Goal: Task Accomplishment & Management: Manage account settings

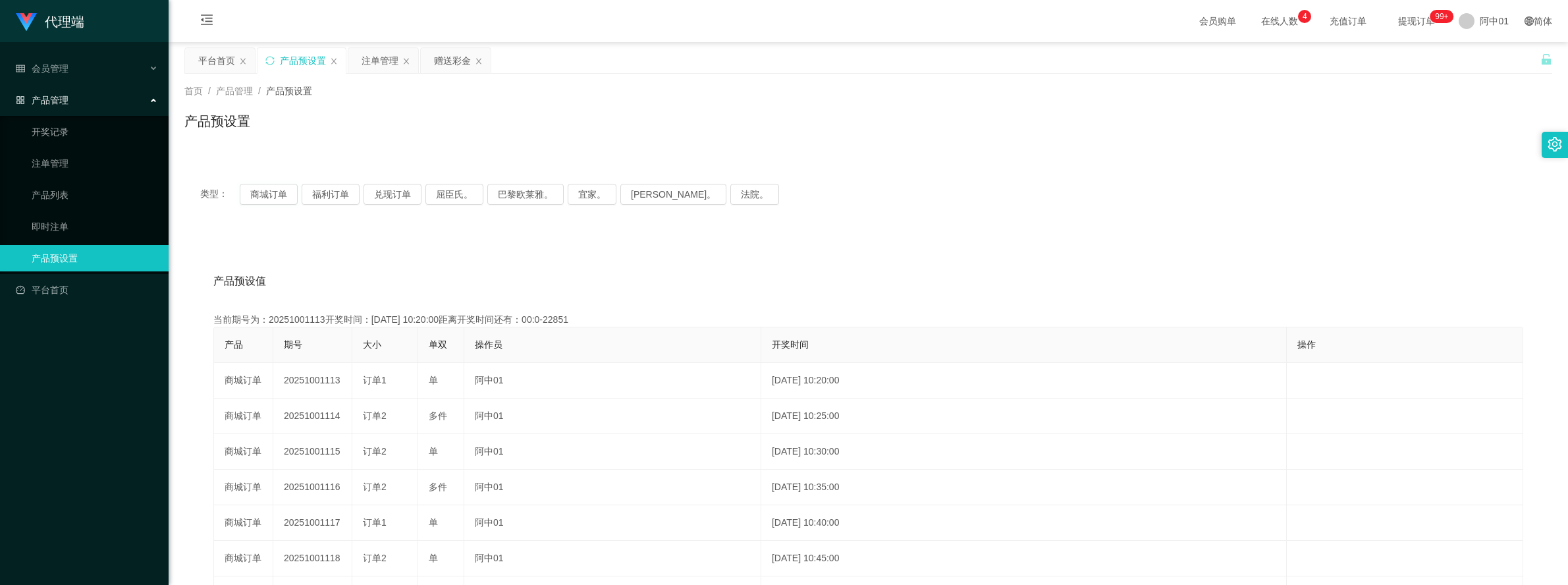
click at [275, 194] on button "商城订单" at bounding box center [268, 194] width 58 height 21
drag, startPoint x: 0, startPoint y: 0, endPoint x: 275, endPoint y: 194, distance: 336.5
click at [275, 194] on button "商城订单" at bounding box center [268, 194] width 58 height 21
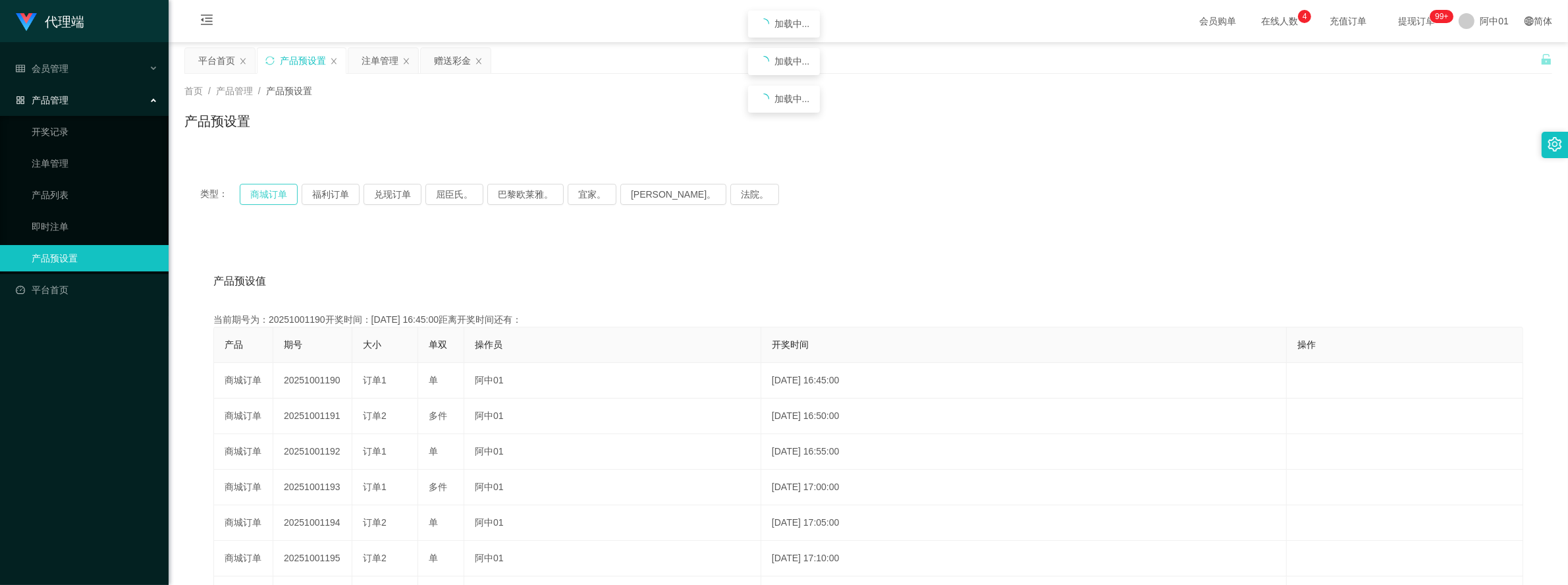
click at [275, 194] on button "商城订单" at bounding box center [268, 194] width 58 height 21
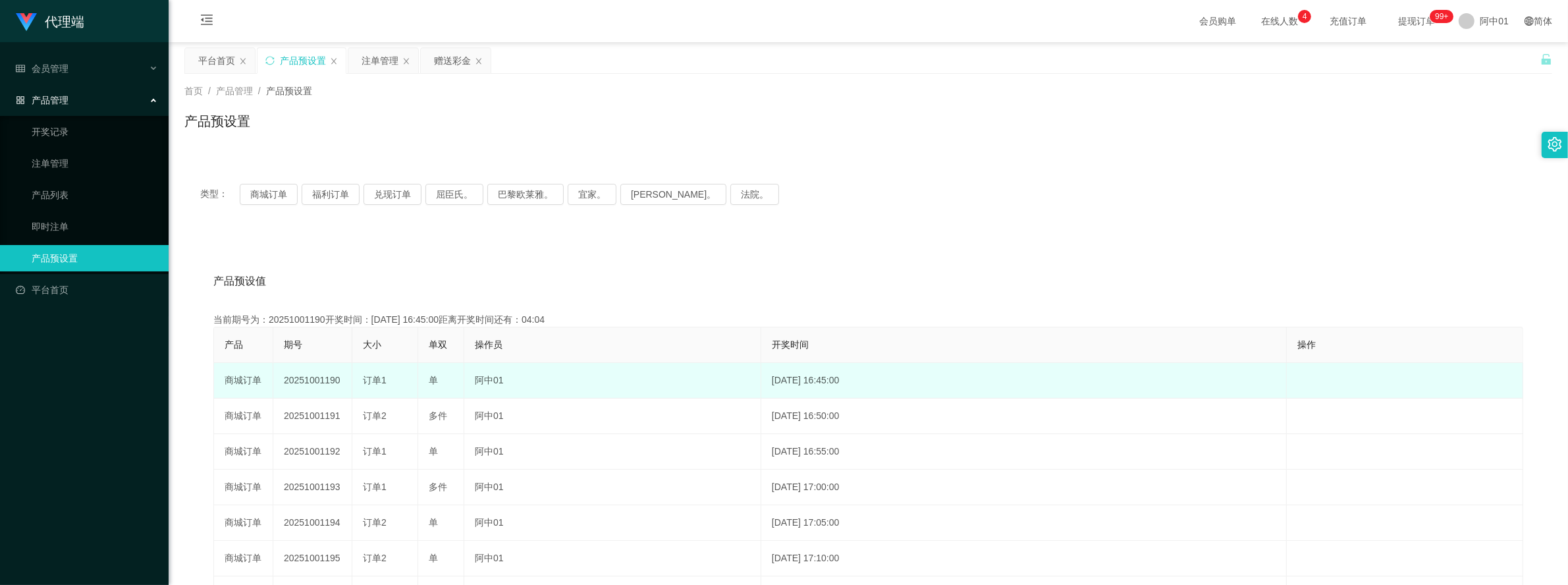
click at [316, 382] on td "20251001190" at bounding box center [313, 381] width 79 height 36
copy td "20251001190"
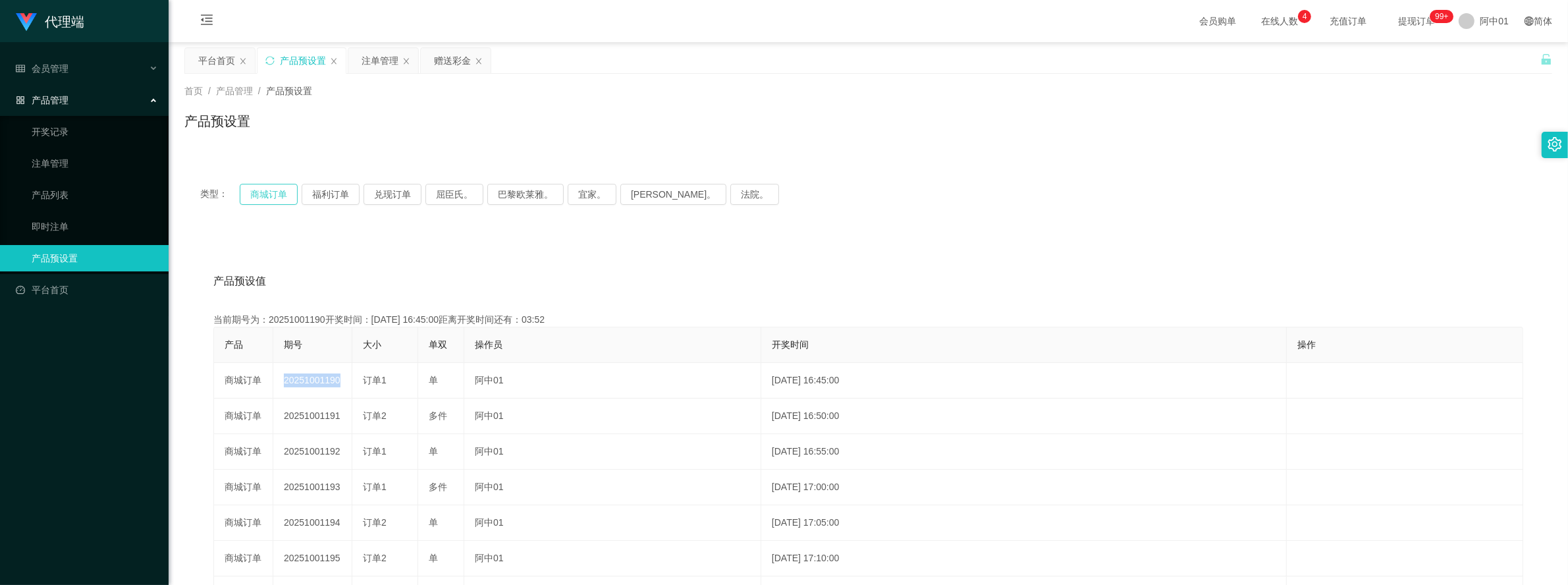
click at [271, 192] on button "商城订单" at bounding box center [268, 194] width 58 height 21
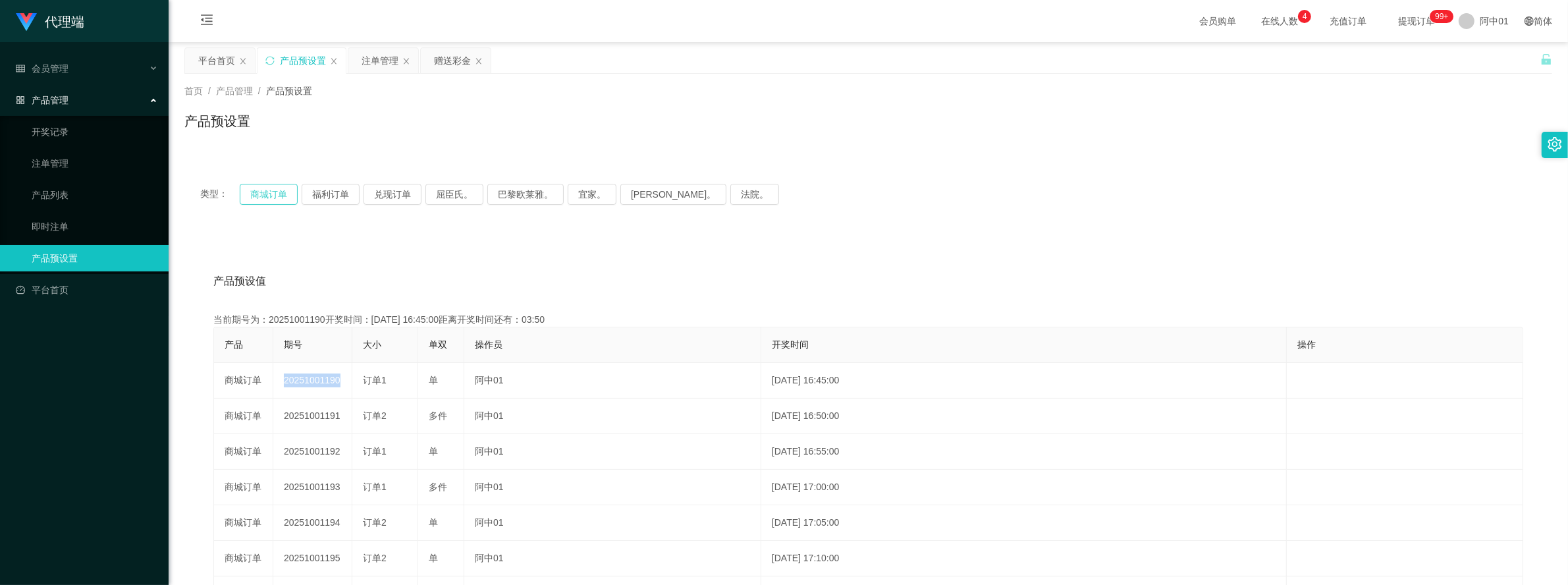
click at [271, 192] on button "商城订单" at bounding box center [268, 194] width 58 height 21
click at [292, 190] on button "商城订单" at bounding box center [268, 194] width 58 height 21
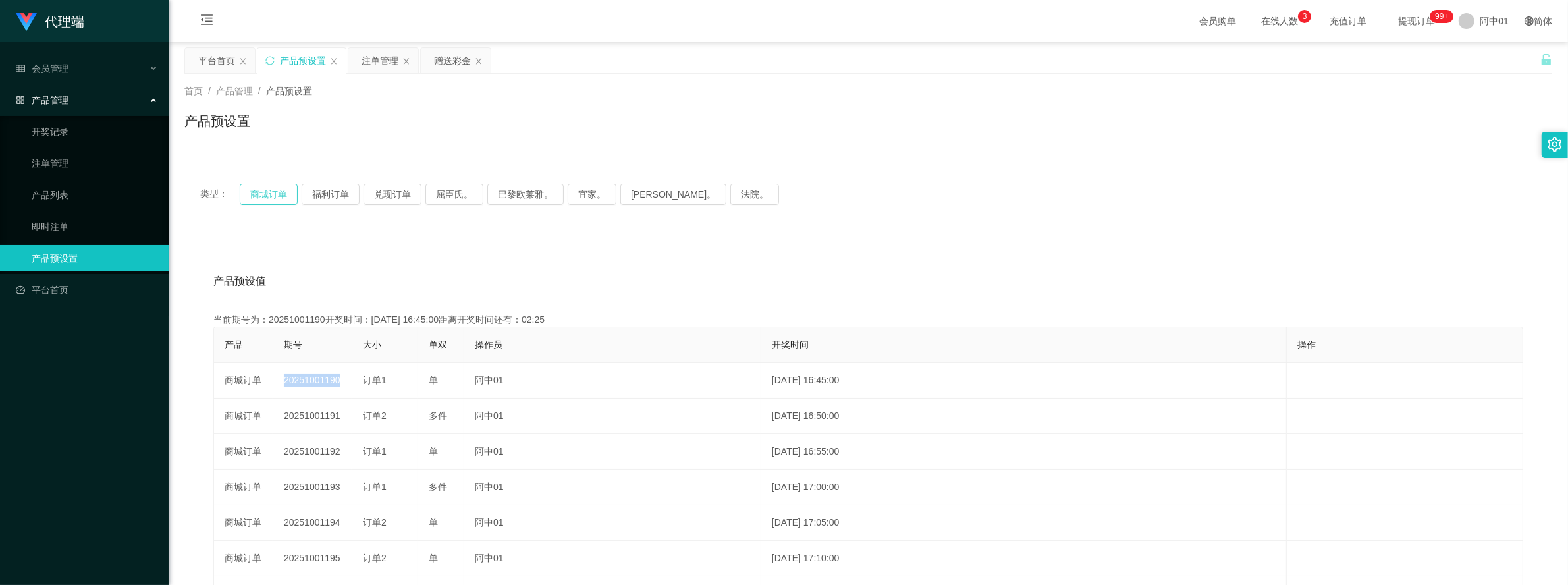
click at [292, 189] on button "商城订单" at bounding box center [268, 194] width 58 height 21
click at [390, 59] on div "注单管理" at bounding box center [379, 61] width 37 height 25
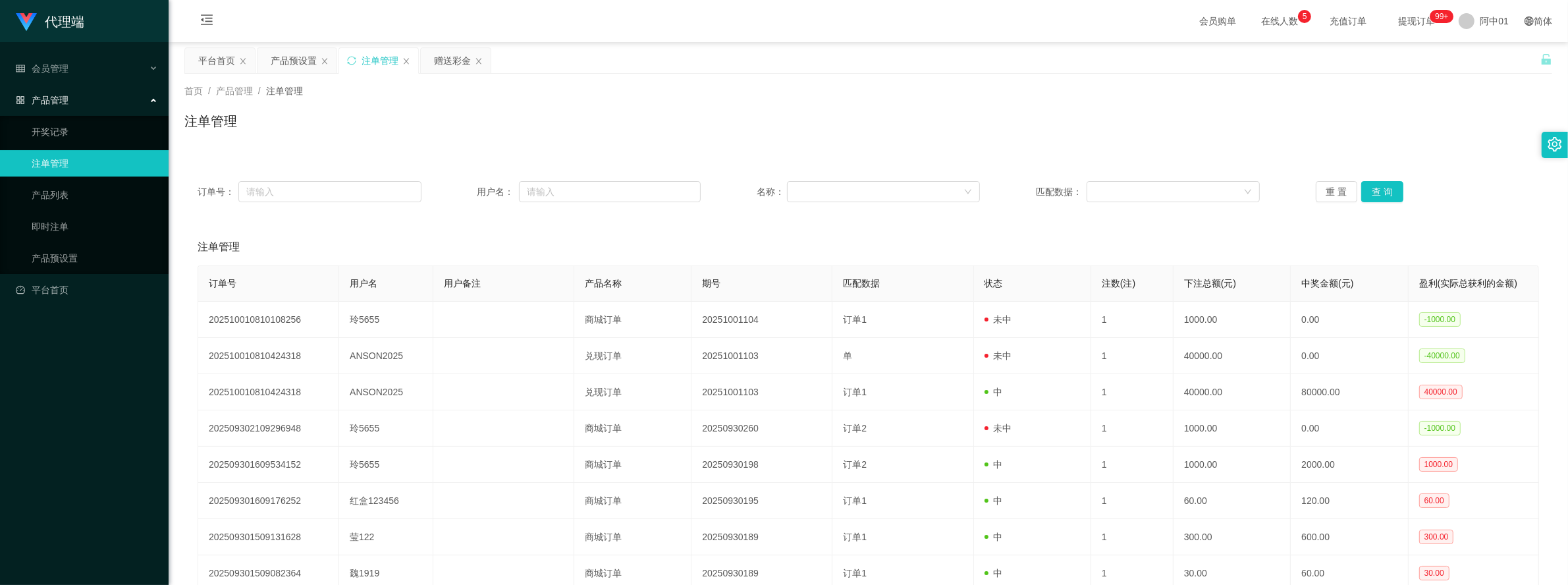
click at [1319, 203] on div "订单号： 用户名： 名称： 匹配数据： 重 置 查 询" at bounding box center [868, 191] width 1368 height 47
click at [1325, 188] on button "重 置" at bounding box center [1337, 191] width 42 height 21
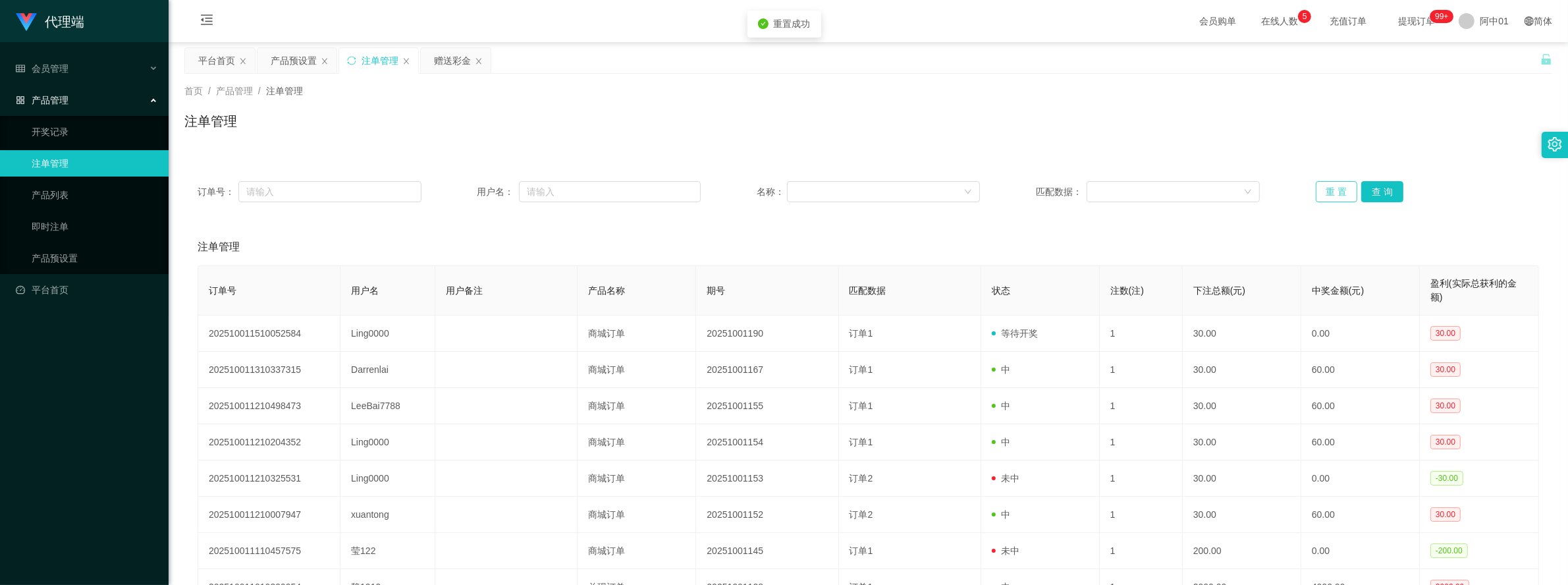
click at [1325, 188] on button "重 置" at bounding box center [1337, 191] width 42 height 21
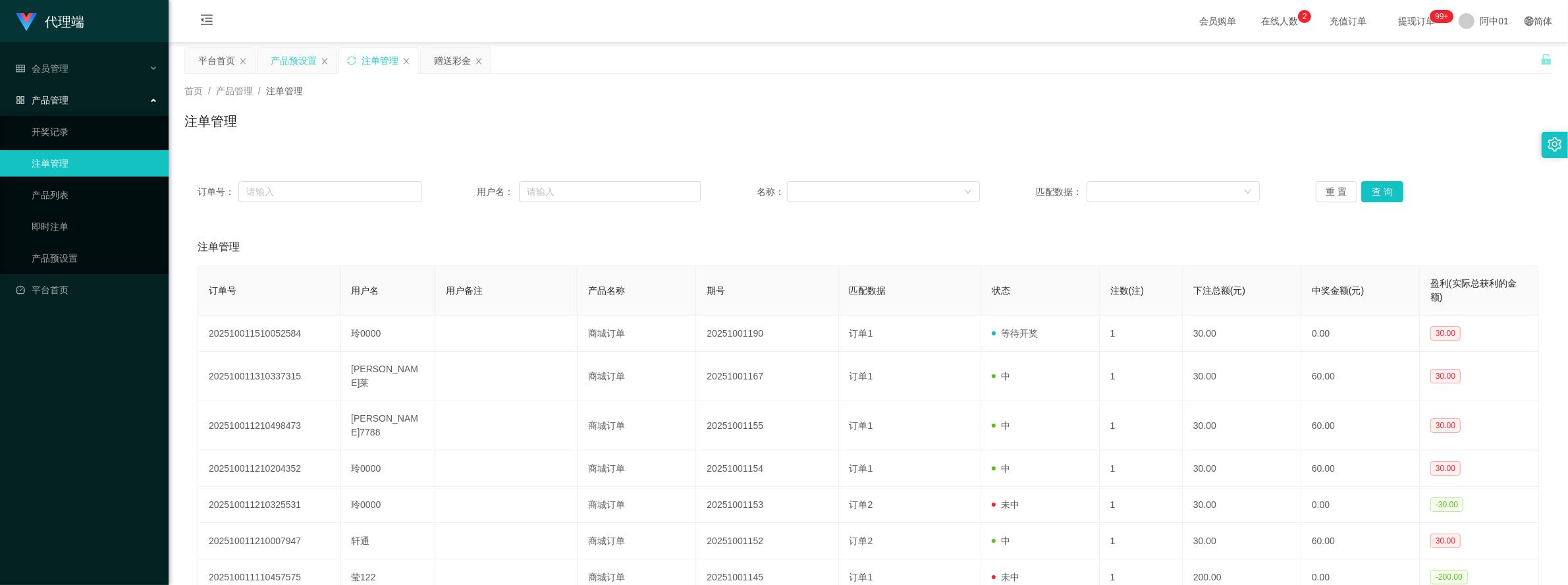
click at [278, 63] on div "产品预设置" at bounding box center [293, 61] width 46 height 25
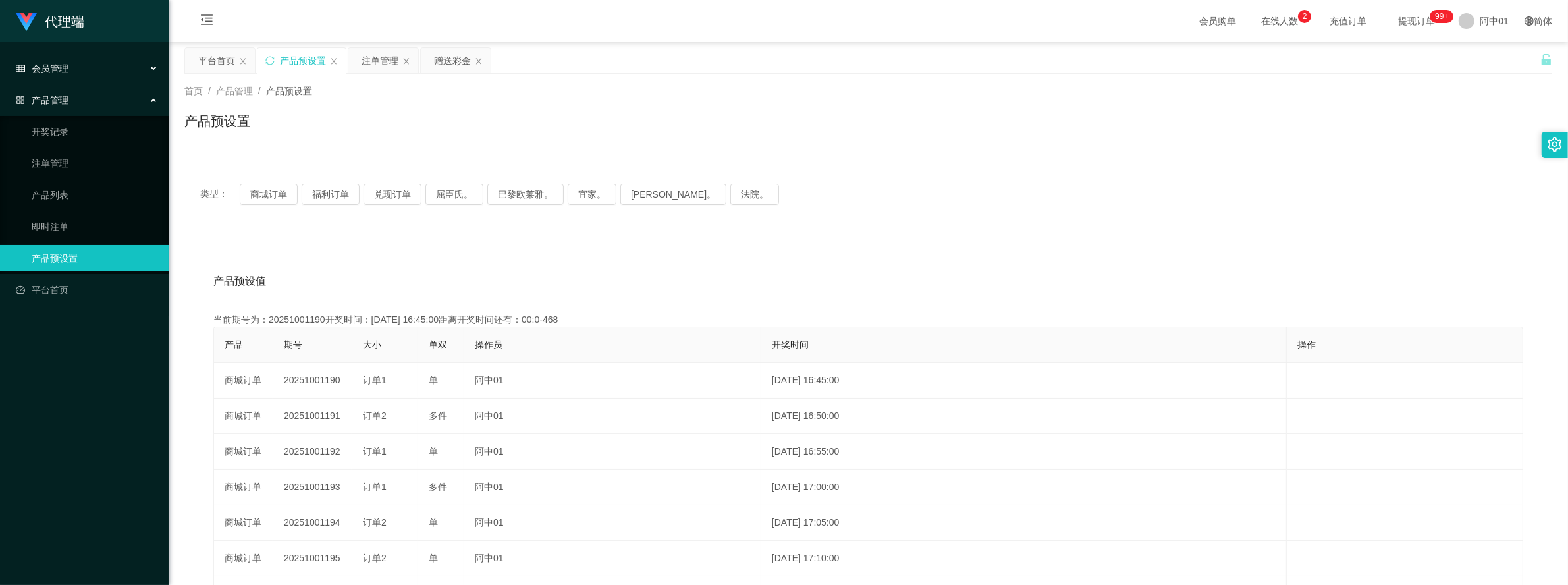
click at [78, 66] on div "会员管理" at bounding box center [84, 68] width 169 height 26
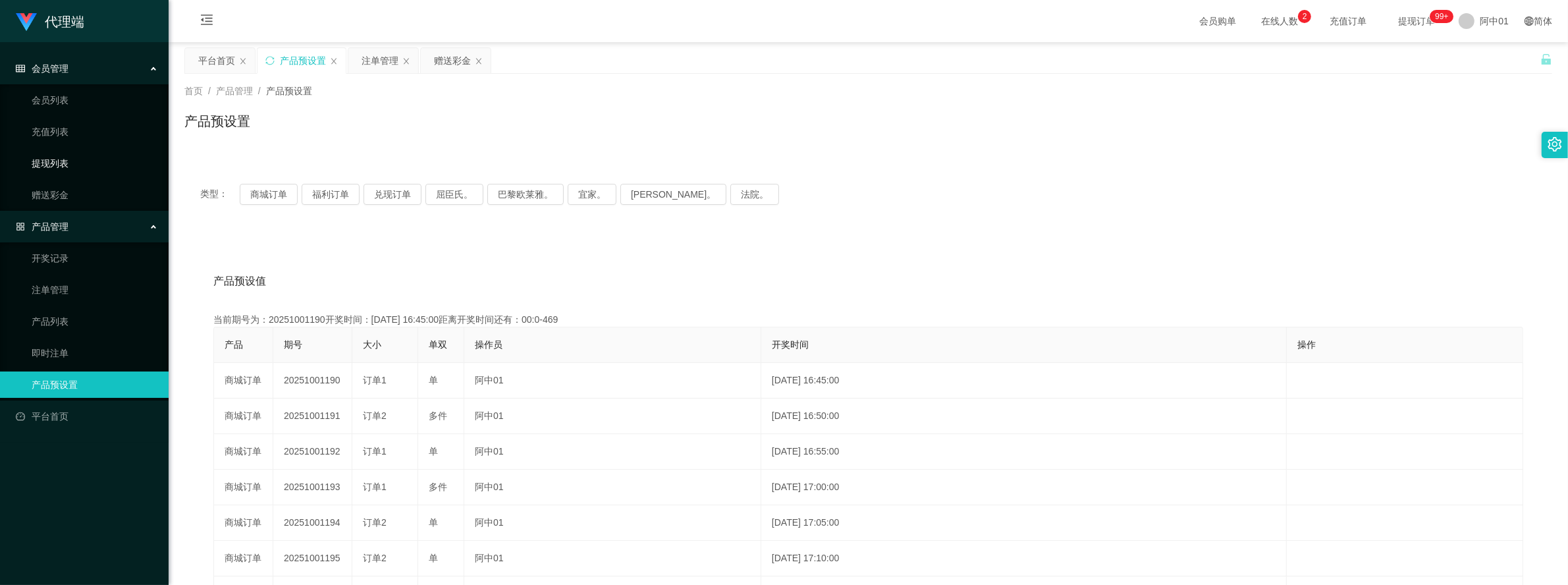
click at [74, 166] on link "提现列表" at bounding box center [95, 163] width 127 height 26
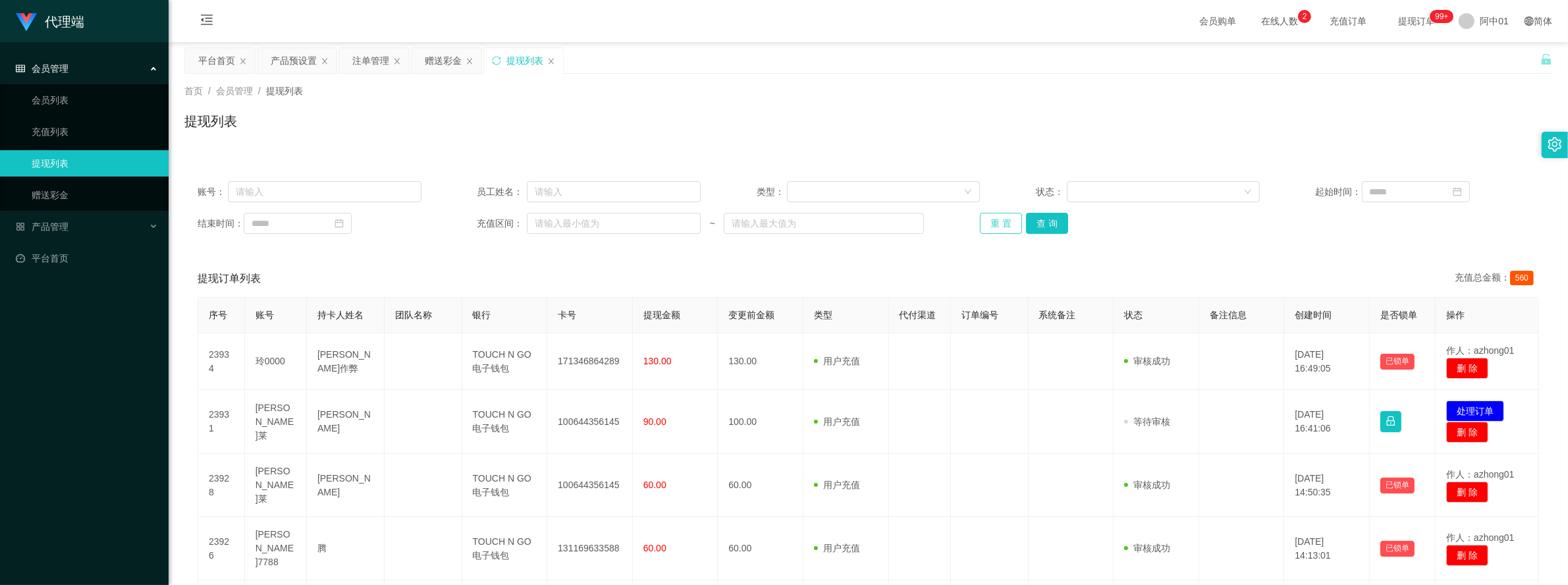
click at [999, 215] on button "重 置" at bounding box center [1001, 223] width 42 height 21
click at [431, 60] on div "赠送彩金" at bounding box center [442, 61] width 37 height 25
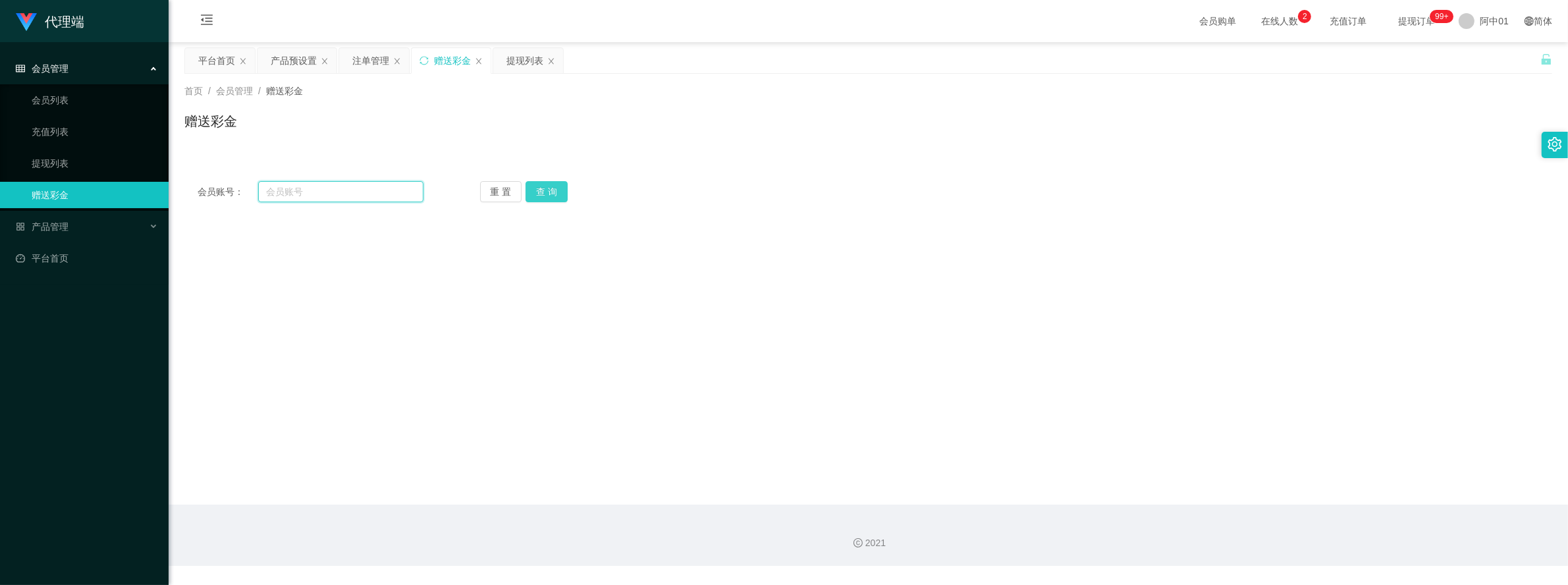
drag, startPoint x: 341, startPoint y: 198, endPoint x: 547, endPoint y: 198, distance: 206.0
click at [343, 198] on input "text" at bounding box center [340, 191] width 165 height 21
paste input "LeeBai7788"
click at [550, 194] on button "查 询" at bounding box center [547, 191] width 42 height 21
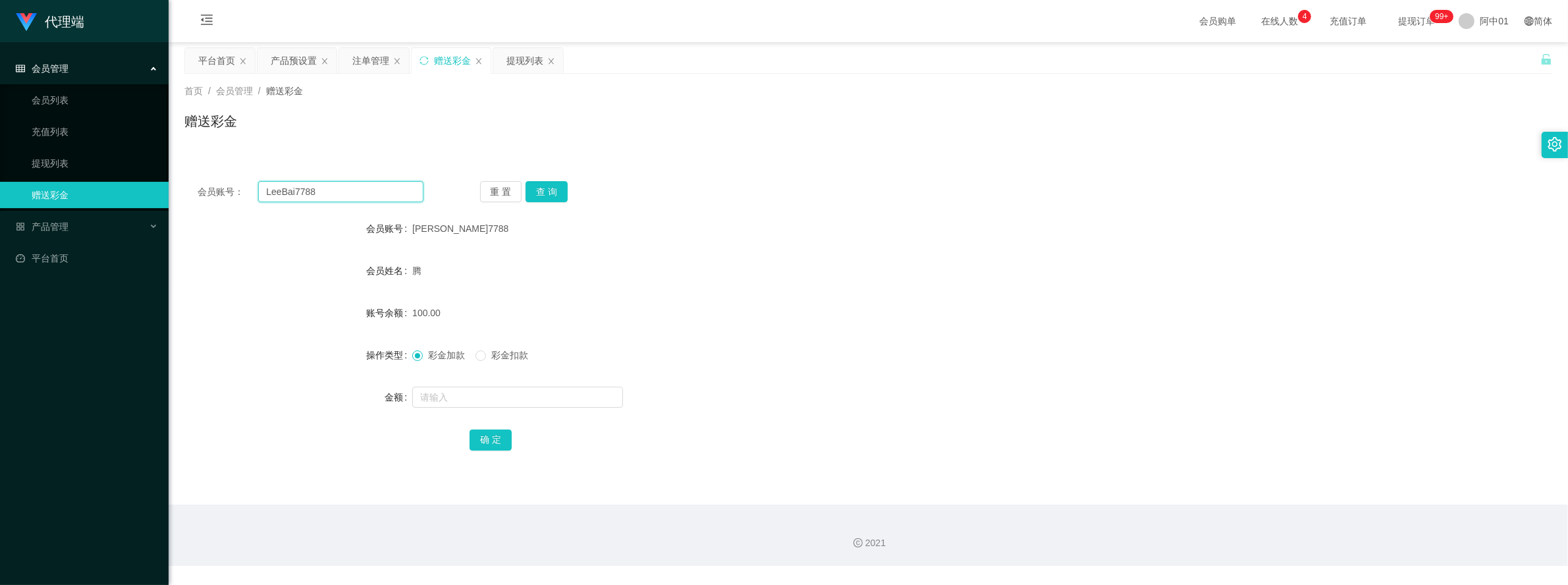
drag, startPoint x: 317, startPoint y: 191, endPoint x: 175, endPoint y: 190, distance: 142.0
click at [175, 191] on main "关闭左侧 关闭右侧 关闭其它 刷新页面 平台首页 产品预设置 注单管理 赠送彩金 提现列表 首页 / 会员管理 / 赠送彩金 / 赠送彩金 会员账号： Lee…" at bounding box center [868, 273] width 1399 height 463
paste input "xuantong"
click at [552, 199] on button "查 询" at bounding box center [547, 191] width 42 height 21
click at [554, 195] on button "查 询" at bounding box center [547, 191] width 42 height 21
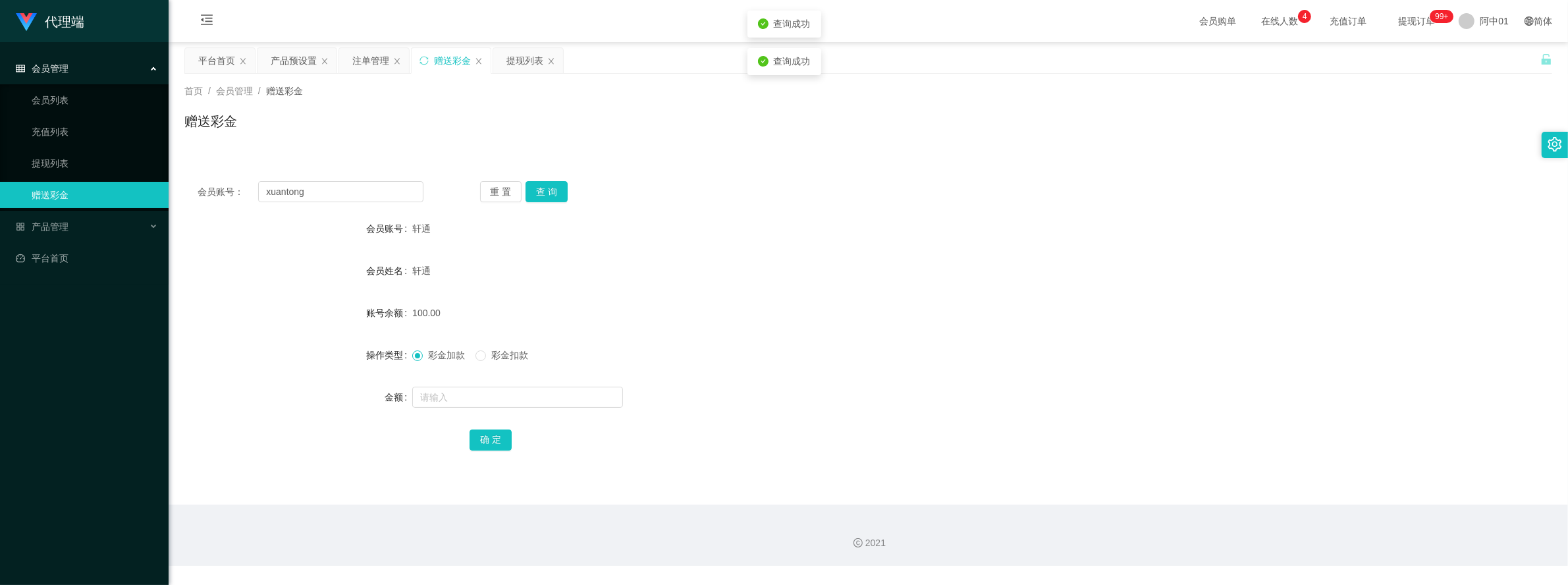
drag, startPoint x: 696, startPoint y: 252, endPoint x: 703, endPoint y: 240, distance: 13.9
click at [698, 252] on form "会员账号 轩通 会员姓名 轩通 账号余额 100.00 操作类型 彩金加款 彩金扣款 金额 确 定" at bounding box center [868, 334] width 1368 height 237
drag, startPoint x: 334, startPoint y: 196, endPoint x: 219, endPoint y: 192, distance: 115.1
click at [219, 192] on div "会员账号： xuantong" at bounding box center [310, 191] width 226 height 21
paste input "Darrenlai"
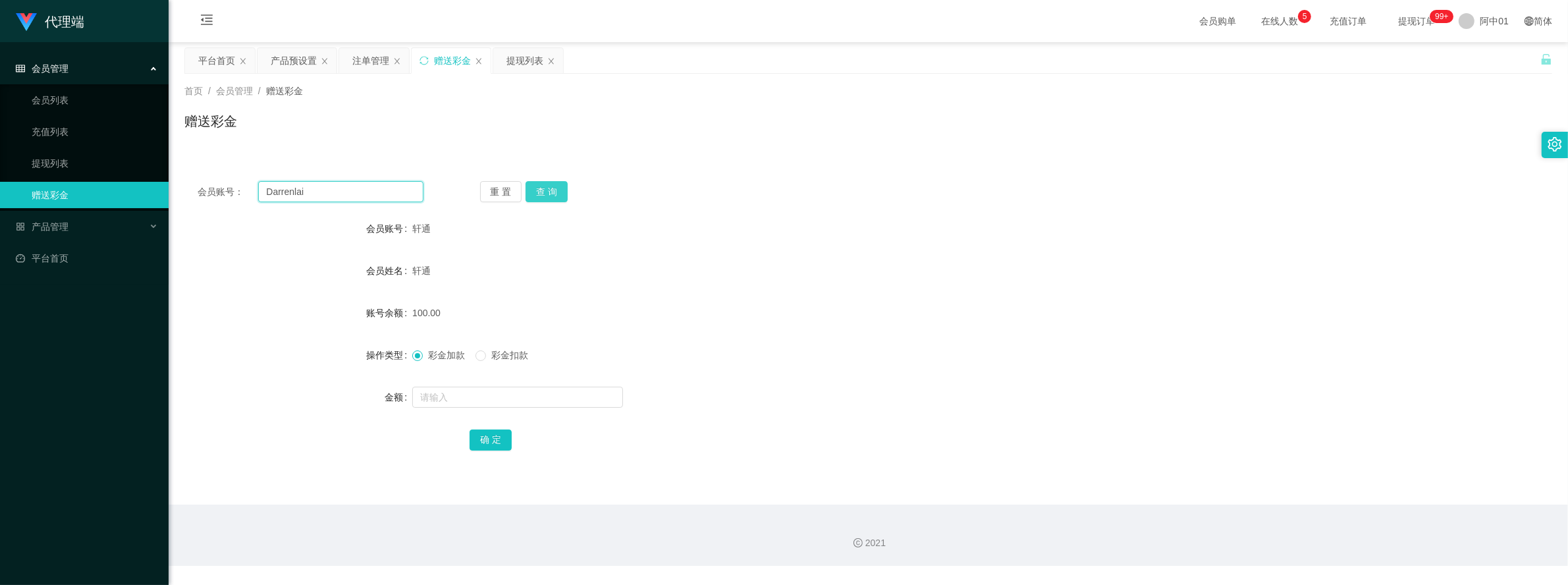
type input "Darrenlai"
click at [552, 187] on button "查 询" at bounding box center [547, 191] width 42 height 21
click at [558, 193] on button "查 询" at bounding box center [547, 191] width 42 height 21
click at [533, 187] on button "查 询" at bounding box center [547, 191] width 42 height 21
click at [699, 221] on div "[PERSON_NAME]莱" at bounding box center [811, 229] width 798 height 26
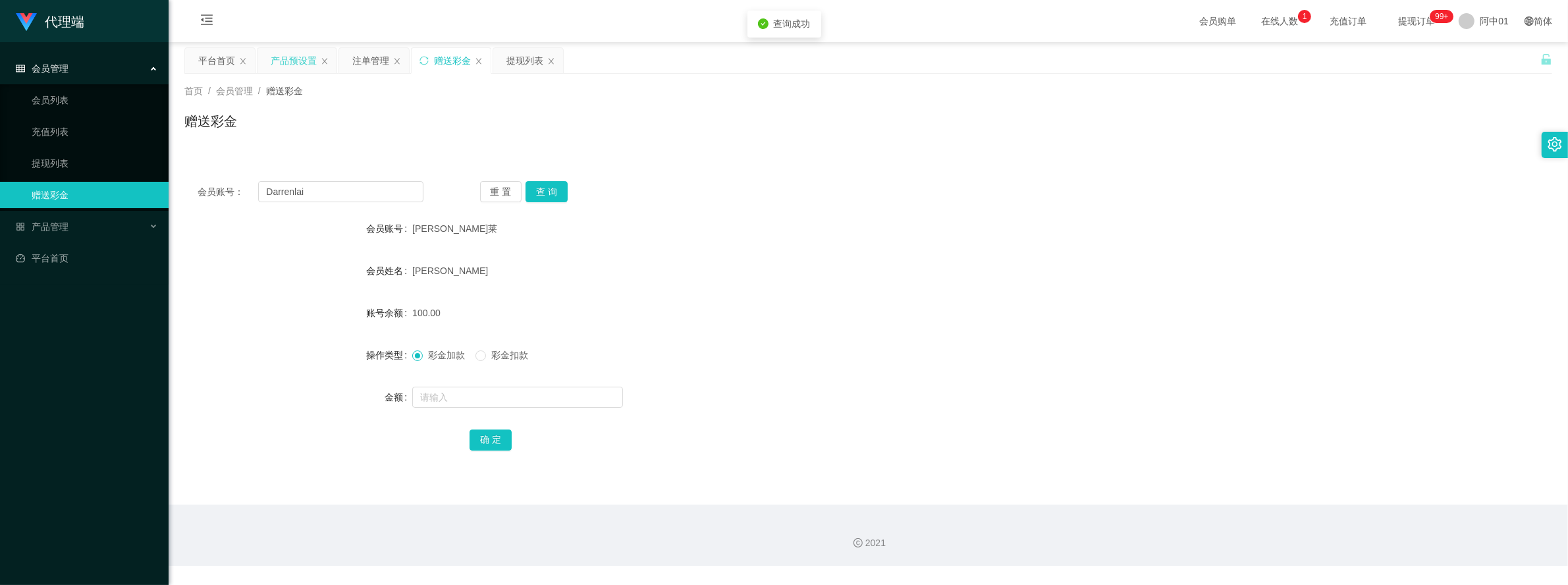
click at [293, 59] on div "产品预设置" at bounding box center [293, 61] width 46 height 25
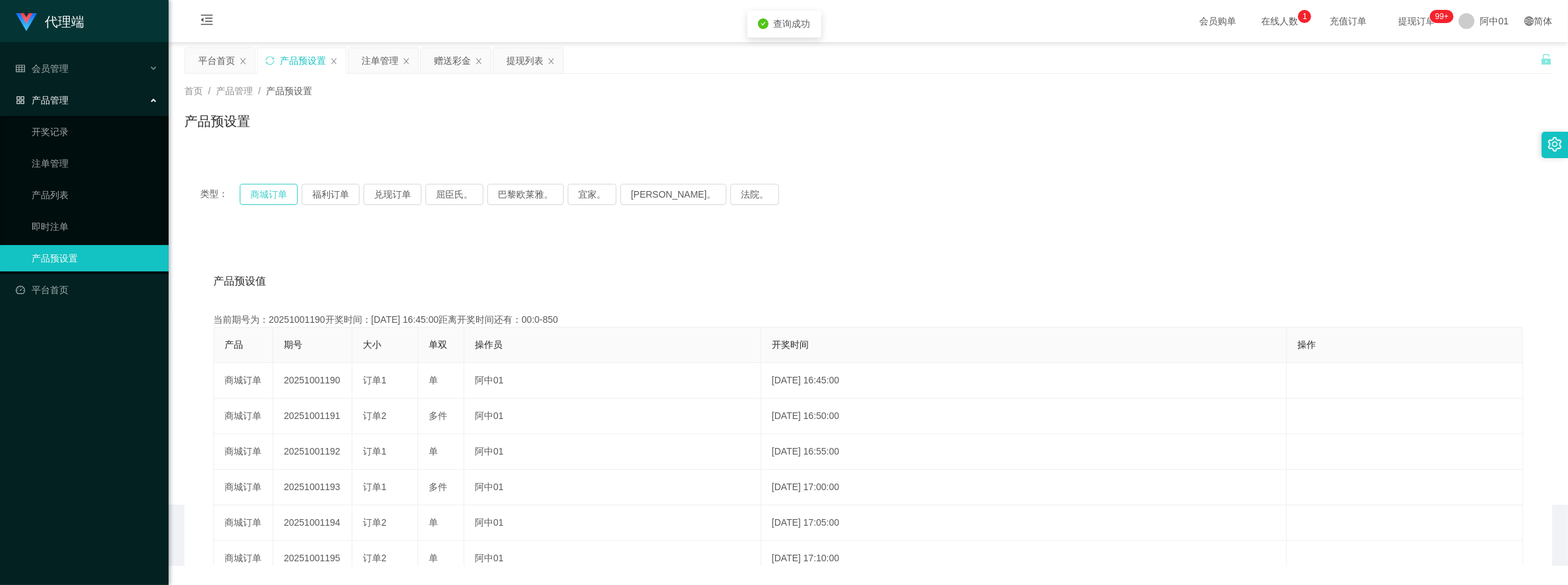
click at [287, 188] on button "商城订单" at bounding box center [268, 194] width 58 height 21
click at [285, 188] on button "商城订单" at bounding box center [268, 194] width 58 height 21
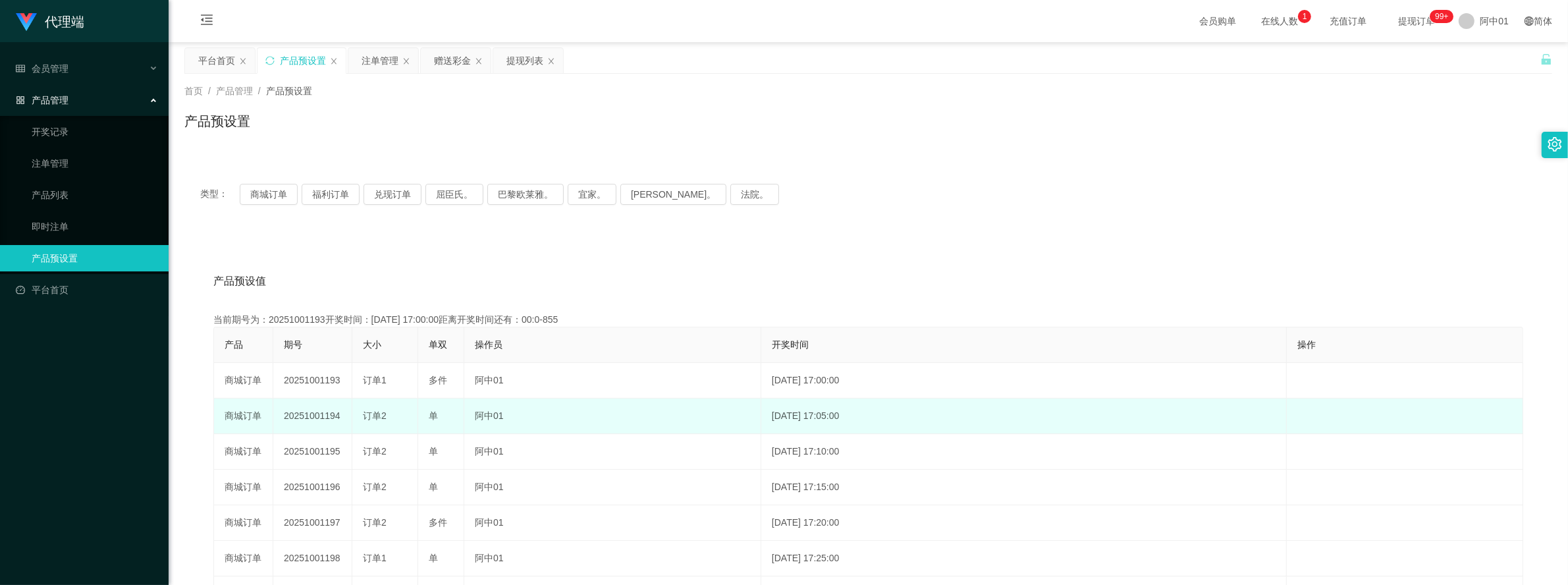
click at [304, 419] on td "20251001194" at bounding box center [313, 417] width 79 height 36
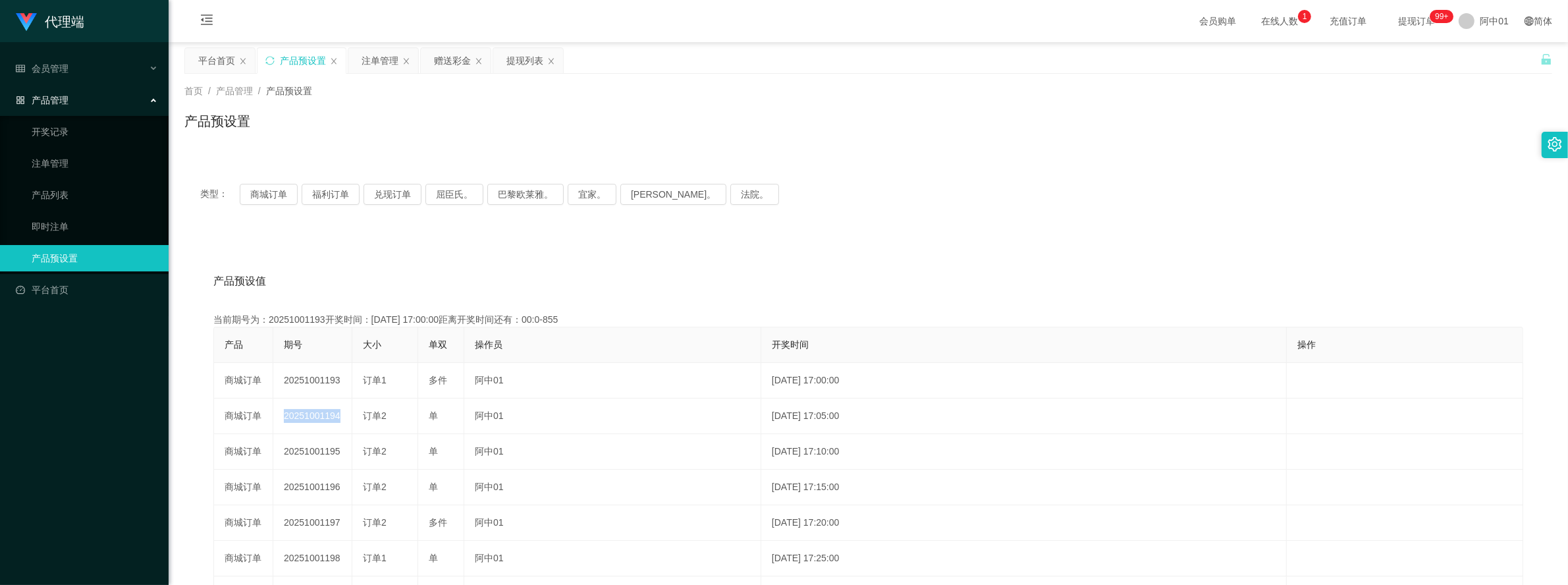
copy td "20251001194"
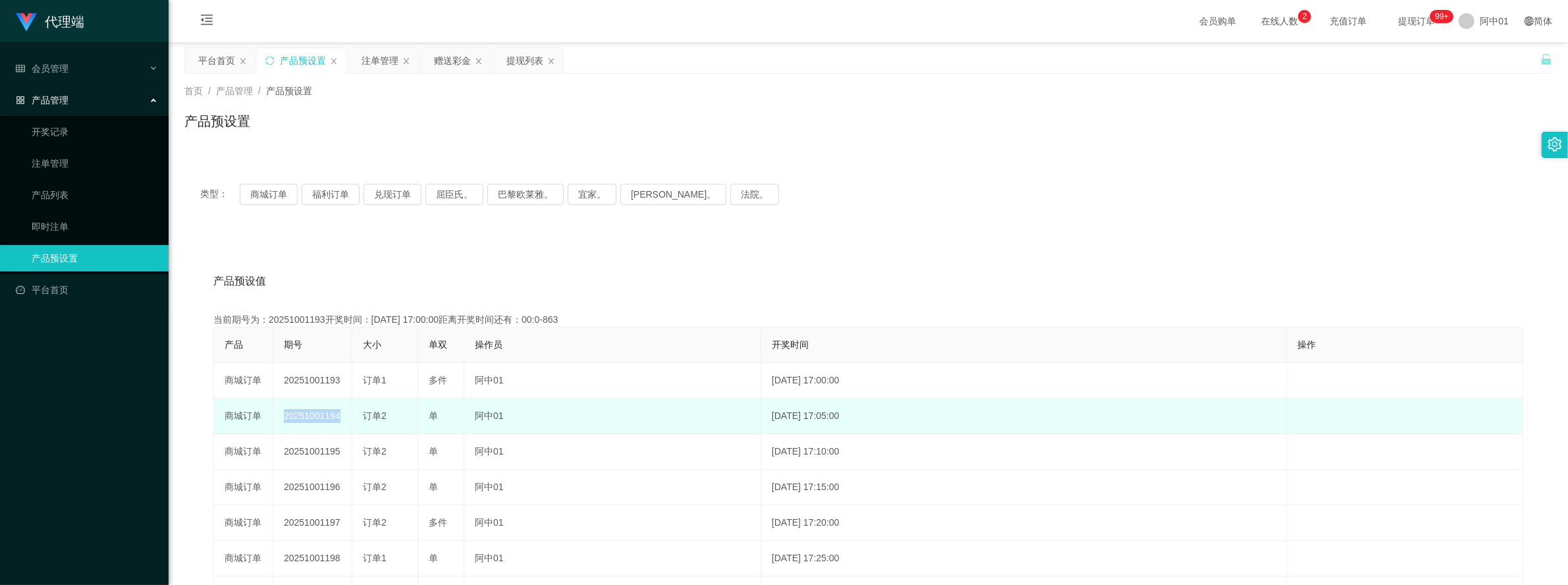
click at [320, 416] on td "20251001194" at bounding box center [313, 417] width 79 height 36
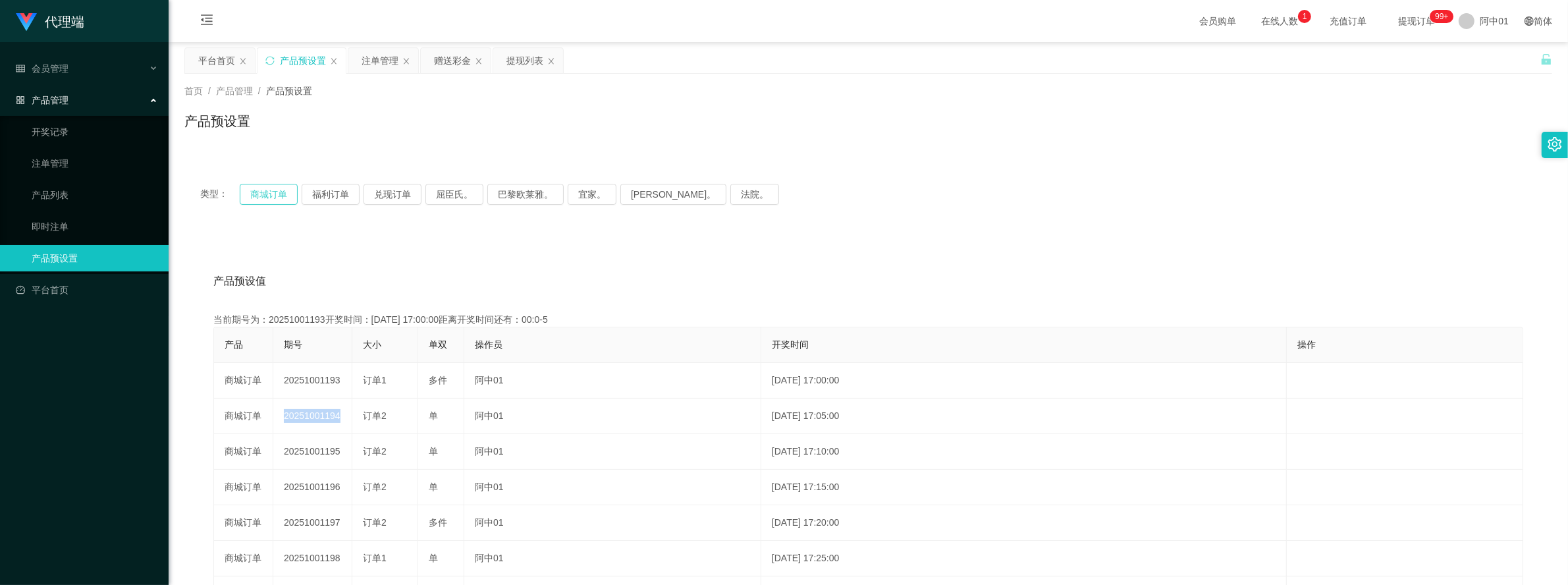
click at [262, 196] on button "商城订单" at bounding box center [268, 194] width 58 height 21
click at [282, 192] on button "商城订单" at bounding box center [268, 194] width 58 height 21
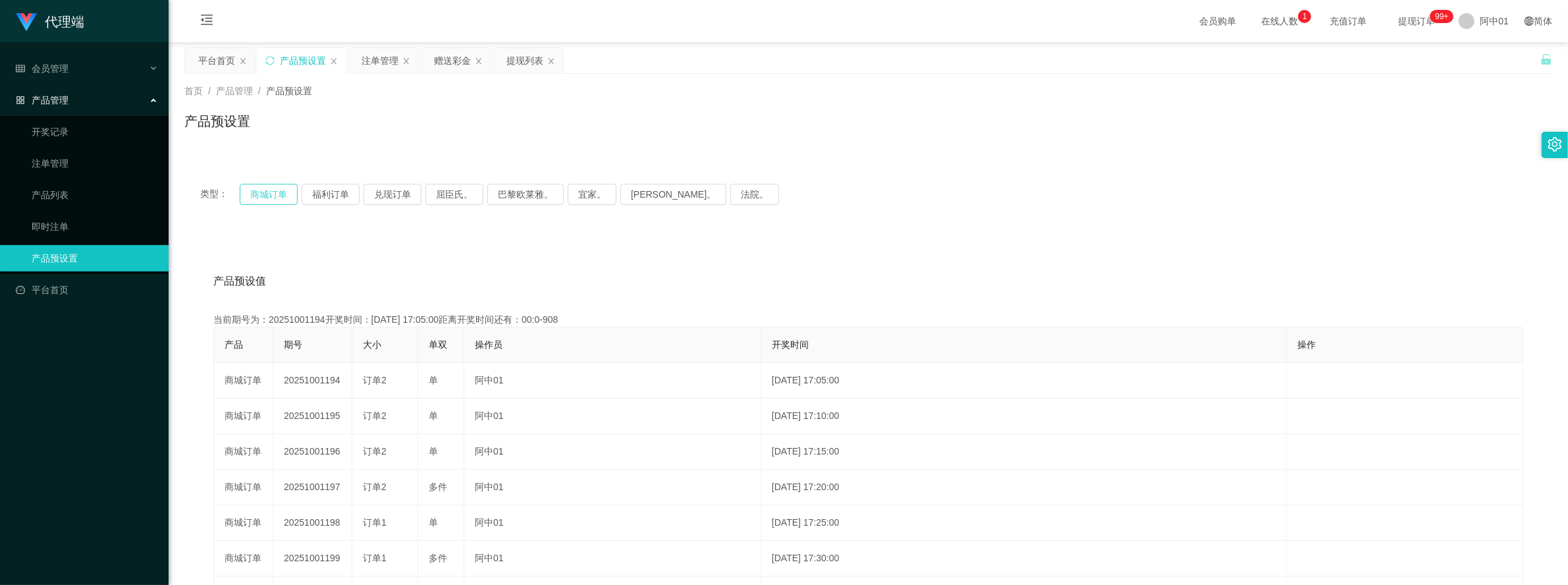
click at [282, 192] on button "商城订单" at bounding box center [268, 194] width 58 height 21
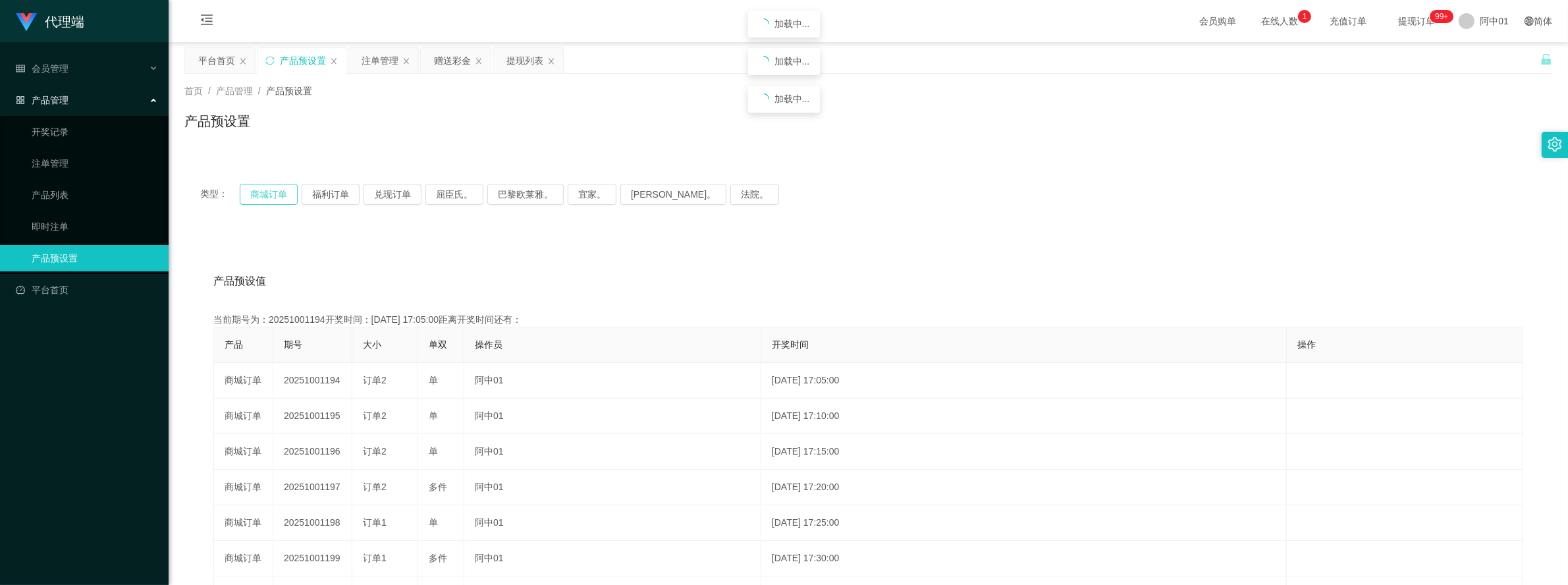
click at [282, 192] on button "商城订单" at bounding box center [268, 194] width 58 height 21
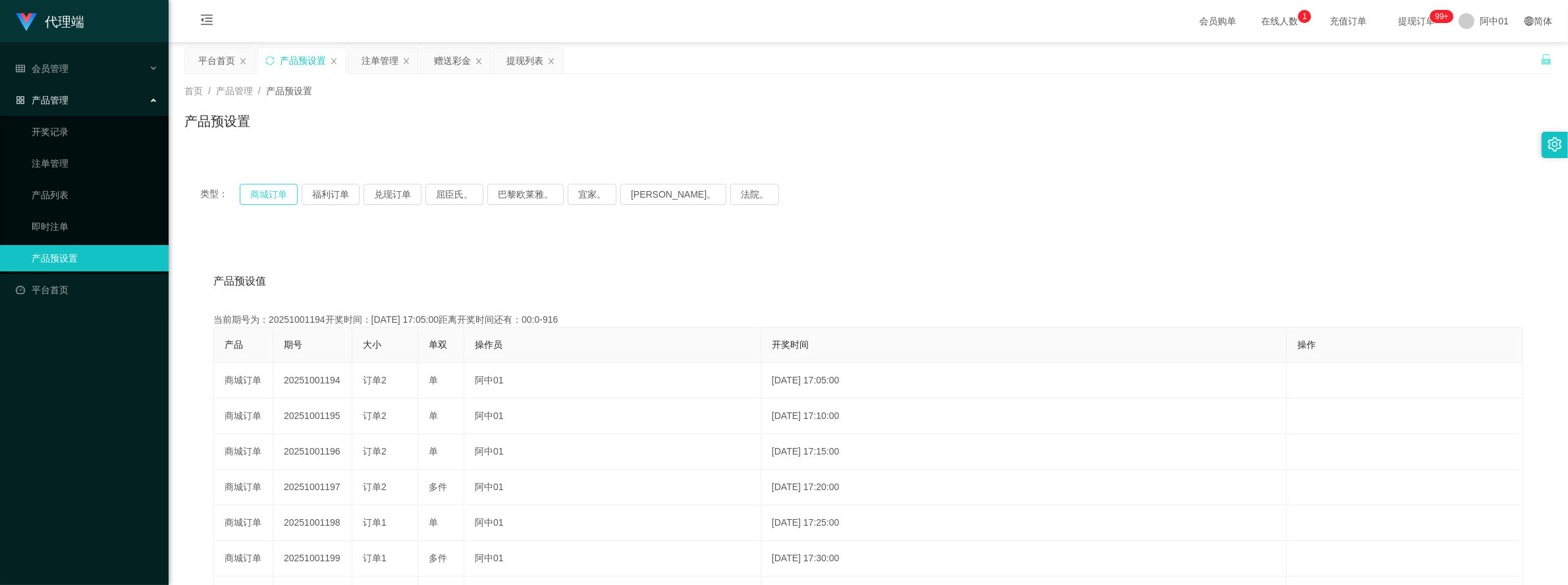
click at [262, 188] on button "商城订单" at bounding box center [268, 194] width 58 height 21
click at [386, 61] on div "注单管理" at bounding box center [379, 61] width 37 height 25
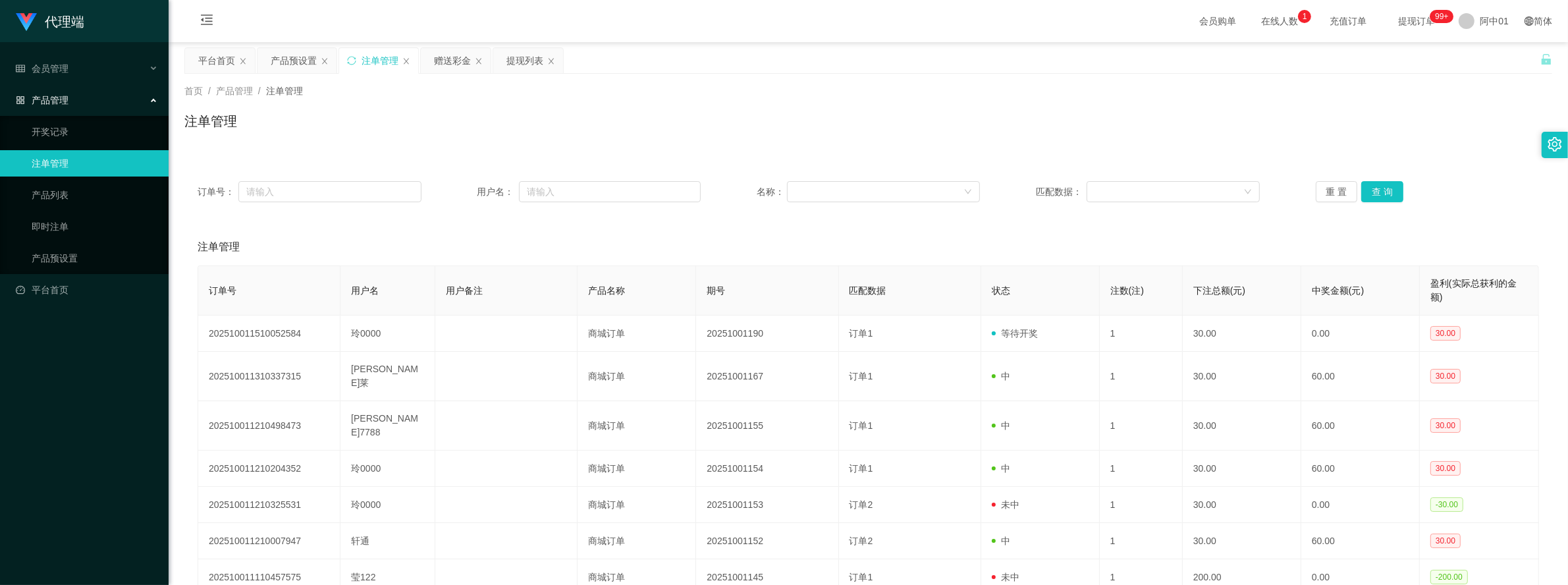
click at [1308, 193] on div "订单号： 用户名： 名称： 匹配数据： 重 置 查 询" at bounding box center [868, 191] width 1342 height 21
drag, startPoint x: 1318, startPoint y: 192, endPoint x: 1327, endPoint y: 192, distance: 9.0
click at [1327, 192] on button "重 置" at bounding box center [1337, 191] width 42 height 21
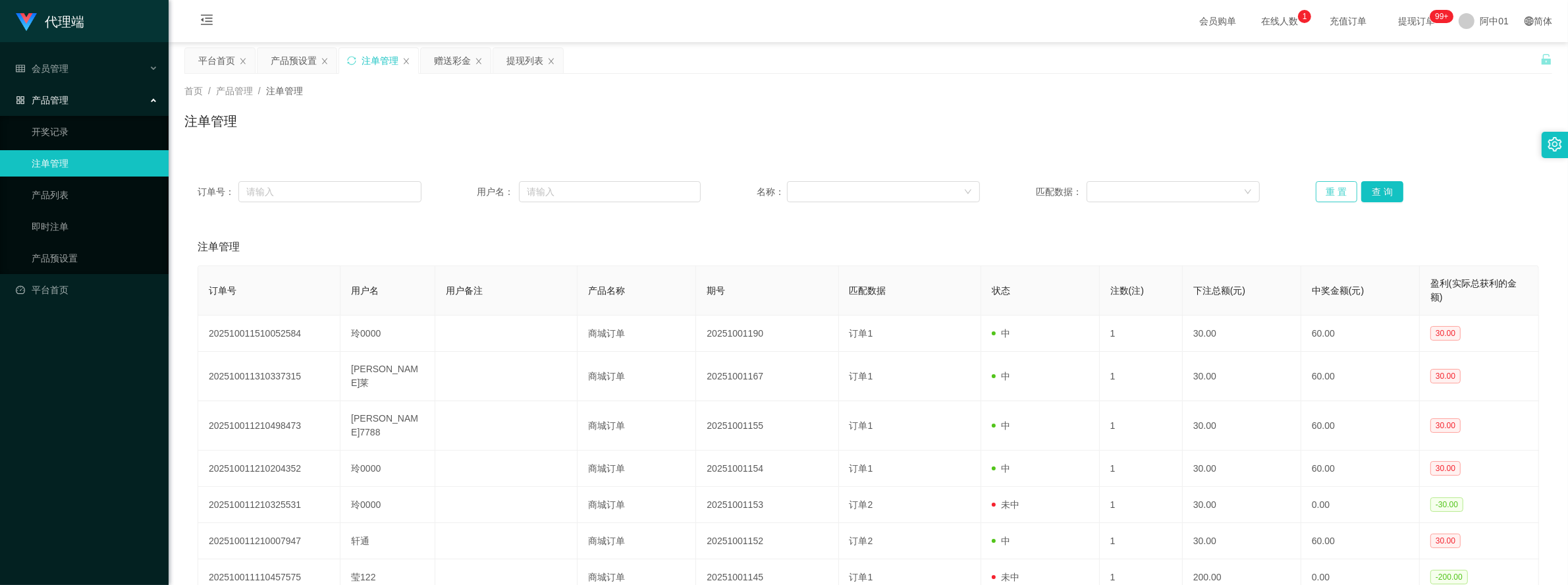
click at [1327, 192] on button "重 置" at bounding box center [1337, 191] width 42 height 21
click at [1315, 162] on div "订单号： 用户名： 名称： 匹配数据： 重 置 查 询 注单管理 订单号 用户名 用户备注 产品名称 期号 匹配数据 状态 注数(注) 下注总额(元) 中奖金…" at bounding box center [868, 450] width 1368 height 594
click at [1335, 192] on button "重 置" at bounding box center [1337, 191] width 42 height 21
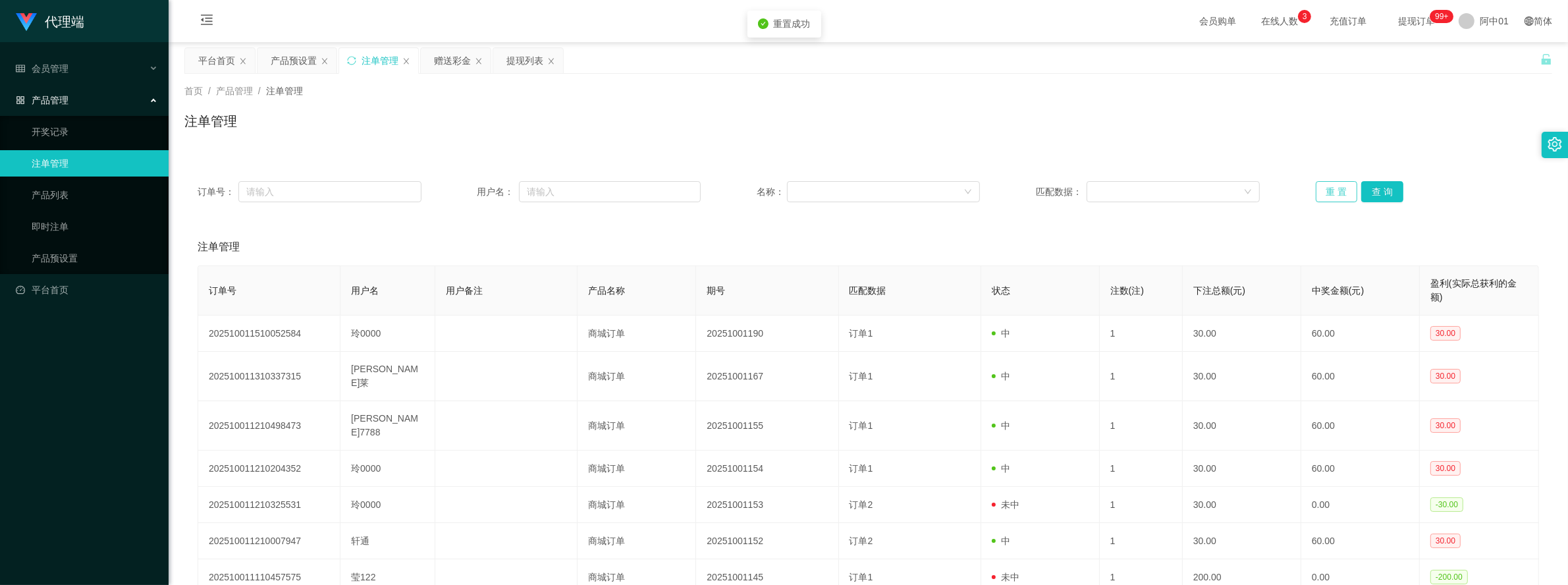
click at [1335, 192] on button "重 置" at bounding box center [1337, 191] width 42 height 21
click at [1337, 192] on button "重 置" at bounding box center [1337, 191] width 42 height 21
click at [1335, 192] on button "重 置" at bounding box center [1337, 191] width 42 height 21
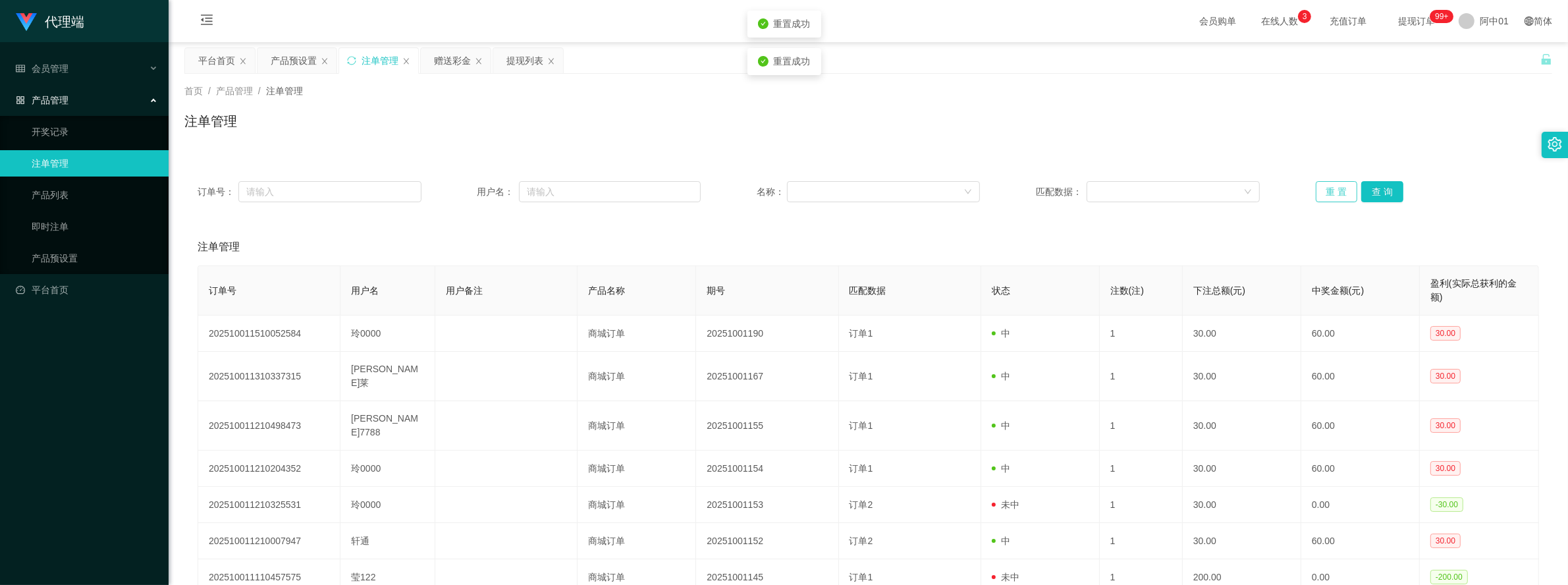
click at [1335, 192] on button "重 置" at bounding box center [1337, 191] width 42 height 21
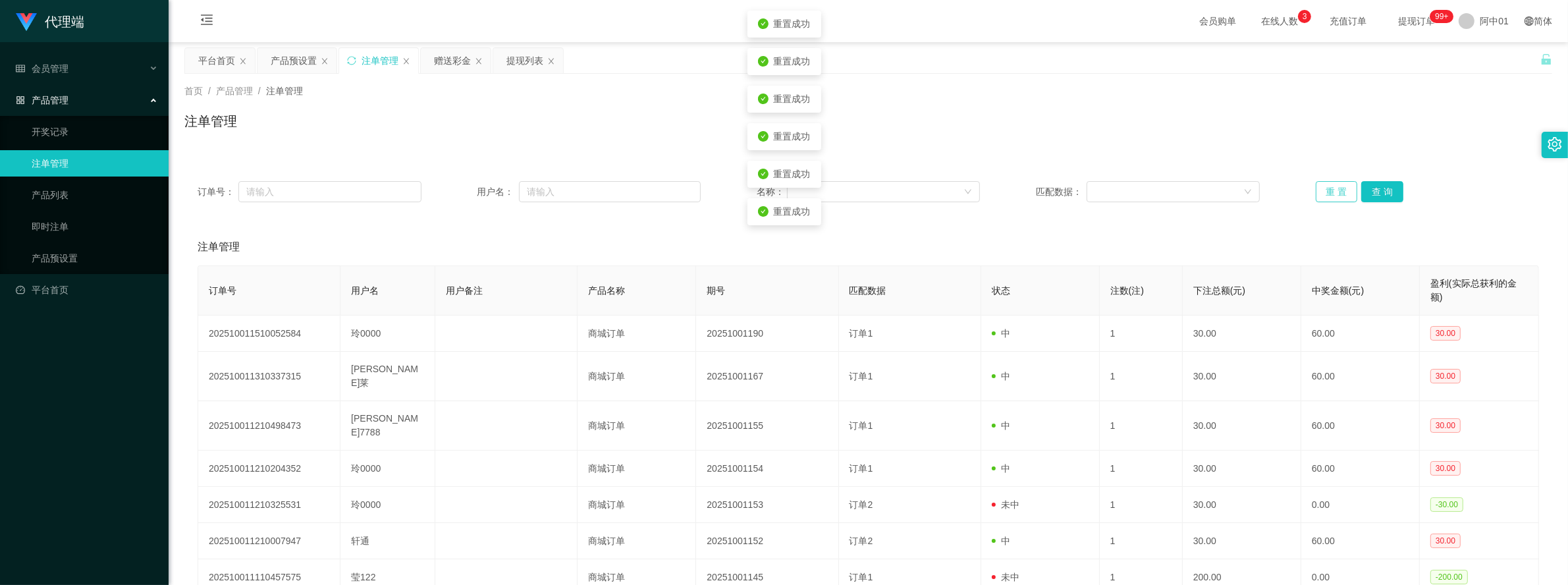
click at [1335, 192] on button "重 置" at bounding box center [1337, 191] width 42 height 21
click at [1322, 187] on button "重 置" at bounding box center [1337, 191] width 42 height 21
click at [1380, 189] on button "查 询" at bounding box center [1382, 191] width 42 height 21
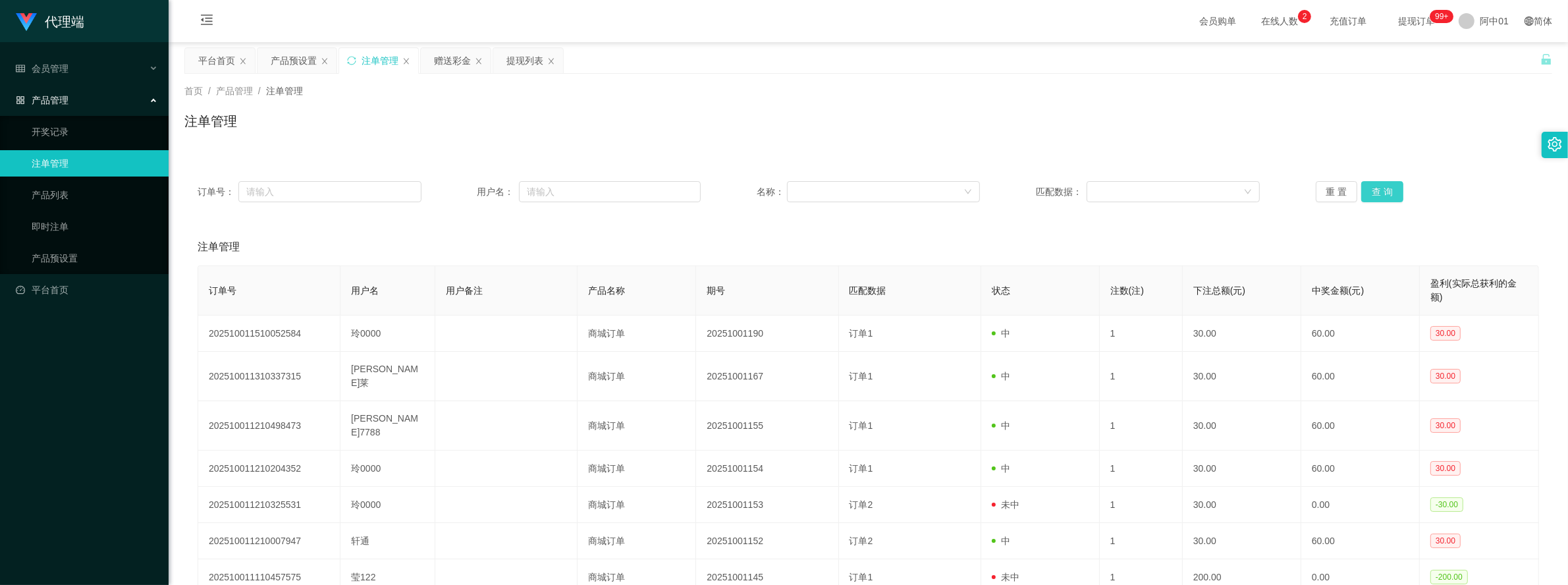
click at [1380, 189] on button "查 询" at bounding box center [1382, 191] width 42 height 21
click at [1390, 188] on button "查 询" at bounding box center [1382, 191] width 42 height 21
click at [1374, 192] on button "查 询" at bounding box center [1382, 191] width 42 height 21
click at [1374, 192] on div "重 置 查 询" at bounding box center [1428, 191] width 224 height 21
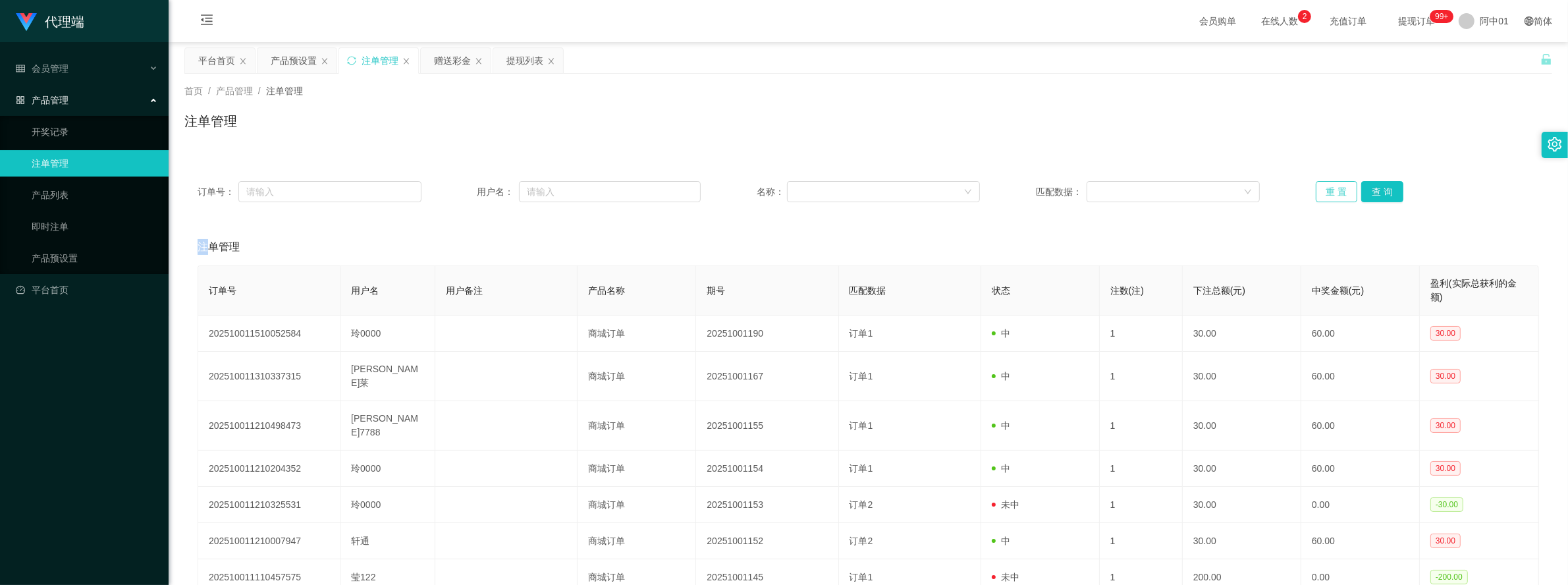
click at [1345, 191] on button "重 置" at bounding box center [1337, 191] width 42 height 21
drag, startPoint x: 1345, startPoint y: 192, endPoint x: 1371, endPoint y: 75, distance: 119.9
click at [1346, 185] on button "重 置" at bounding box center [1337, 191] width 42 height 21
click at [1385, 185] on button "查 询" at bounding box center [1382, 191] width 42 height 21
click at [1381, 187] on button "查 询" at bounding box center [1382, 191] width 42 height 21
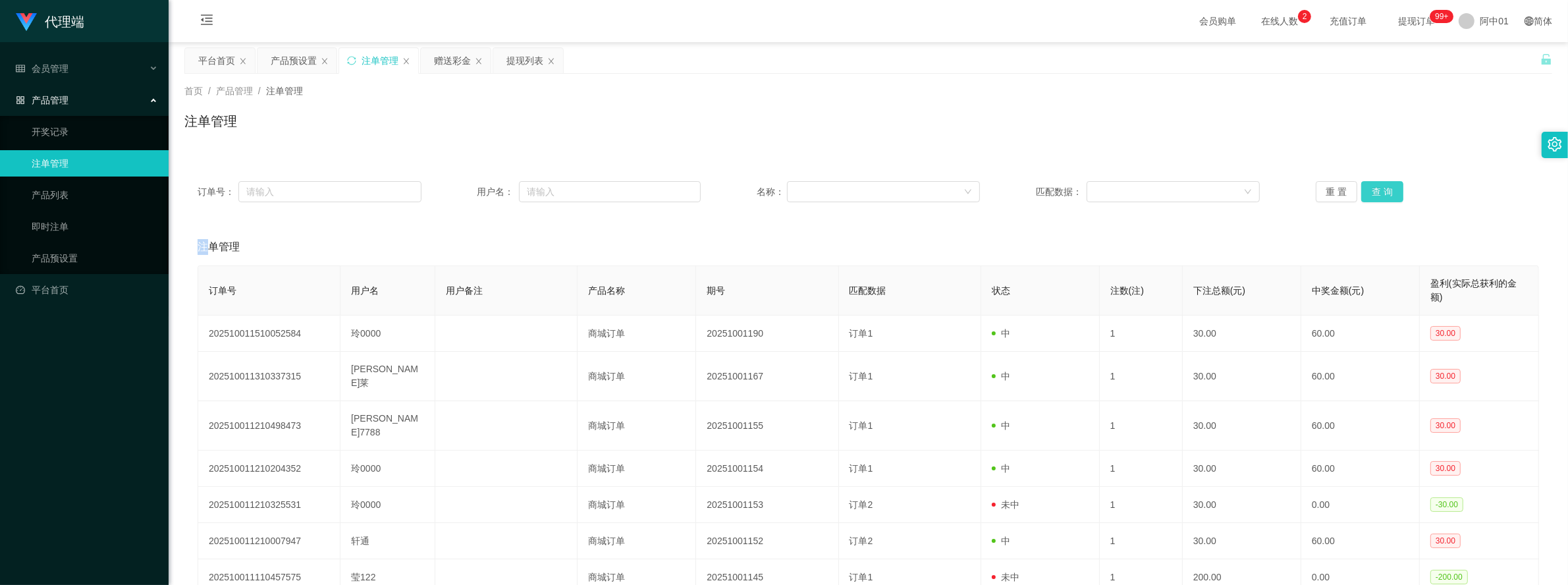
click at [1381, 187] on button "查 询" at bounding box center [1382, 191] width 42 height 21
click at [1368, 194] on button "查 询" at bounding box center [1382, 191] width 42 height 21
click at [1343, 194] on button "重 置" at bounding box center [1337, 191] width 42 height 21
click at [1338, 191] on button "重 置" at bounding box center [1337, 191] width 42 height 21
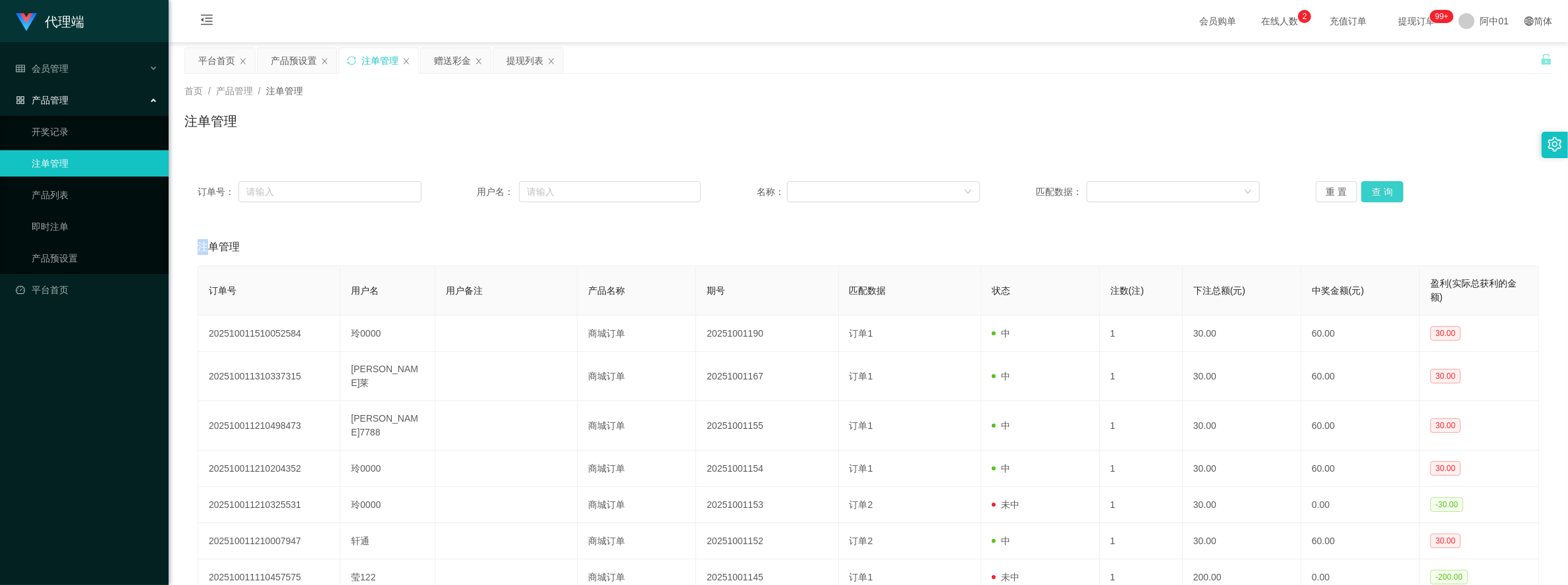
click at [1361, 191] on button "查 询" at bounding box center [1382, 191] width 42 height 21
click at [1321, 193] on button "重 置" at bounding box center [1337, 191] width 42 height 21
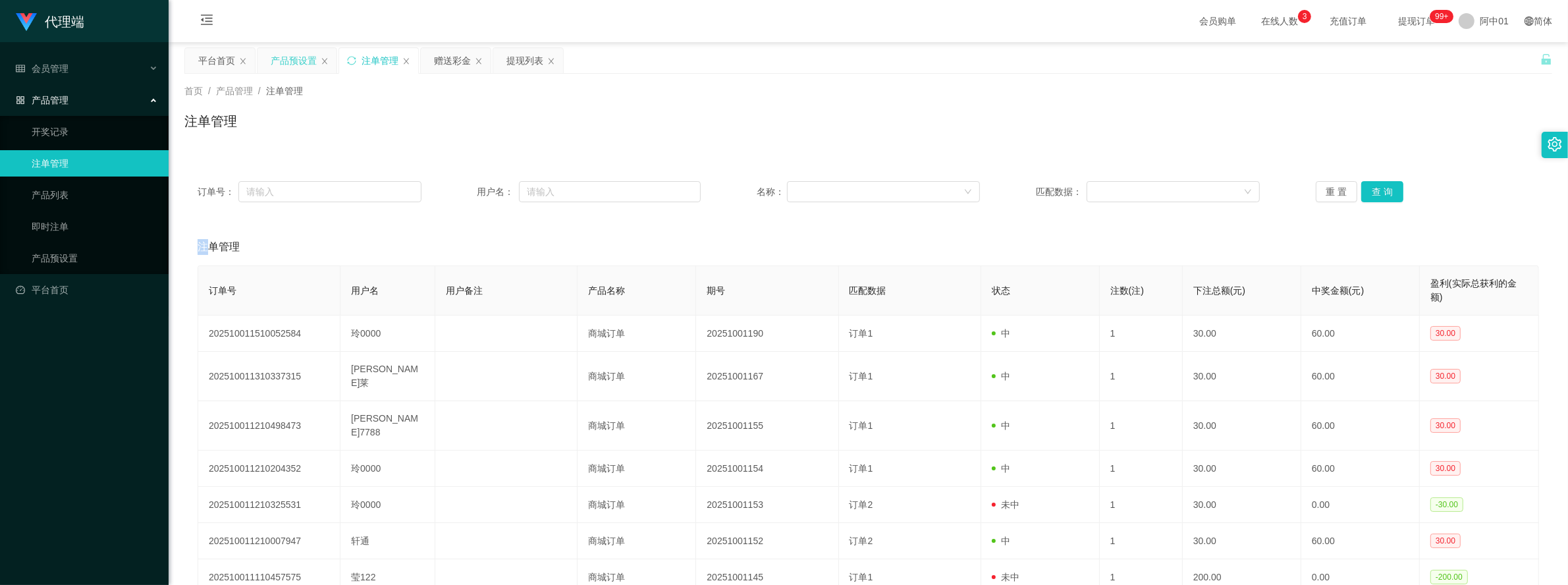
click at [269, 60] on div "产品预设置" at bounding box center [297, 61] width 79 height 25
click at [299, 65] on div "产品预设置" at bounding box center [293, 61] width 46 height 25
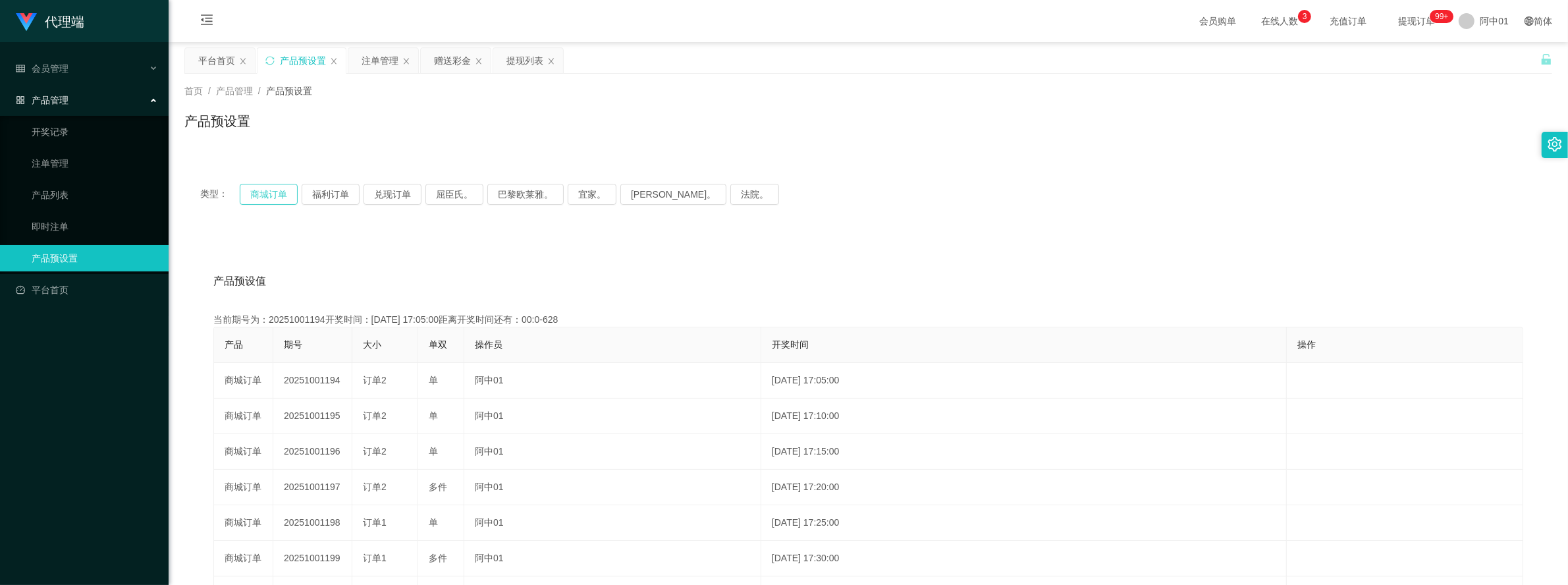
click at [285, 189] on button "商城订单" at bounding box center [268, 194] width 58 height 21
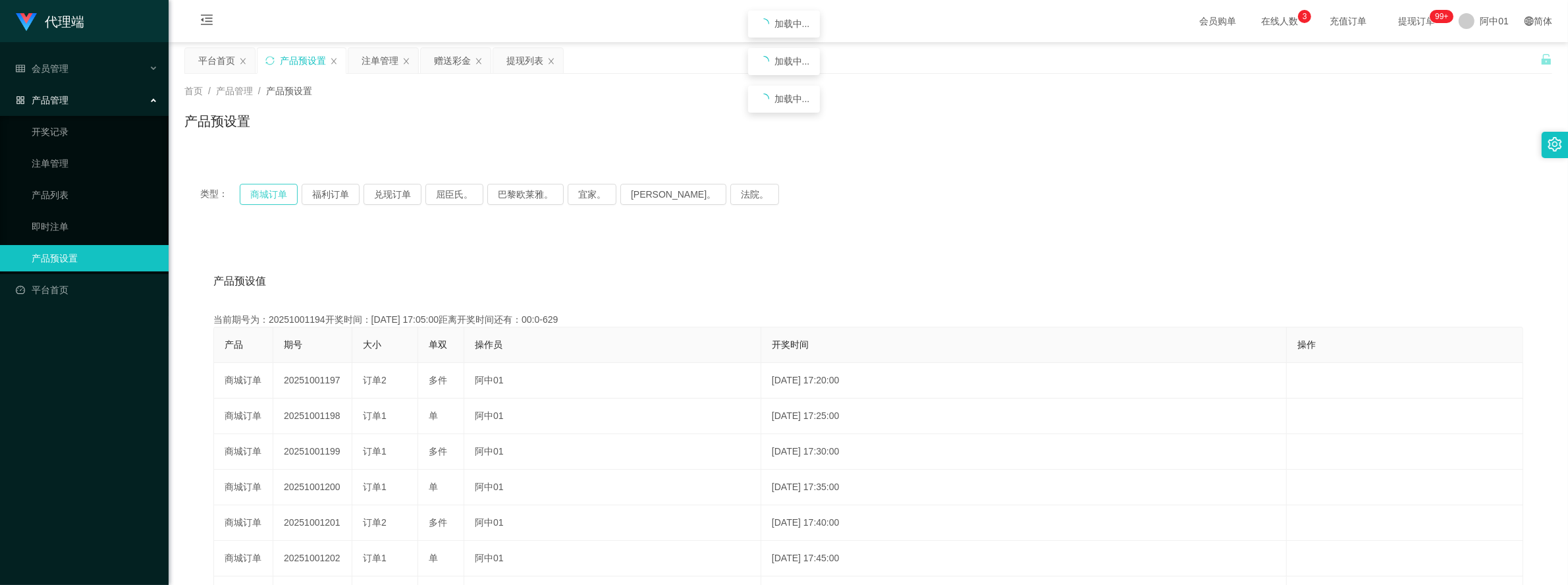
click at [285, 189] on button "商城订单" at bounding box center [268, 194] width 58 height 21
click at [277, 186] on button "商城订单" at bounding box center [268, 194] width 58 height 21
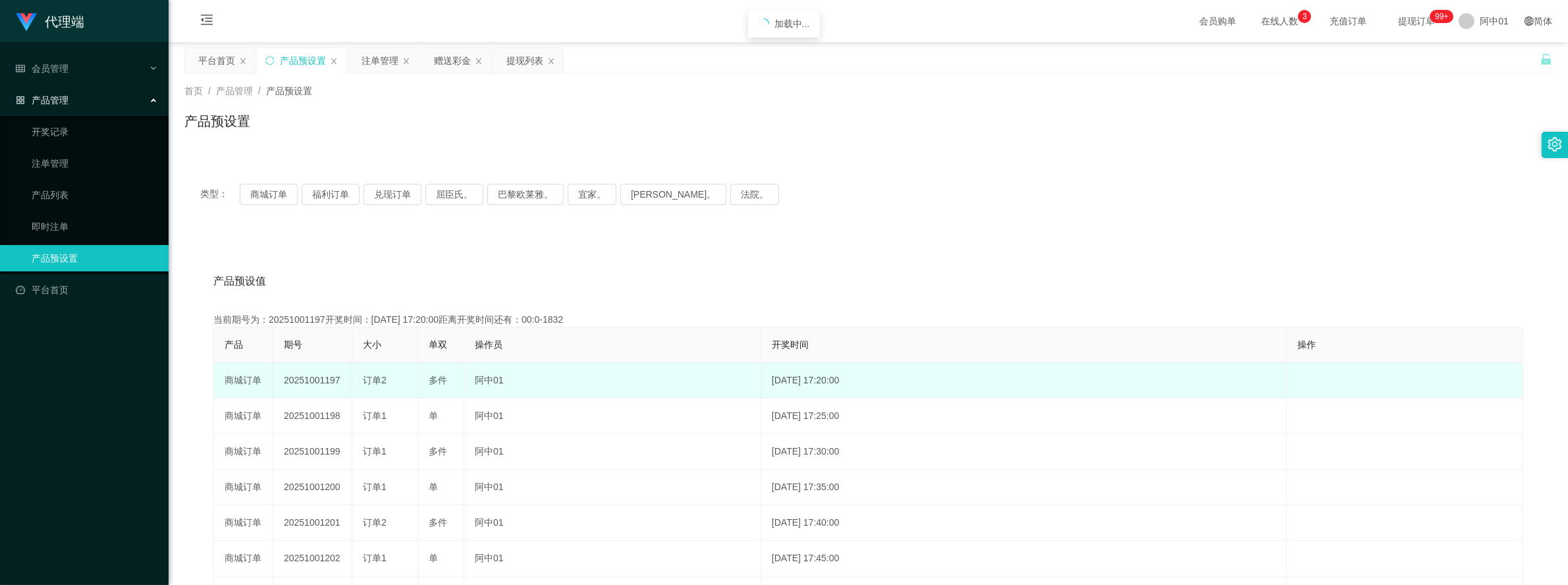
click at [334, 382] on td "20251001197" at bounding box center [313, 381] width 79 height 36
copy td "20251001197"
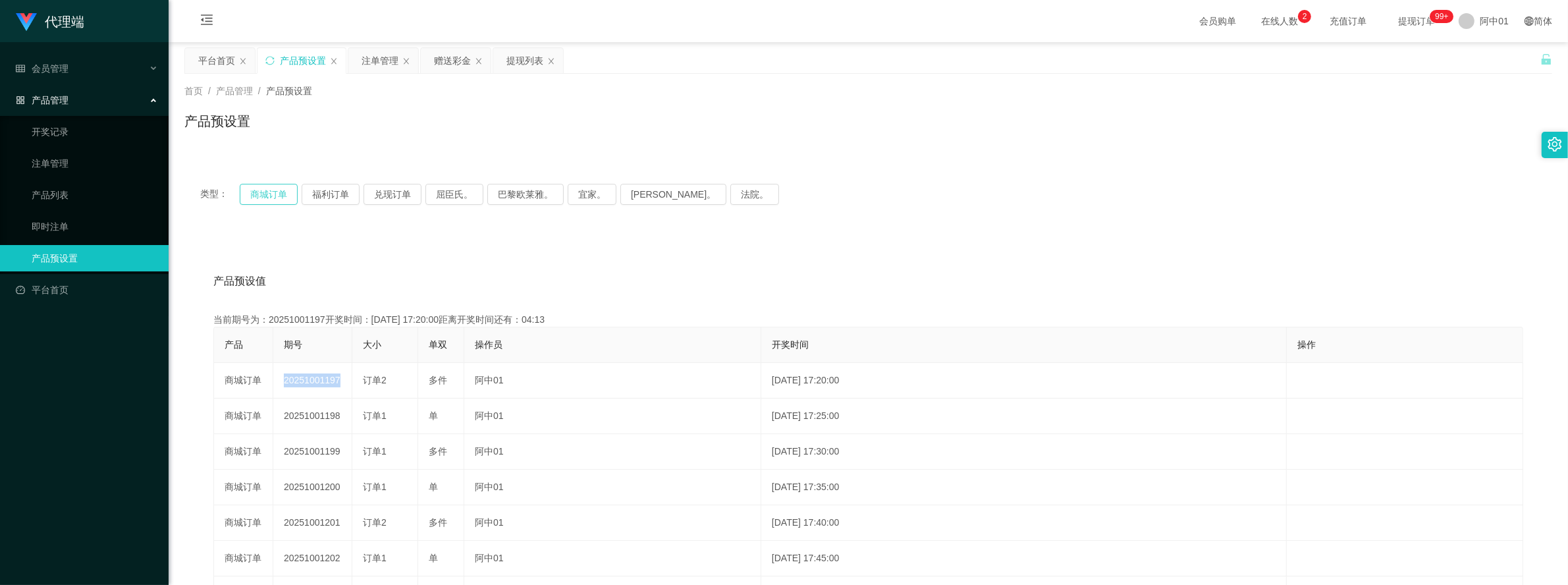
click at [274, 203] on button "商城订单" at bounding box center [268, 194] width 58 height 21
click at [274, 201] on button "商城订单" at bounding box center [268, 194] width 58 height 21
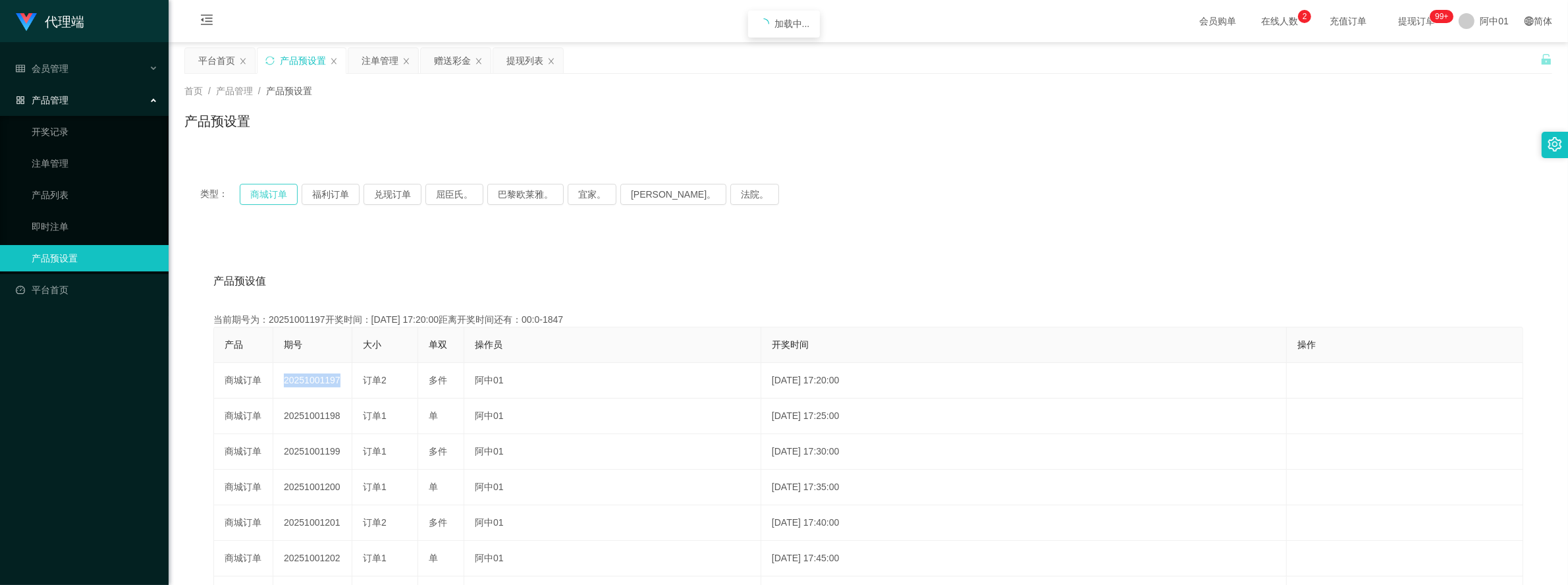
click at [274, 201] on button "商城订单" at bounding box center [268, 194] width 58 height 21
click at [392, 63] on div "注单管理" at bounding box center [379, 61] width 37 height 25
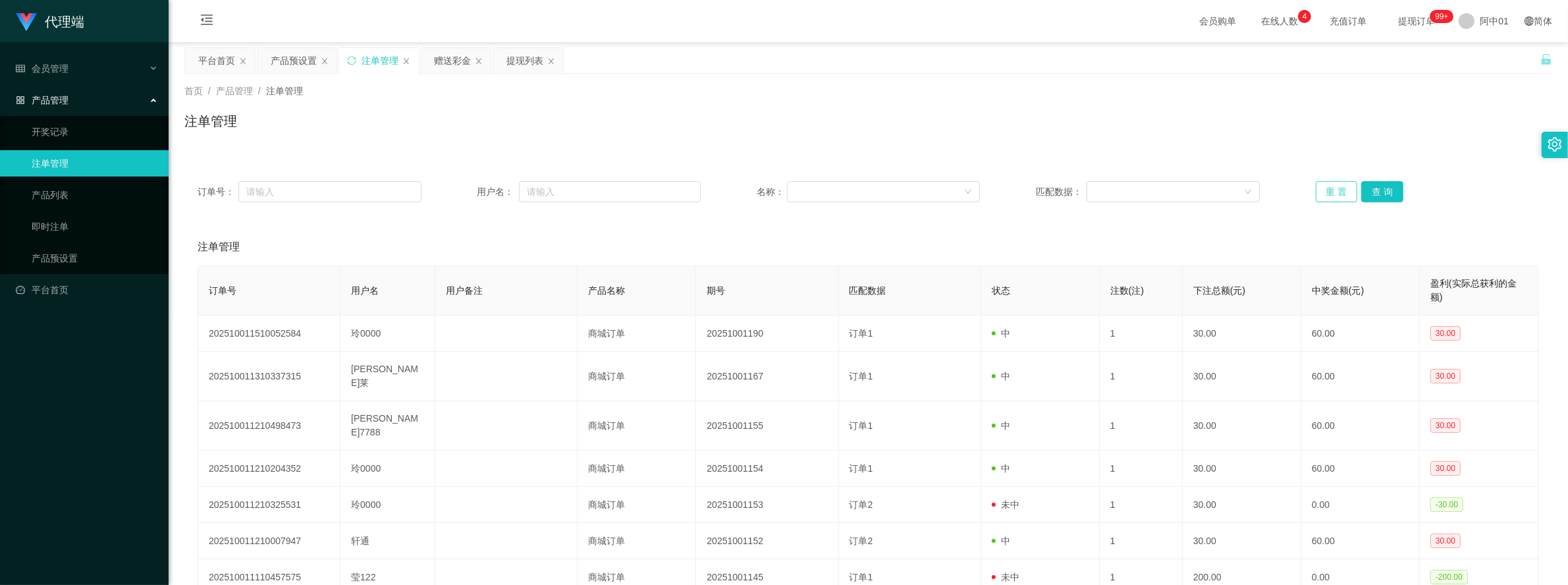
click at [1347, 186] on button "重 置" at bounding box center [1337, 191] width 42 height 21
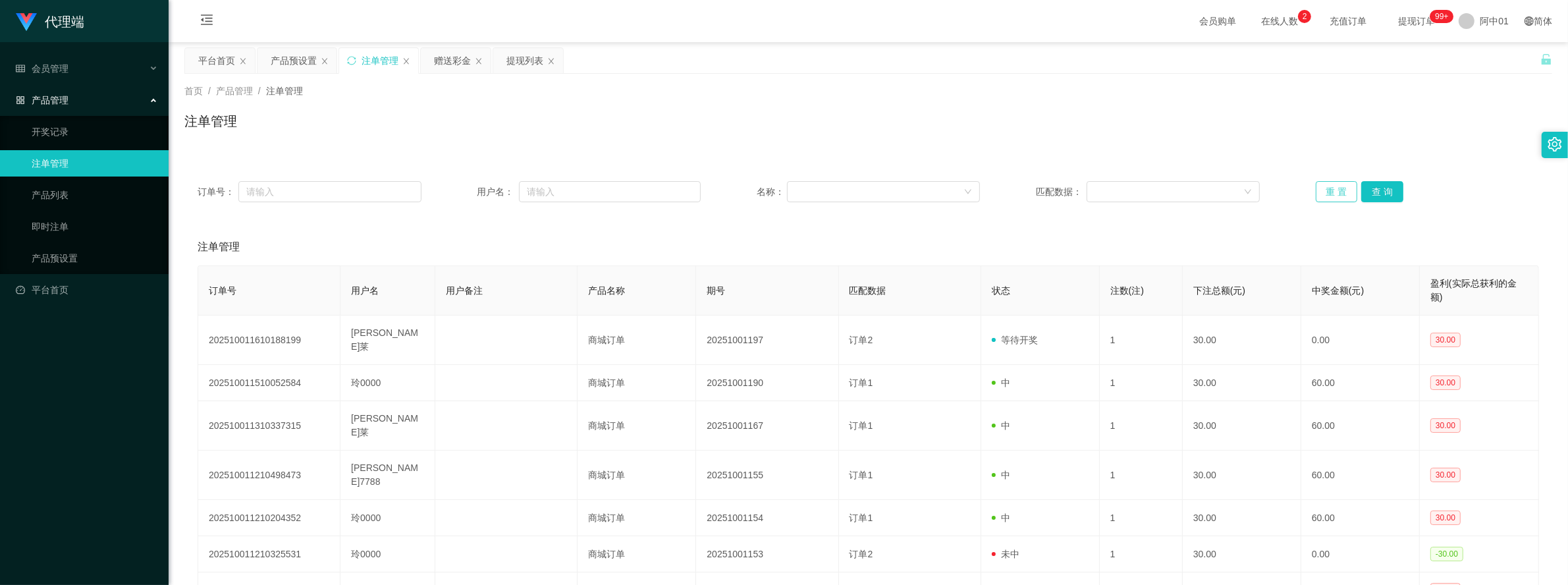
click at [1334, 192] on button "重 置" at bounding box center [1337, 191] width 42 height 21
click at [511, 56] on div "提现列表" at bounding box center [524, 61] width 37 height 25
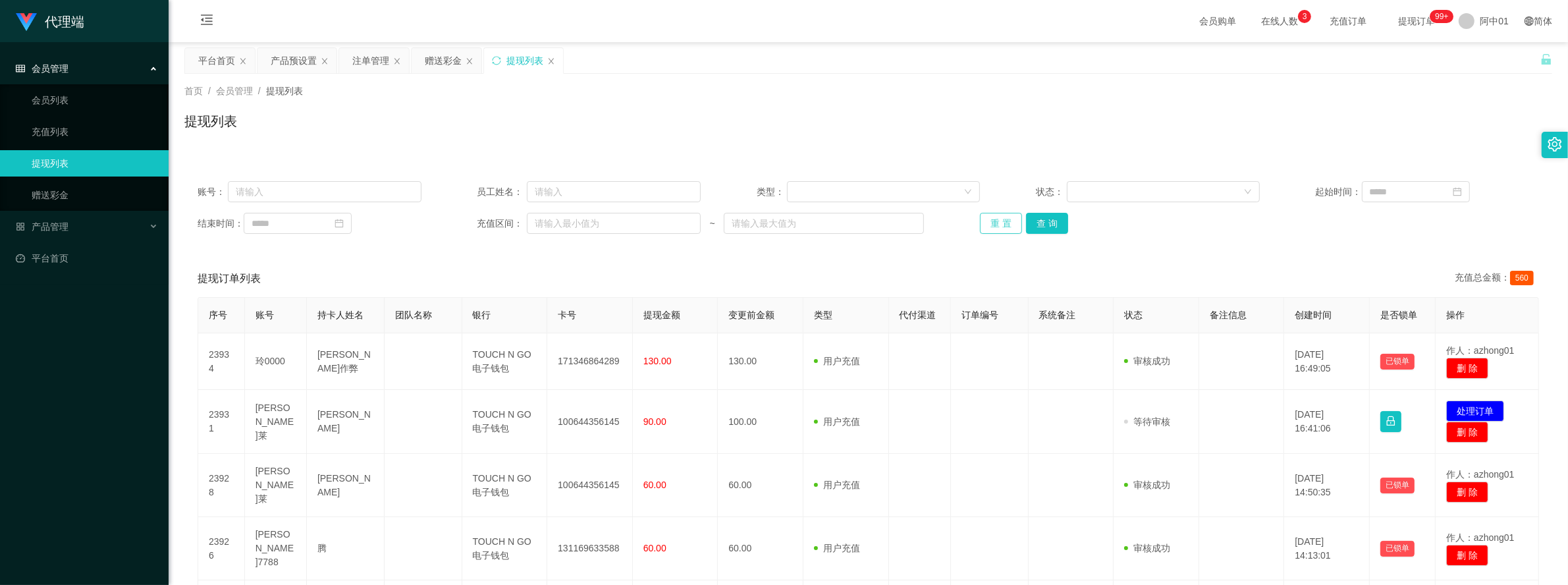
click at [1003, 226] on button "重 置" at bounding box center [1001, 223] width 42 height 21
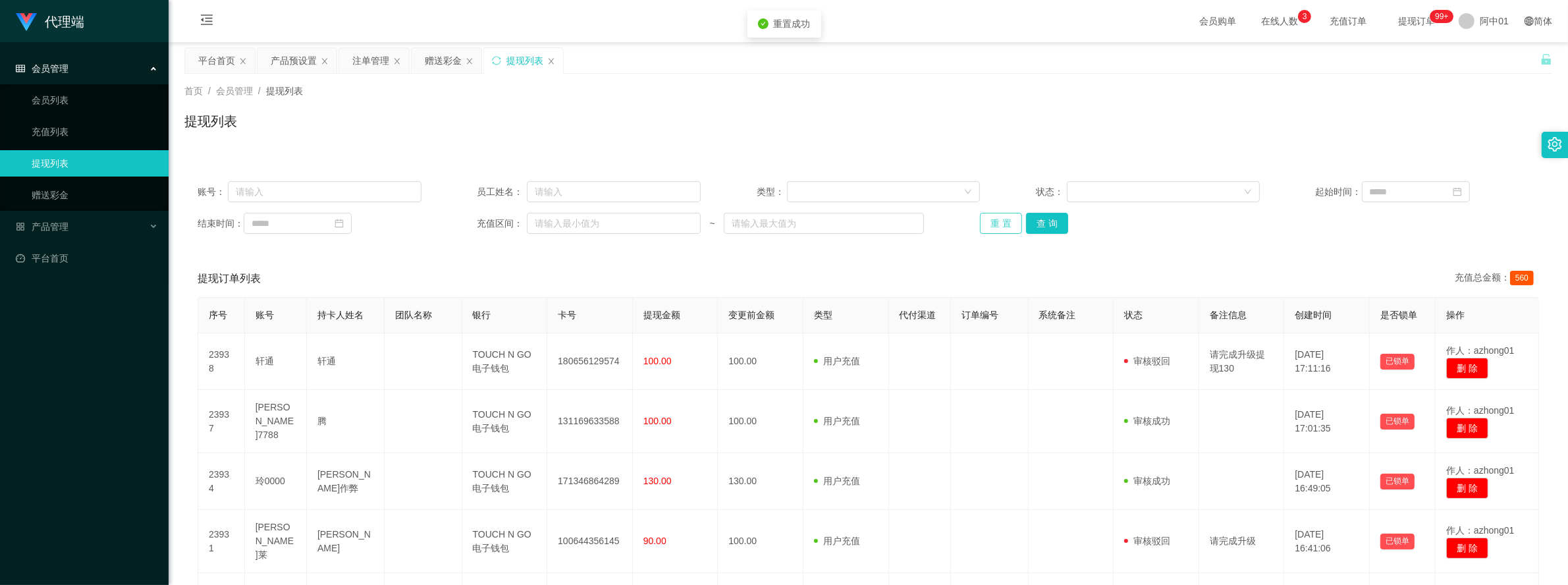
click at [1003, 226] on button "重 置" at bounding box center [1001, 223] width 42 height 21
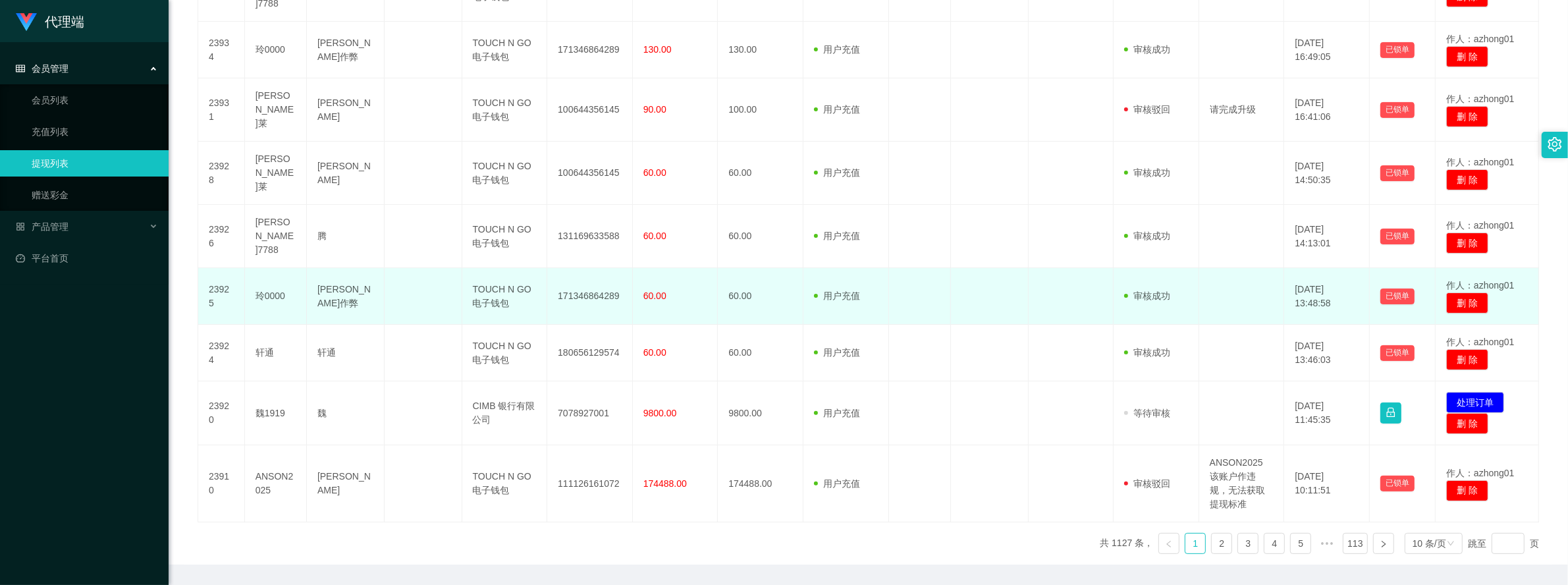
scroll to position [447, 0]
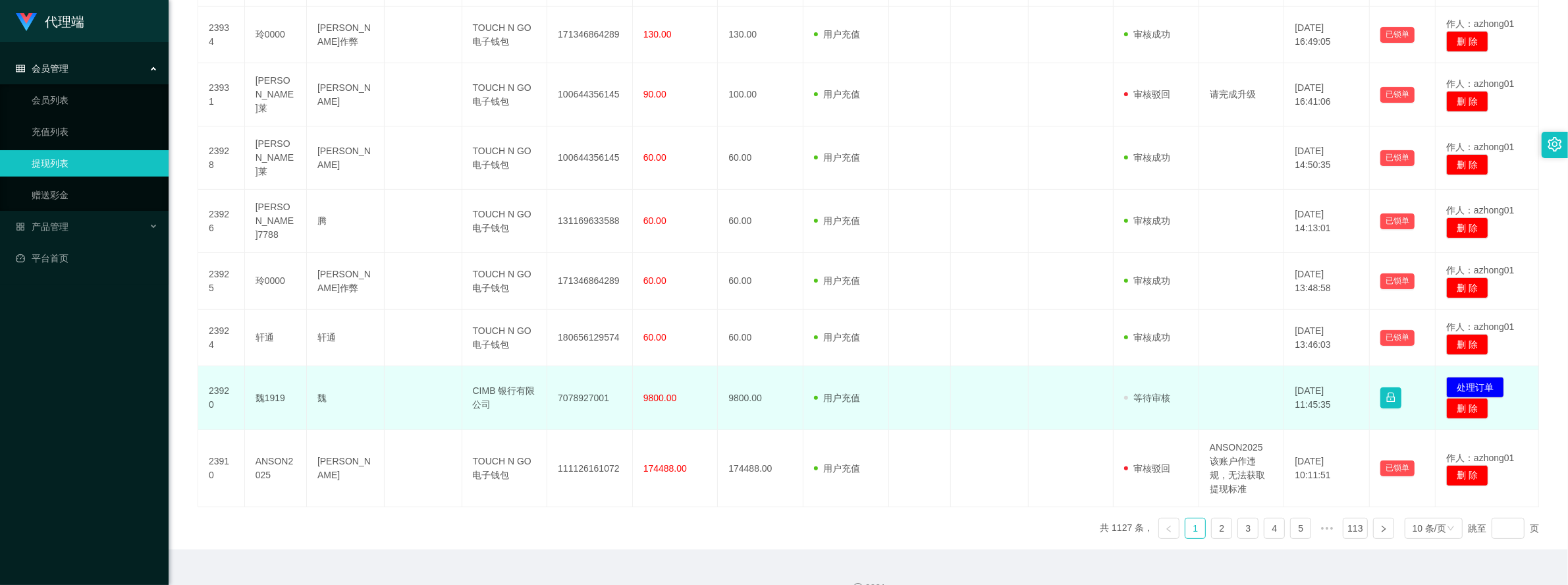
click at [277, 370] on td "魏1919" at bounding box center [276, 398] width 62 height 64
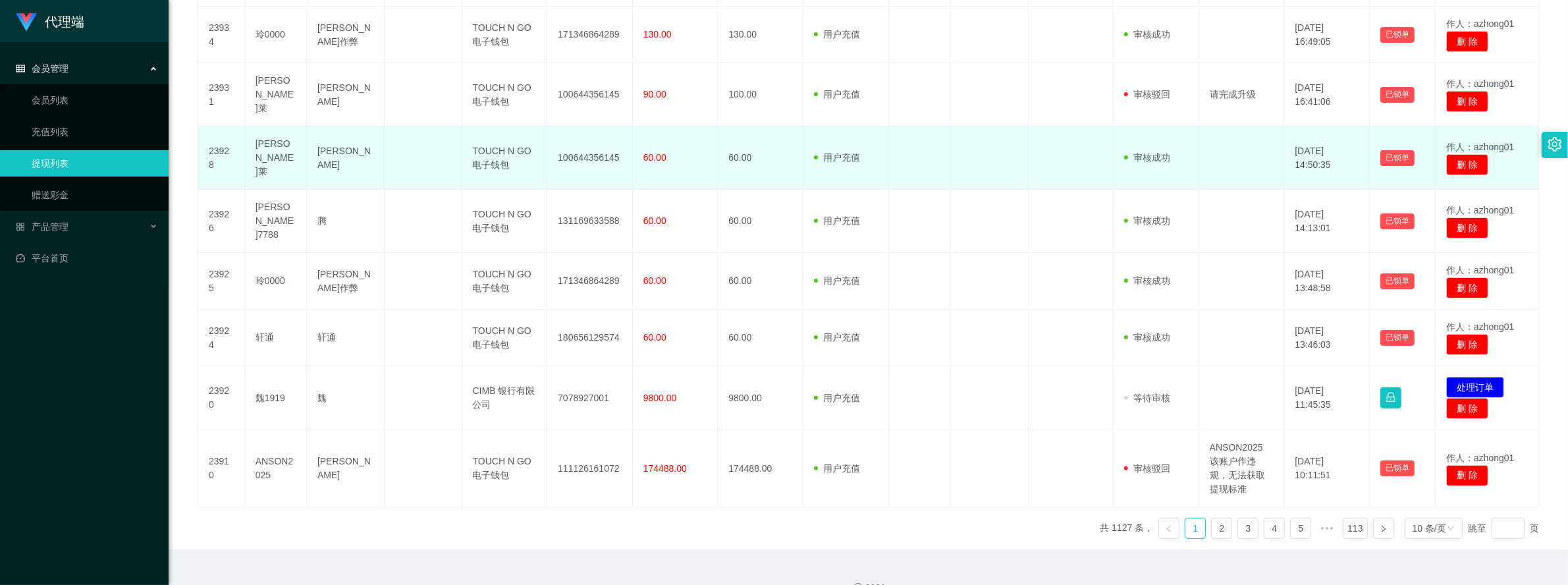
click at [1029, 138] on td at bounding box center [1071, 158] width 86 height 63
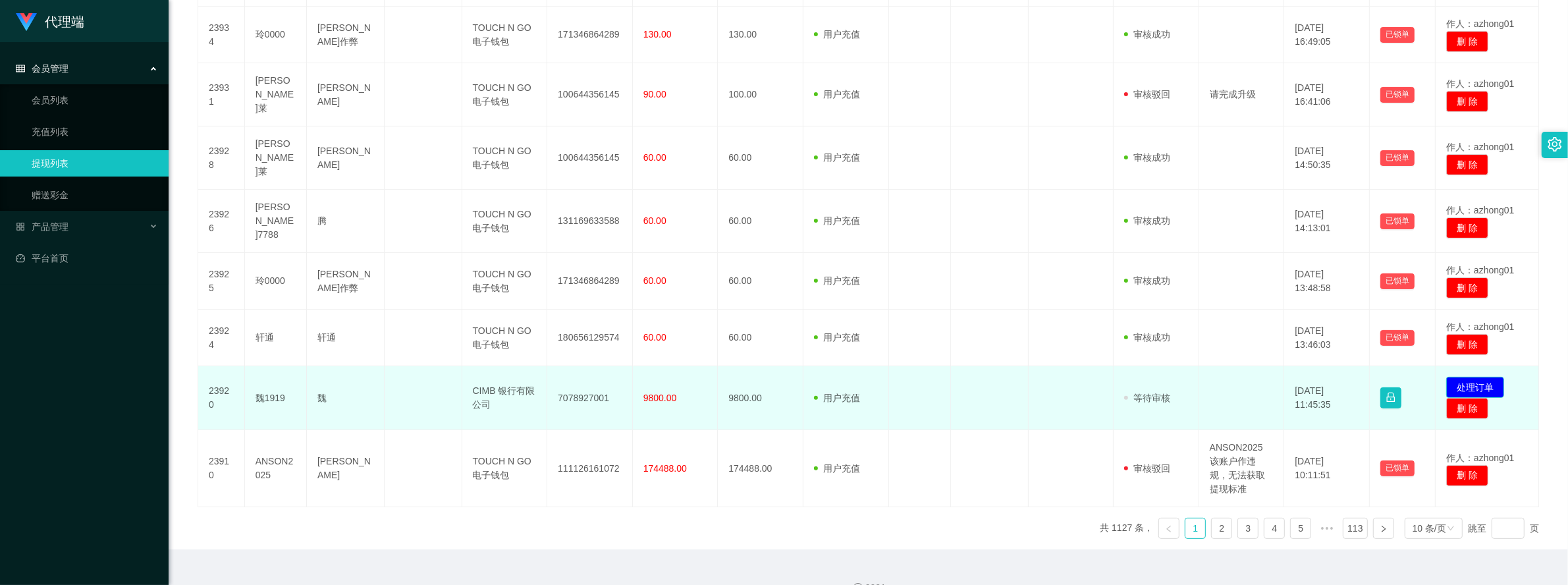
click at [1474, 377] on button "处理订单" at bounding box center [1475, 387] width 58 height 21
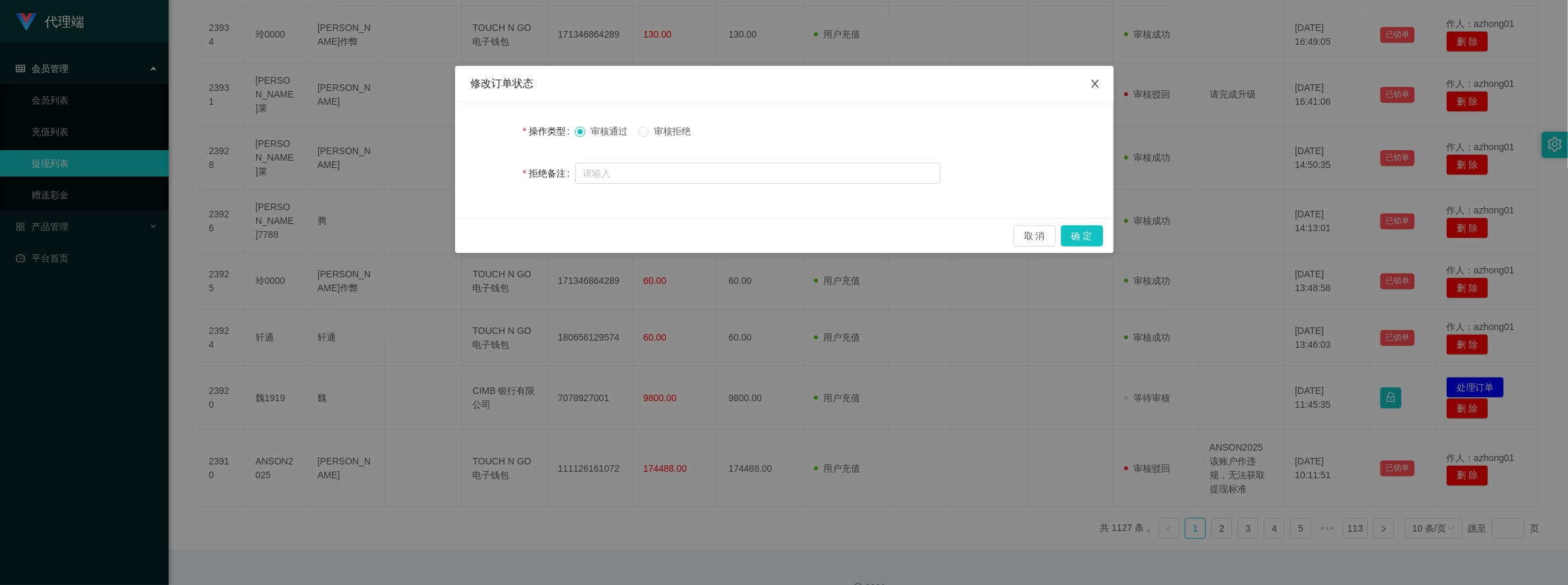
click at [1091, 75] on span "关闭" at bounding box center [1095, 84] width 37 height 37
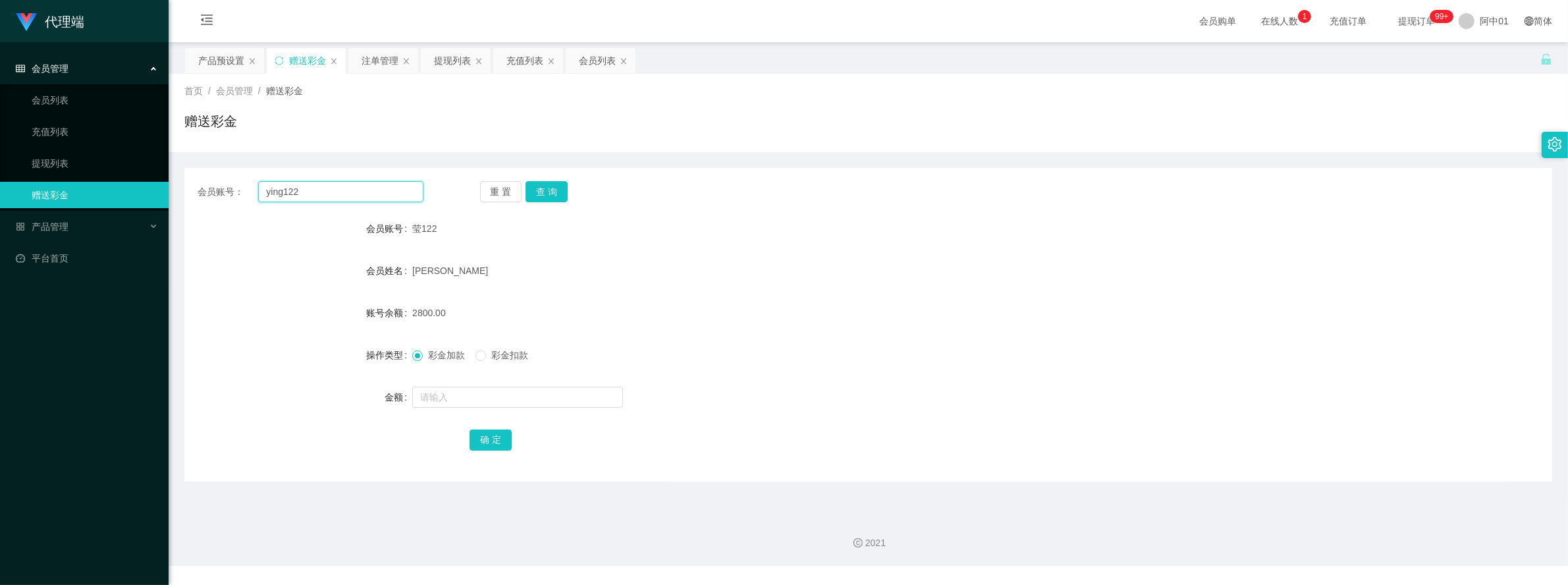
drag, startPoint x: 339, startPoint y: 195, endPoint x: 208, endPoint y: 195, distance: 131.0
click at [208, 195] on div "会员账号： ying122" at bounding box center [310, 191] width 226 height 21
paste input "wei1919"
type input "wei1919"
click at [552, 186] on button "查 询" at bounding box center [547, 191] width 42 height 21
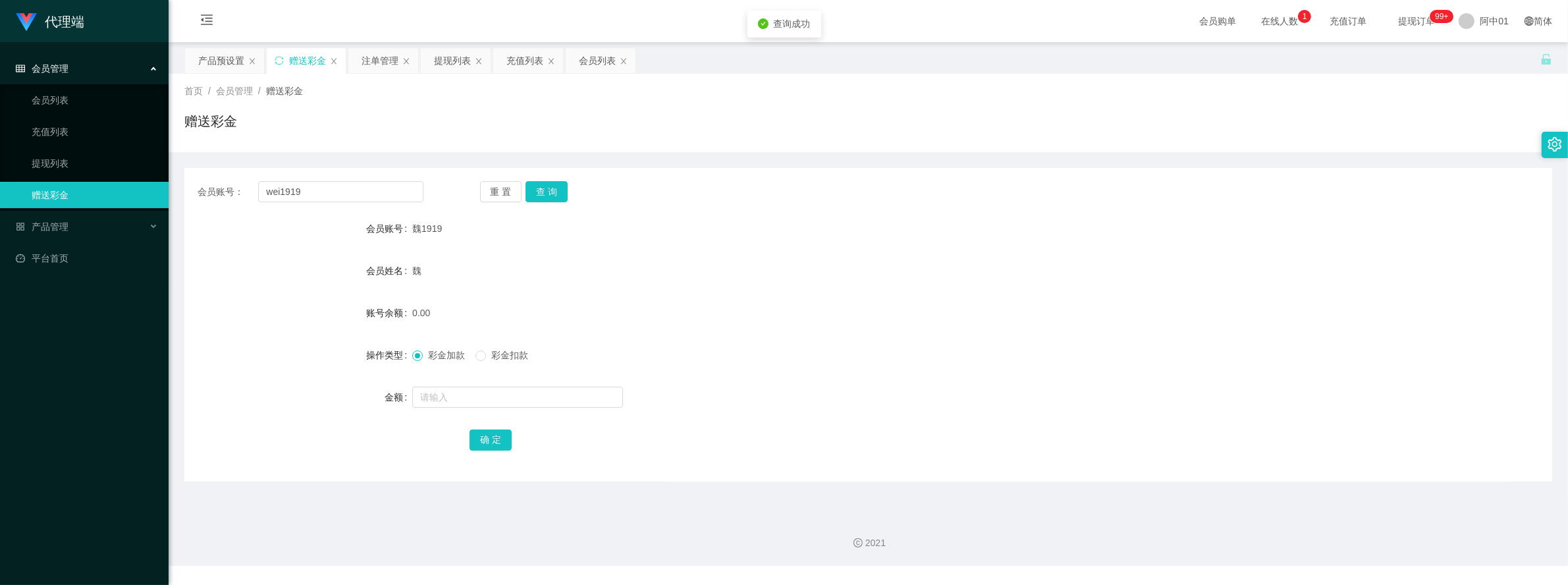
drag, startPoint x: 782, startPoint y: 254, endPoint x: 1240, endPoint y: 5, distance: 521.3
click at [787, 252] on form "会员账号 魏1919 会员姓名 魏 账号余额 0.00 操作类型 彩金加款 彩金扣款 金额 确 定" at bounding box center [868, 334] width 1368 height 237
click at [455, 59] on div "提现列表" at bounding box center [452, 61] width 37 height 25
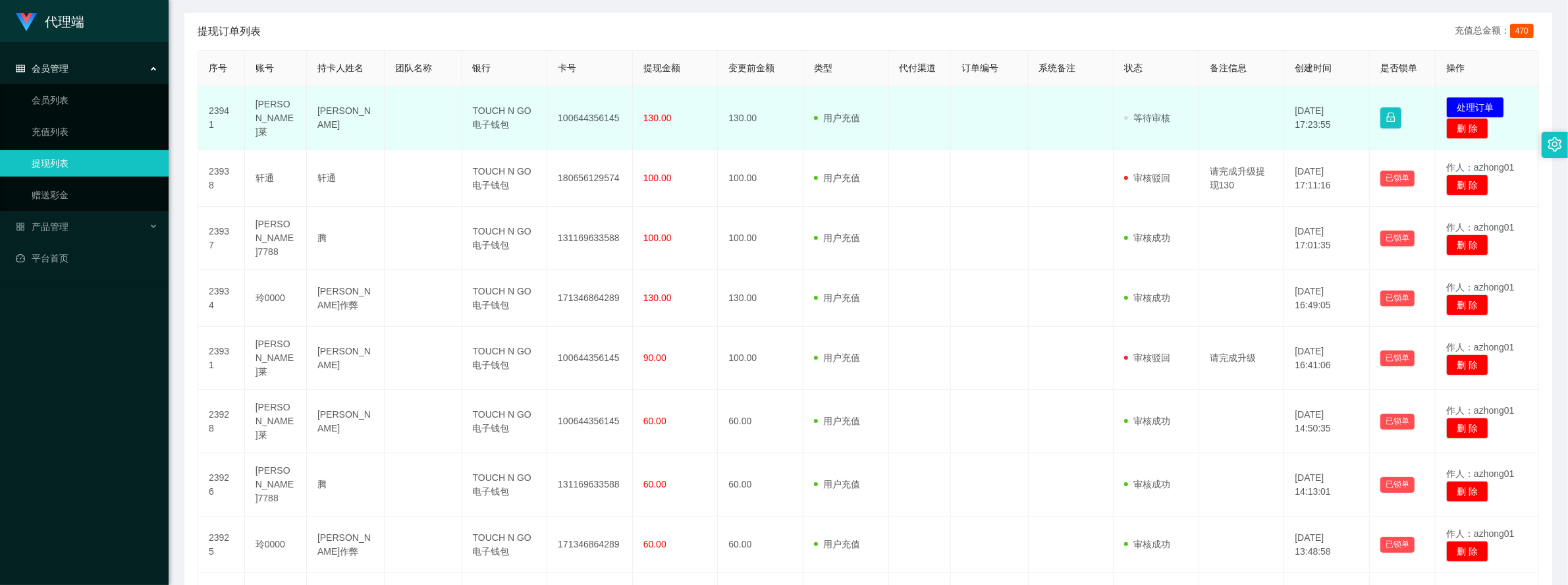
scroll to position [433, 0]
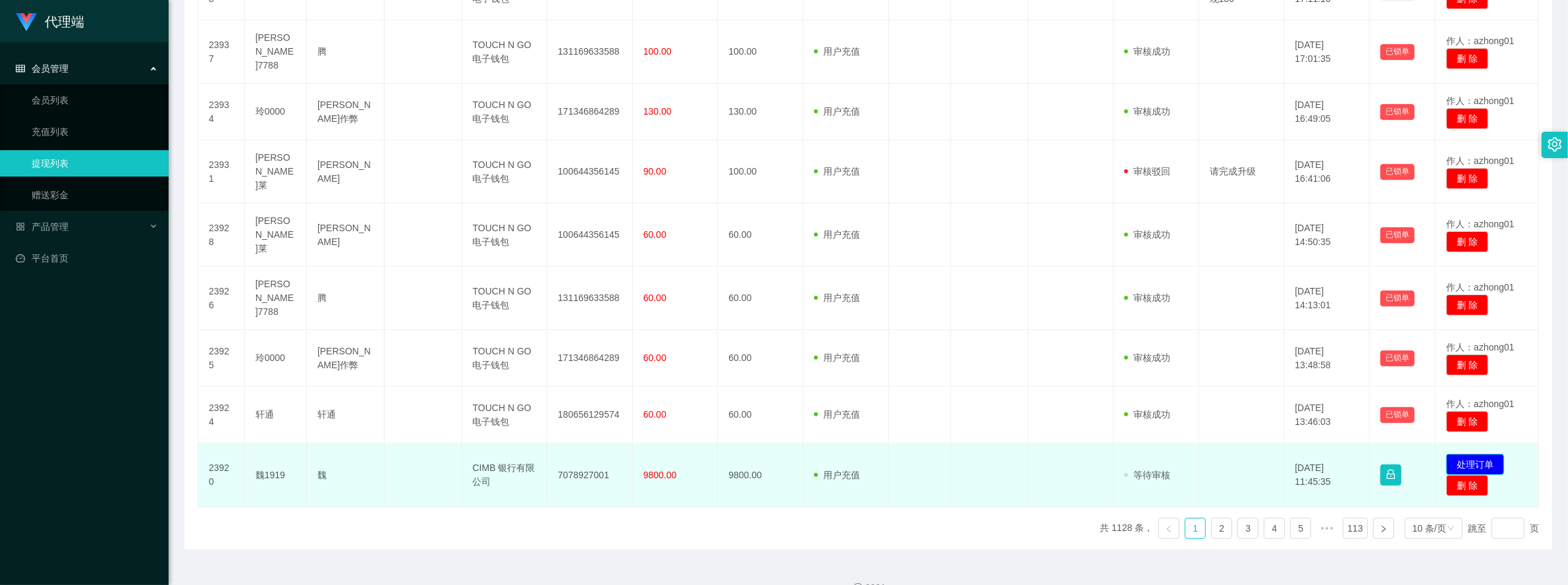
click at [1464, 454] on button "处理订单" at bounding box center [1475, 464] width 58 height 21
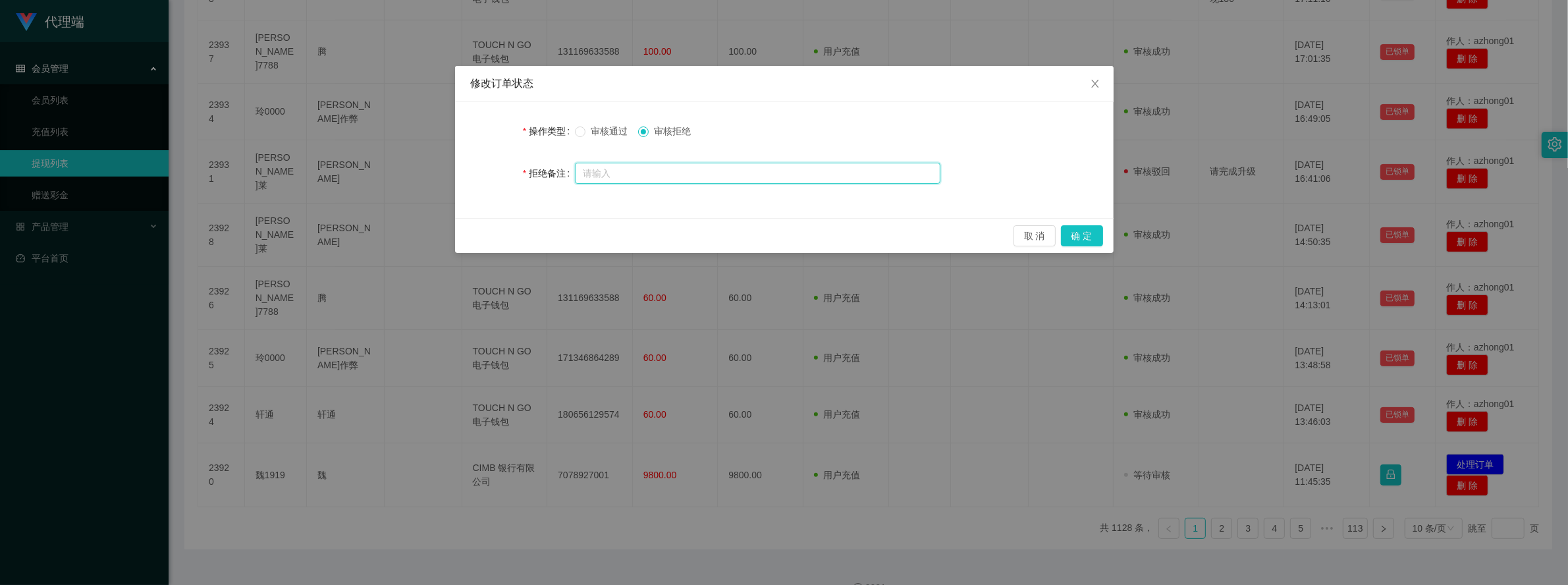
click at [642, 166] on input "text" at bounding box center [758, 173] width 365 height 21
type input "由"
type input "知"
type input "则"
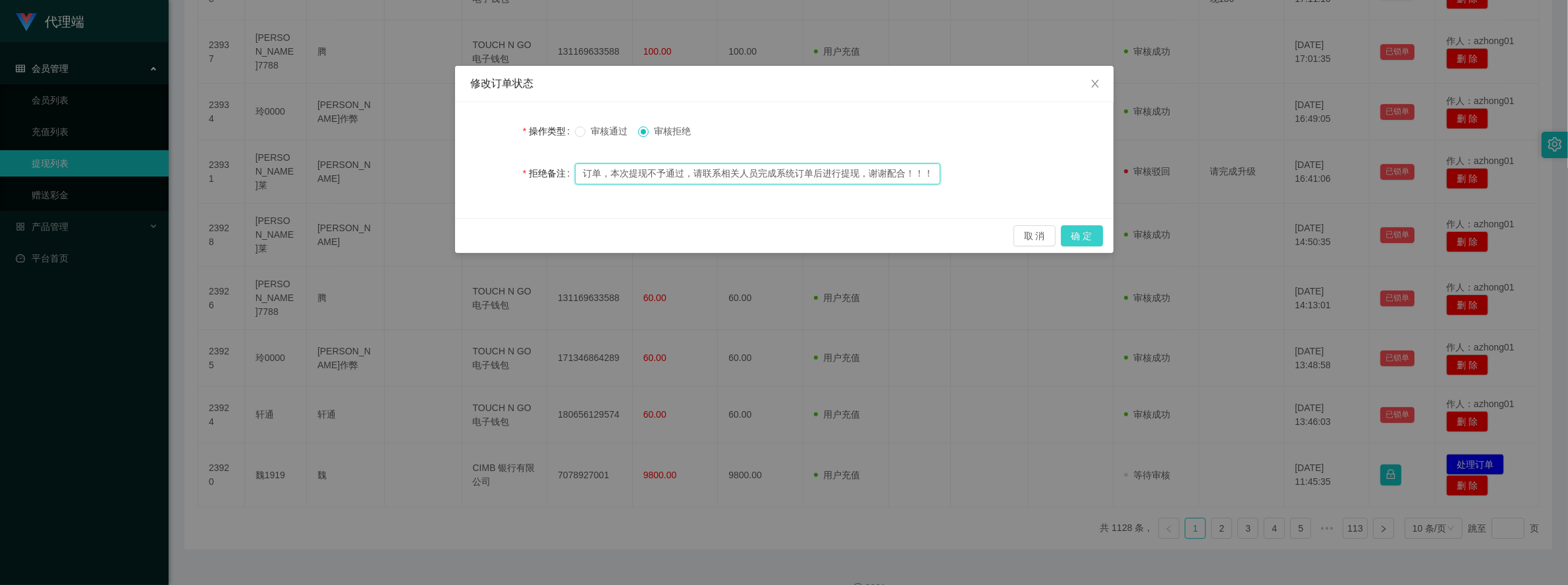
type input "尊敬的用户您好，由于你有未完成的系统订单，本次提现不予通过，请联系相关人员完成系统订单后进行提现，谢谢配合！！！"
click at [1075, 228] on button "确 定" at bounding box center [1082, 236] width 42 height 21
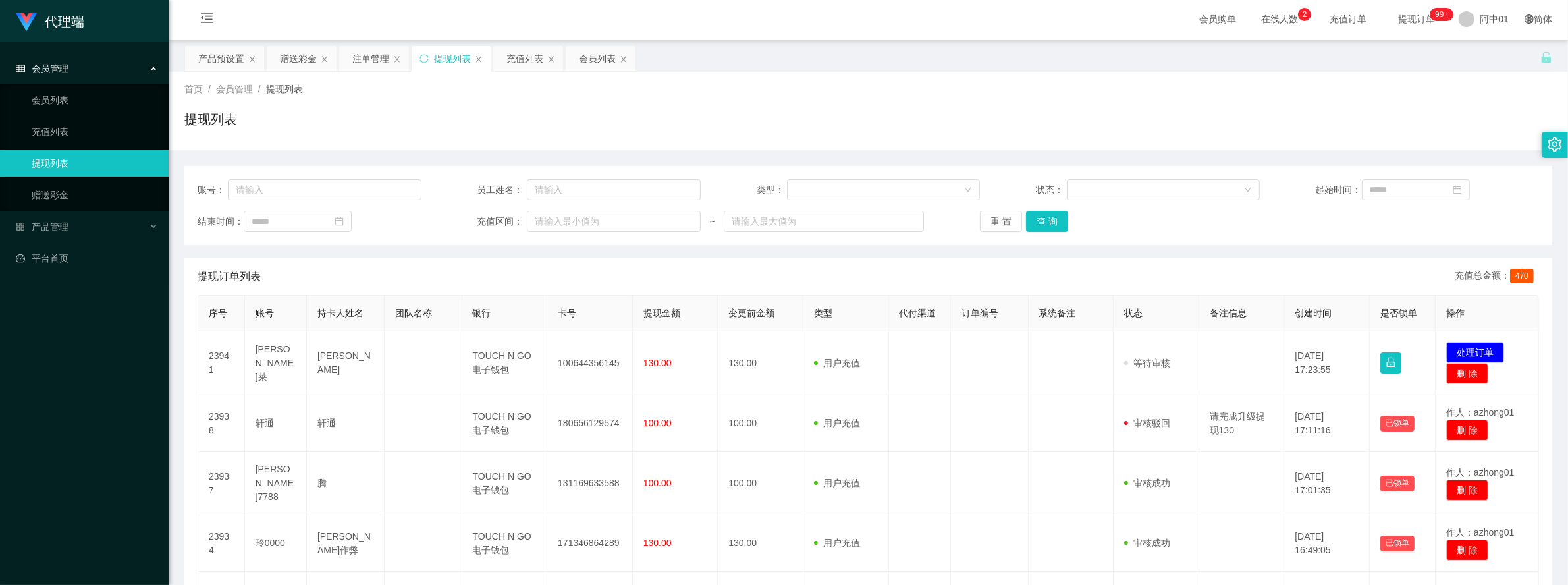
scroll to position [0, 0]
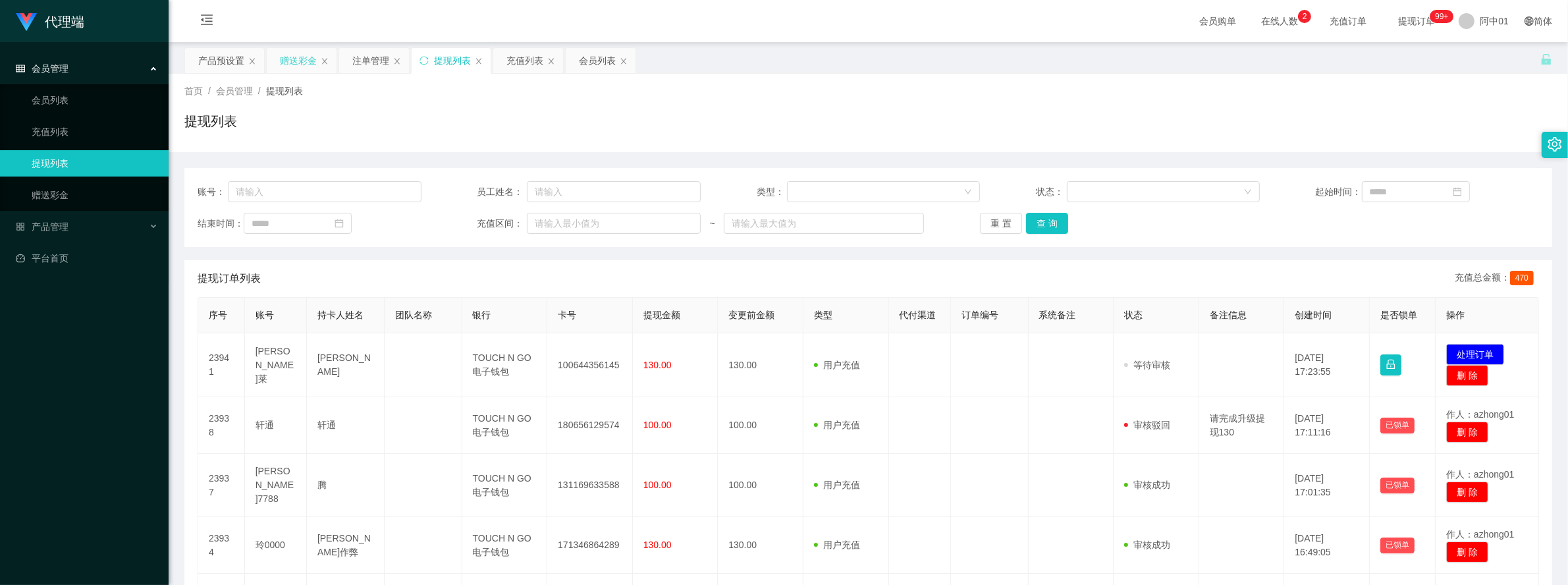
click at [301, 57] on div "赠送彩金" at bounding box center [298, 61] width 37 height 25
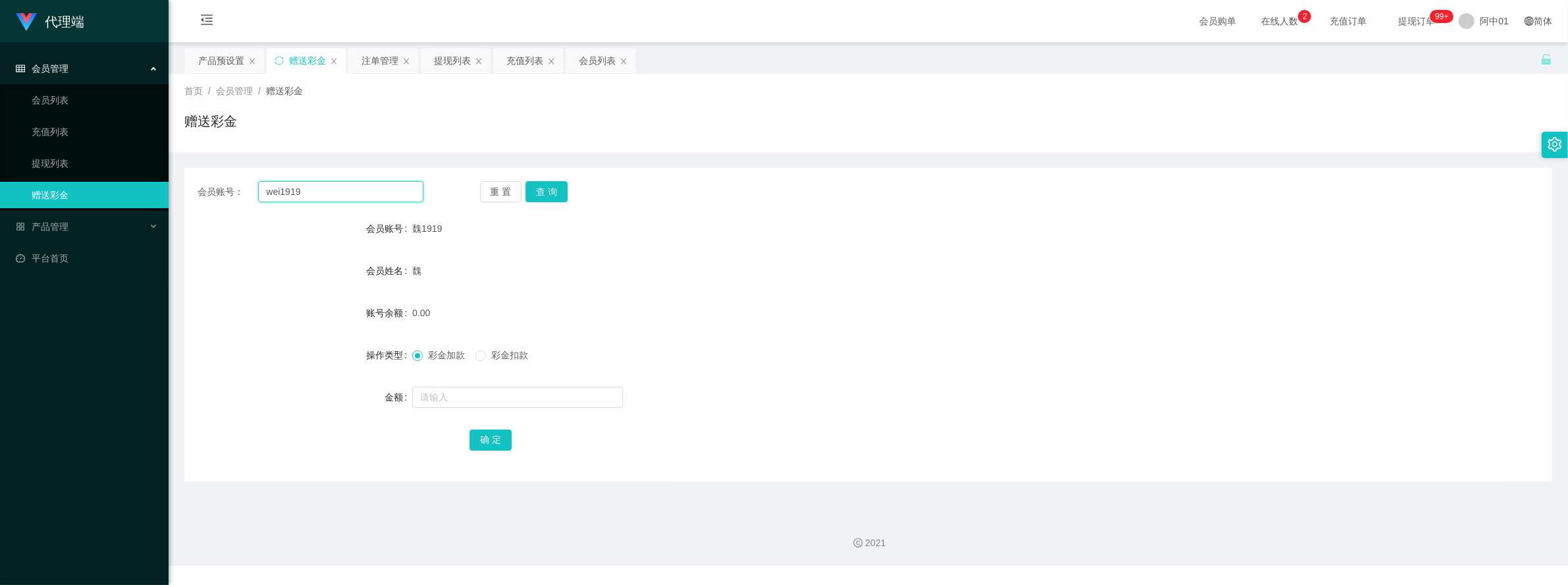
click at [340, 198] on input "wei1919" at bounding box center [340, 191] width 165 height 21
click at [544, 193] on button "查 询" at bounding box center [547, 191] width 42 height 21
click at [686, 247] on form "会员账号 魏1919 会员姓名 魏 账号余额 9800.00 操作类型 彩金加款 彩金扣款 金额 确 定" at bounding box center [868, 334] width 1368 height 237
click at [442, 67] on div "提现列表" at bounding box center [452, 61] width 37 height 25
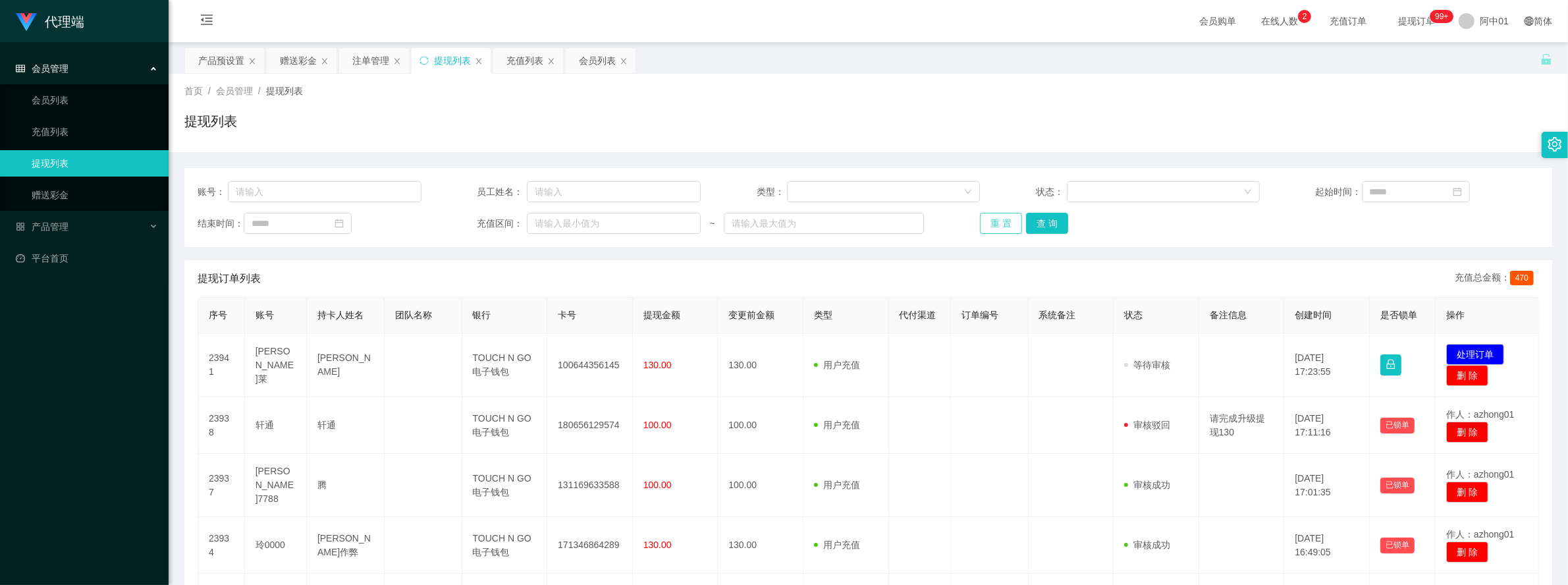
click at [985, 225] on button "重 置" at bounding box center [1001, 223] width 42 height 21
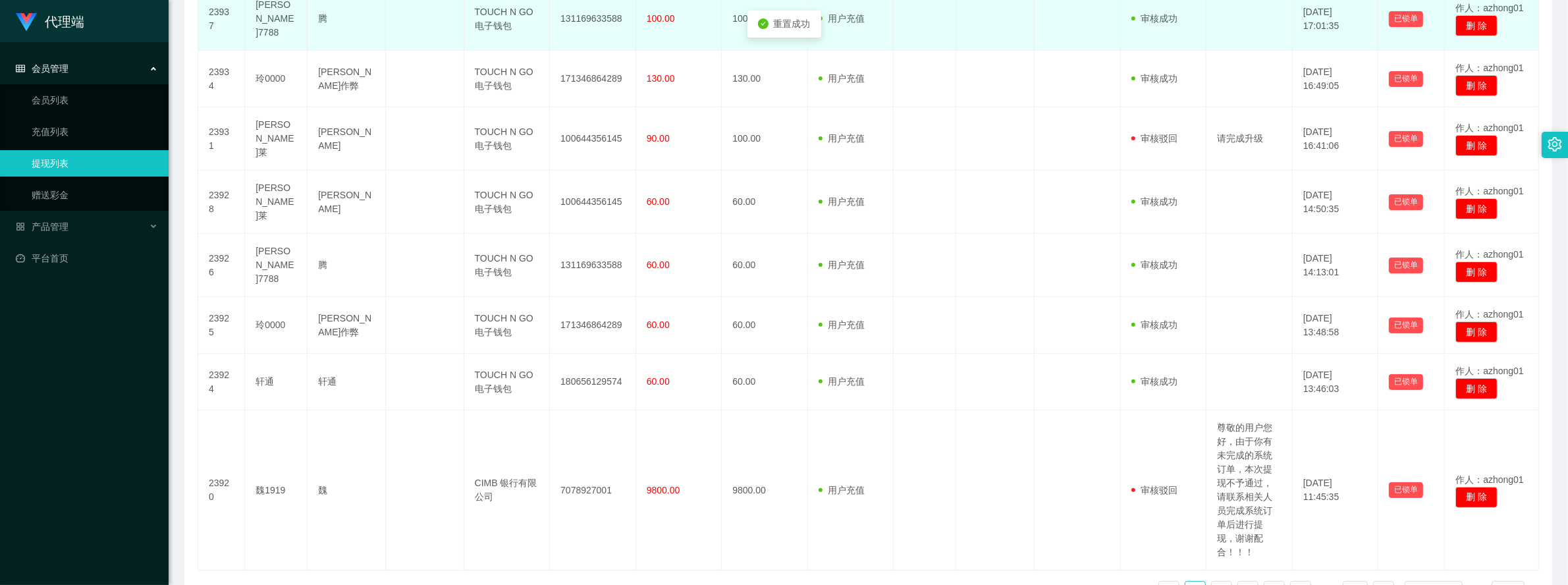
scroll to position [523, 0]
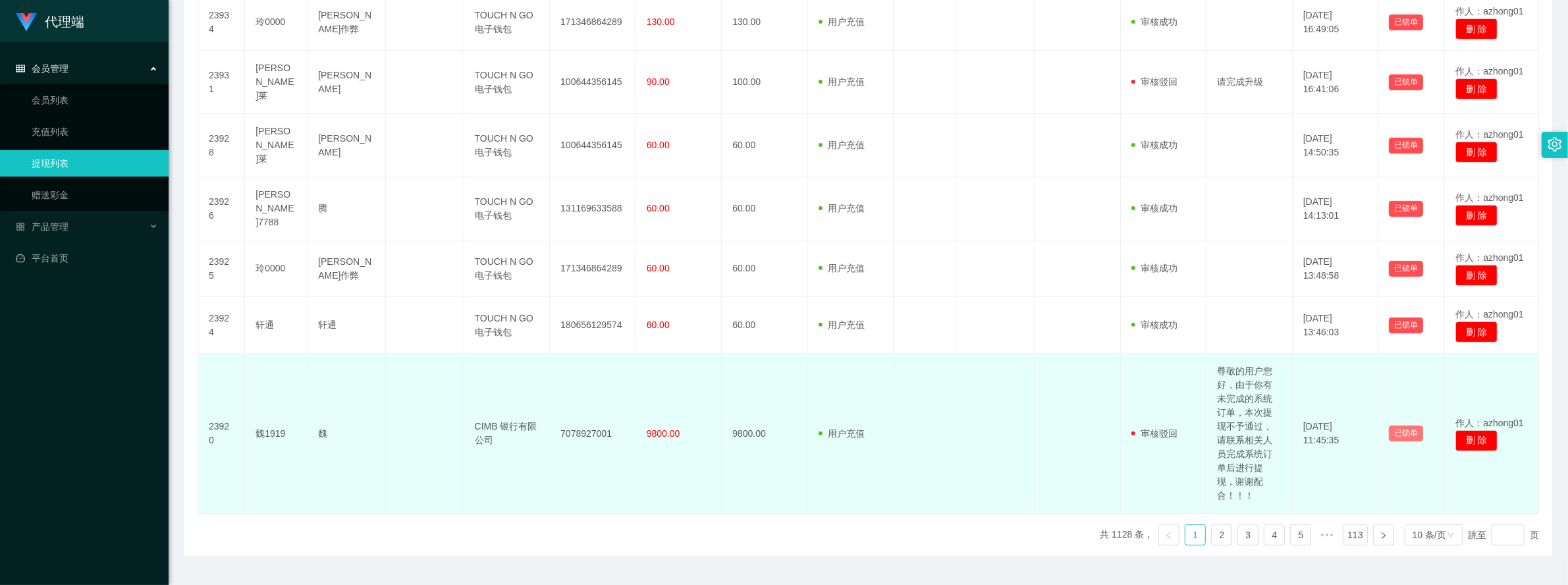
click at [1396, 426] on button "已锁单" at bounding box center [1406, 433] width 34 height 16
click at [1293, 393] on td "[DATE] 11:45:35" at bounding box center [1336, 434] width 86 height 160
click at [1253, 391] on td "尊敬的用户您好，由于你有未完成的系统订单，本次提现不予通过，请联系相关人员完成系统订单后进行提现，谢谢配合！！！" at bounding box center [1249, 434] width 86 height 160
click at [1246, 394] on td "尊敬的用户您好，由于你有未完成的系统订单，本次提现不予通过，请联系相关人员完成系统订单后进行提现，谢谢配合！！！" at bounding box center [1249, 434] width 86 height 160
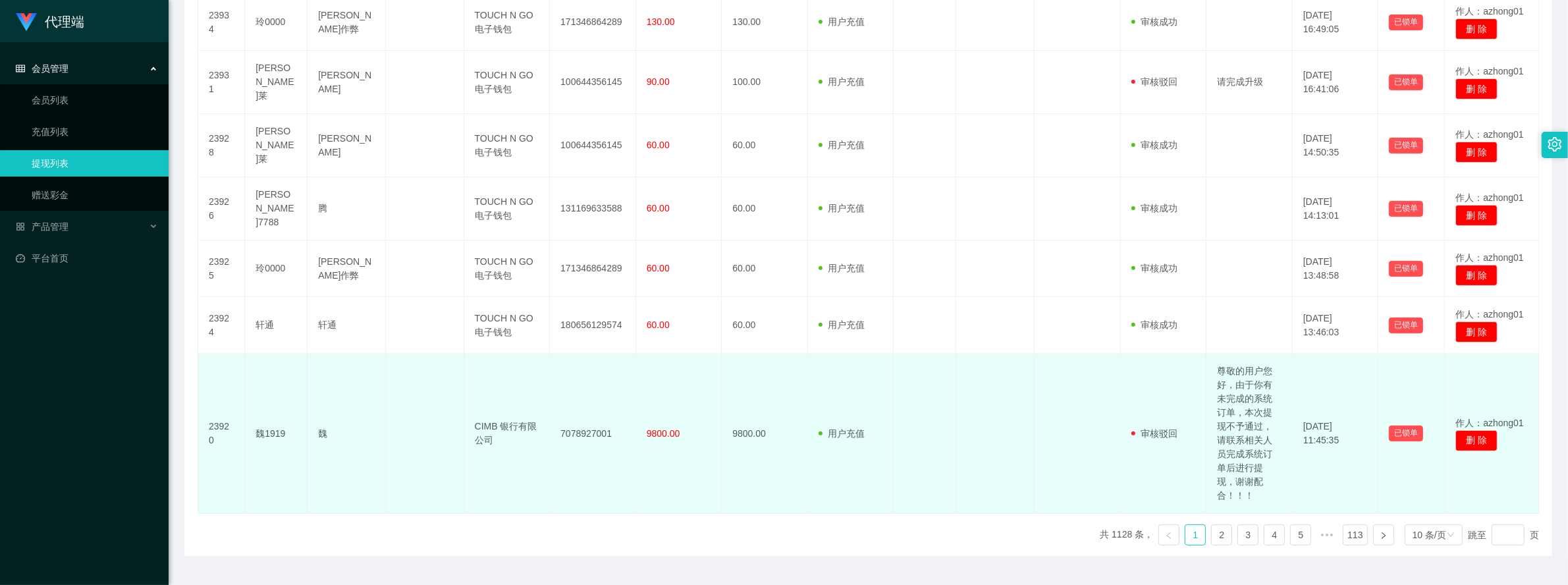
drag, startPoint x: 1246, startPoint y: 394, endPoint x: 1252, endPoint y: 430, distance: 36.5
click at [1250, 429] on td "尊敬的用户您好，由于你有未完成的系统订单，本次提现不予通过，请联系相关人员完成系统订单后进行提现，谢谢配合！！！" at bounding box center [1249, 434] width 86 height 160
click at [664, 429] on span "9800.00" at bounding box center [663, 434] width 33 height 11
click at [1306, 416] on td "[DATE] 11:45:35" at bounding box center [1336, 434] width 86 height 160
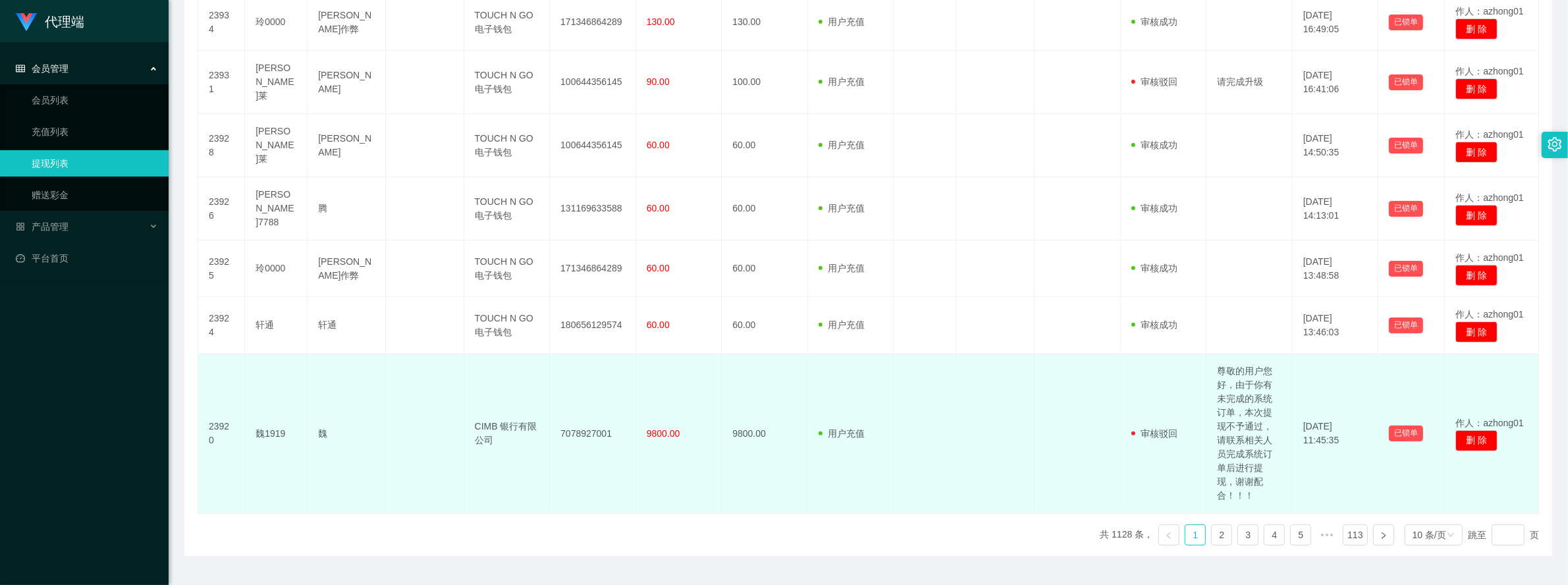
click at [1306, 406] on td "[DATE] 11:45:35" at bounding box center [1336, 434] width 86 height 160
click at [1255, 421] on td "尊敬的用户您好，由于你有未完成的系统订单，本次提现不予通过，请联系相关人员完成系统订单后进行提现，谢谢配合！！！" at bounding box center [1249, 434] width 86 height 160
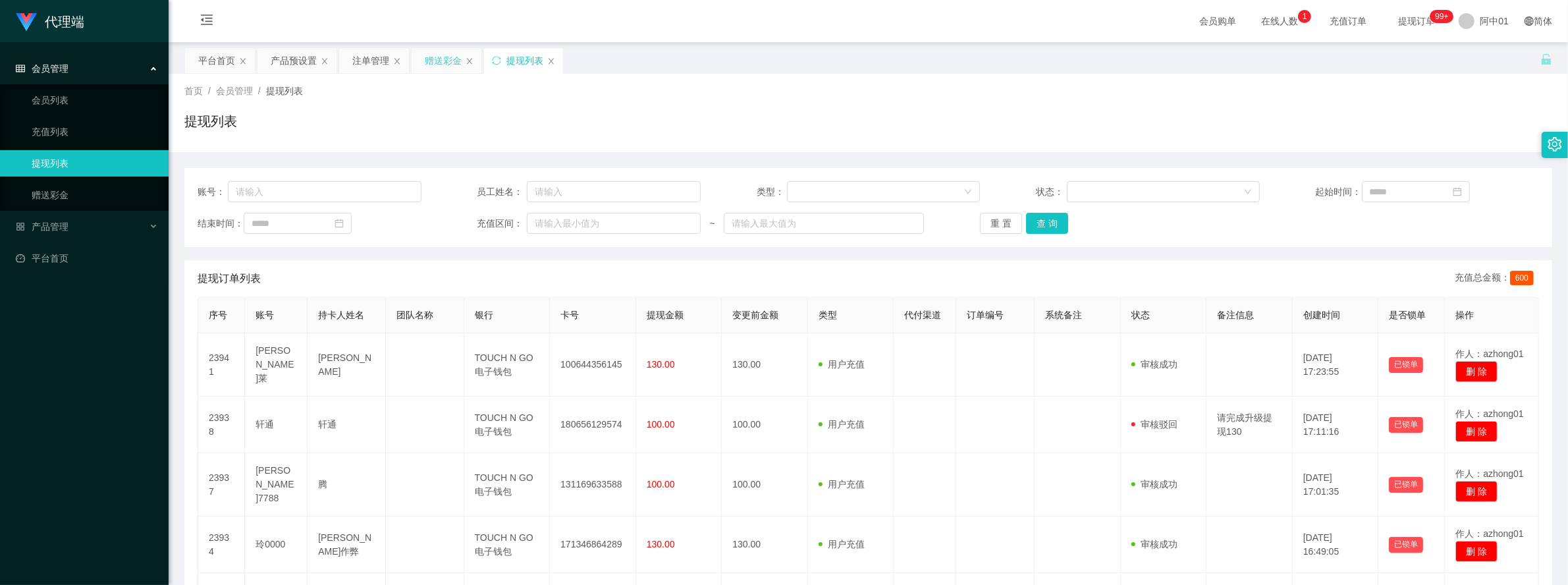
click at [435, 61] on div "赠送彩金" at bounding box center [442, 61] width 37 height 25
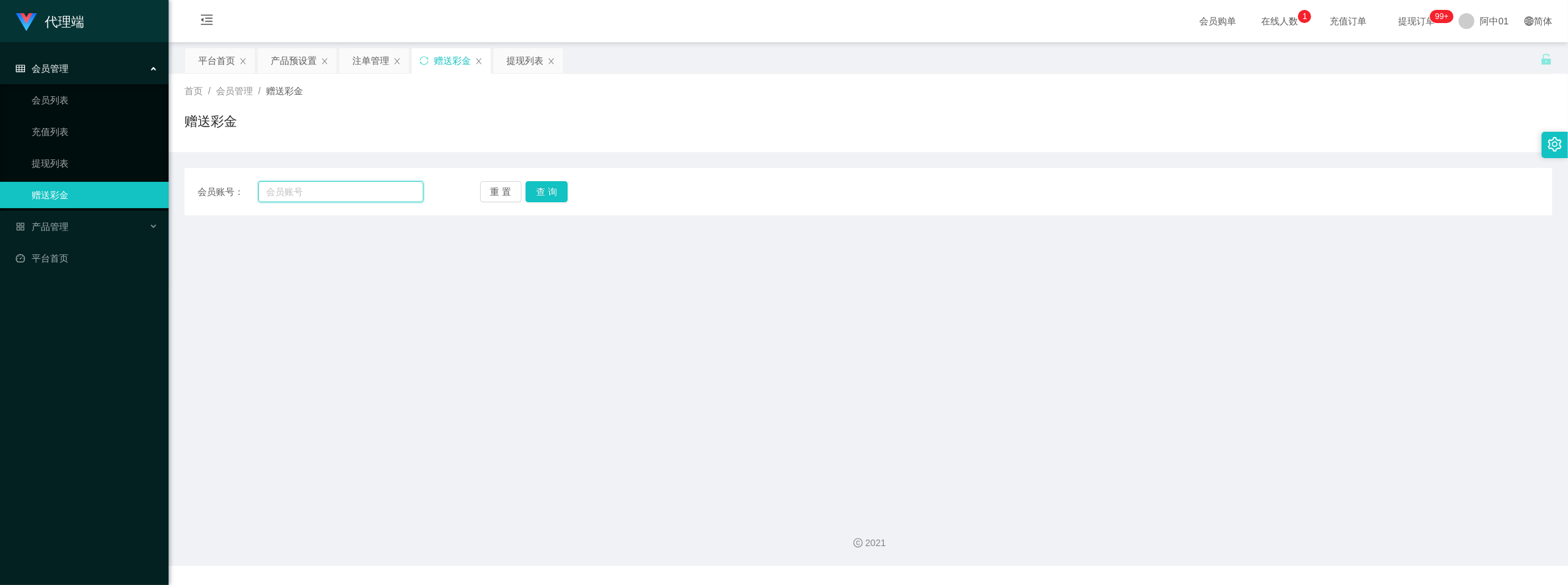
drag, startPoint x: 334, startPoint y: 191, endPoint x: 410, endPoint y: 196, distance: 76.2
click at [334, 192] on input "text" at bounding box center [340, 191] width 165 height 21
paste input "LeeBai7788"
type input "LeeBai7788"
click at [549, 193] on button "查 询" at bounding box center [547, 191] width 42 height 21
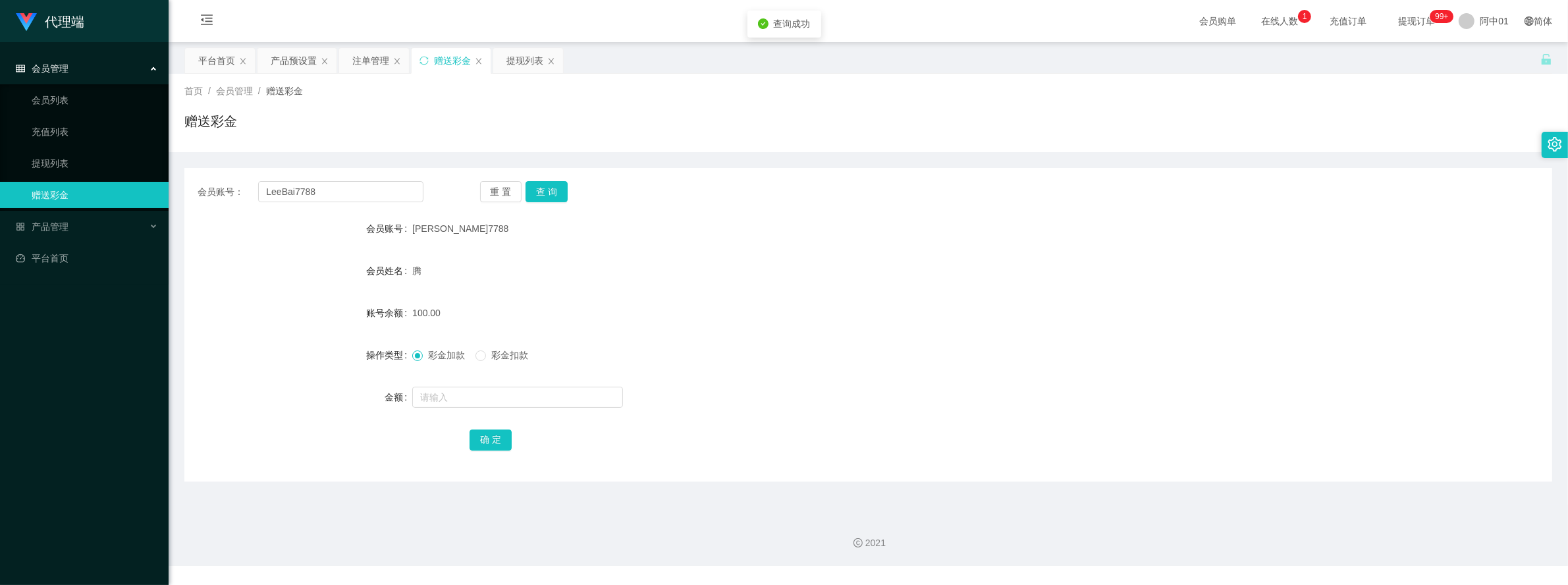
click at [1165, 160] on div "会员账号： LeeBai7788 重 置 查 询 会员账号 李白7788 会员姓名 腾 账号余额 100.00 操作类型 彩金加款 彩金扣款 金额 确 定" at bounding box center [868, 317] width 1368 height 330
click at [302, 70] on div "产品预设置" at bounding box center [293, 61] width 46 height 25
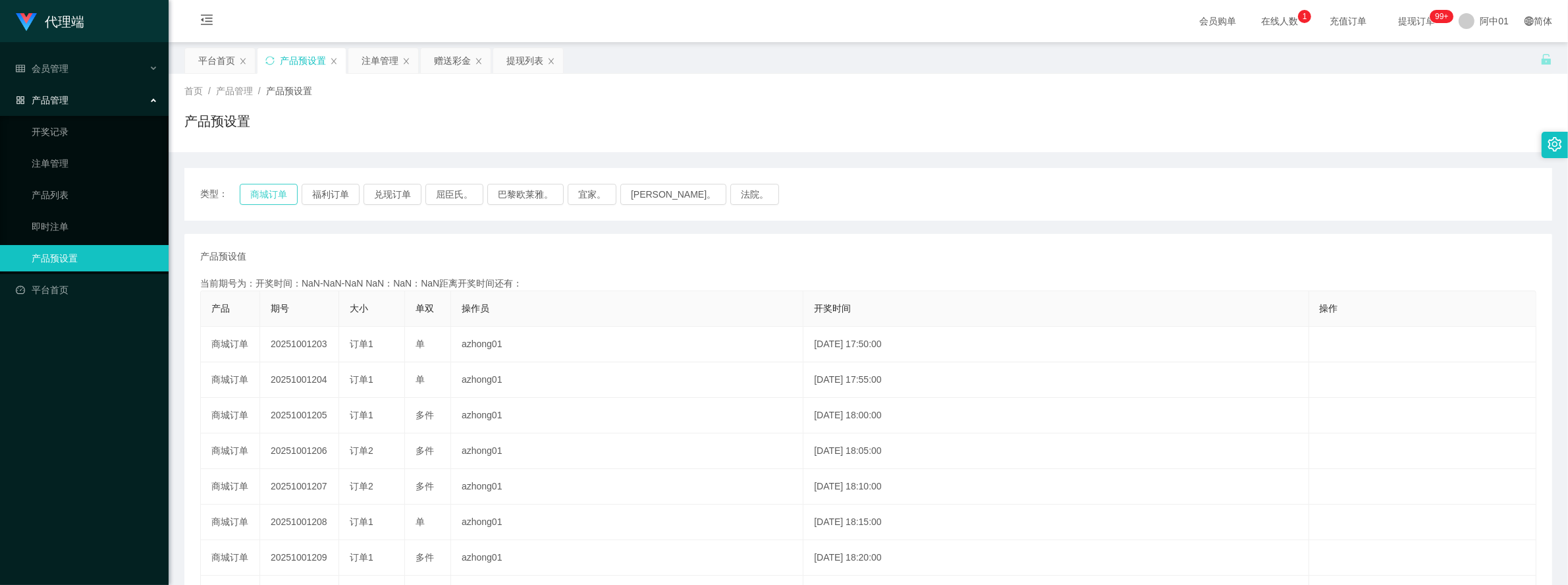
click at [274, 192] on button "商城订单" at bounding box center [268, 194] width 58 height 21
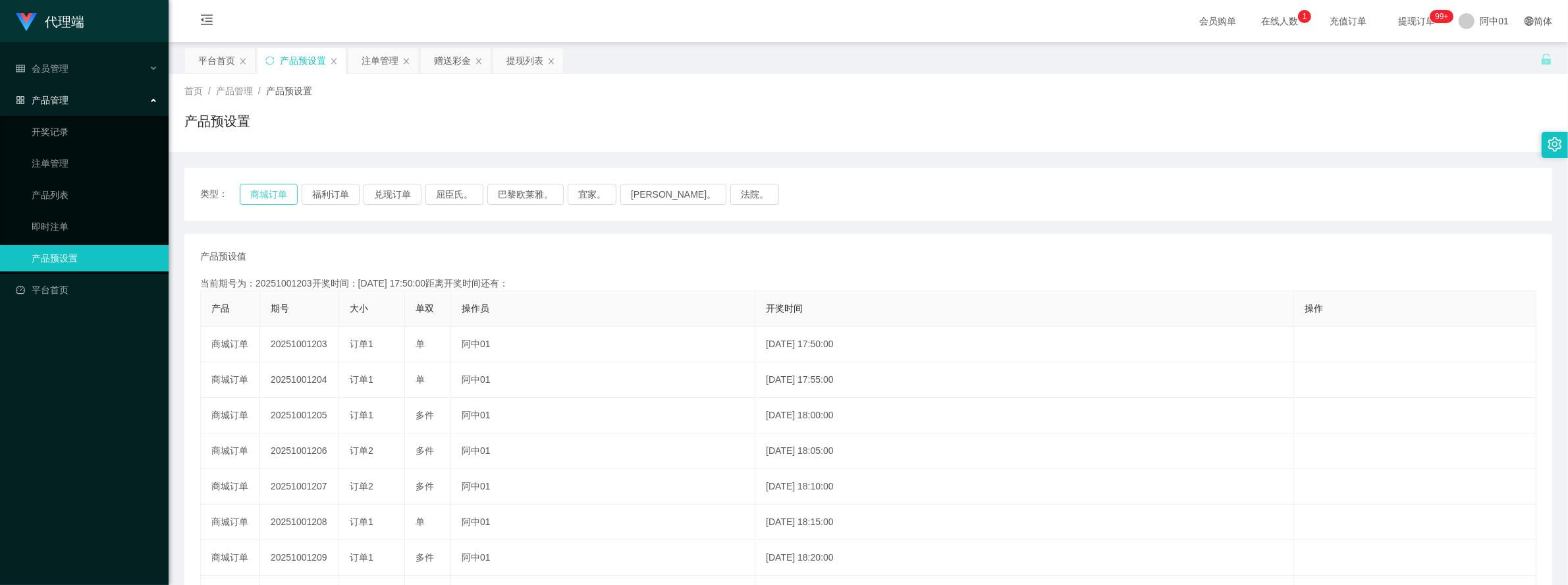
click at [274, 192] on button "商城订单" at bounding box center [268, 194] width 58 height 21
click at [946, 211] on div "类型： 商城订单 福利订单 兑现订单 屈臣氏。 巴黎欧莱雅。 宜家。 森亨。 法院。" at bounding box center [868, 194] width 1368 height 53
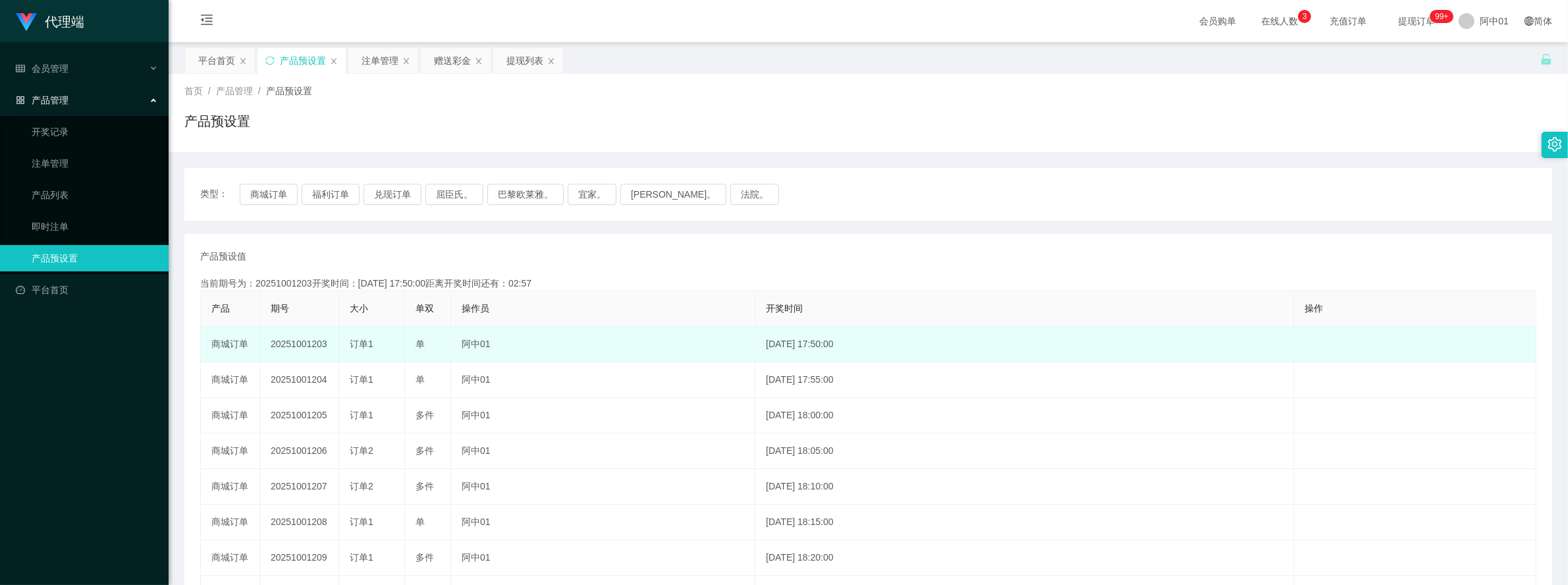
click at [306, 345] on td "20251001203" at bounding box center [300, 345] width 79 height 36
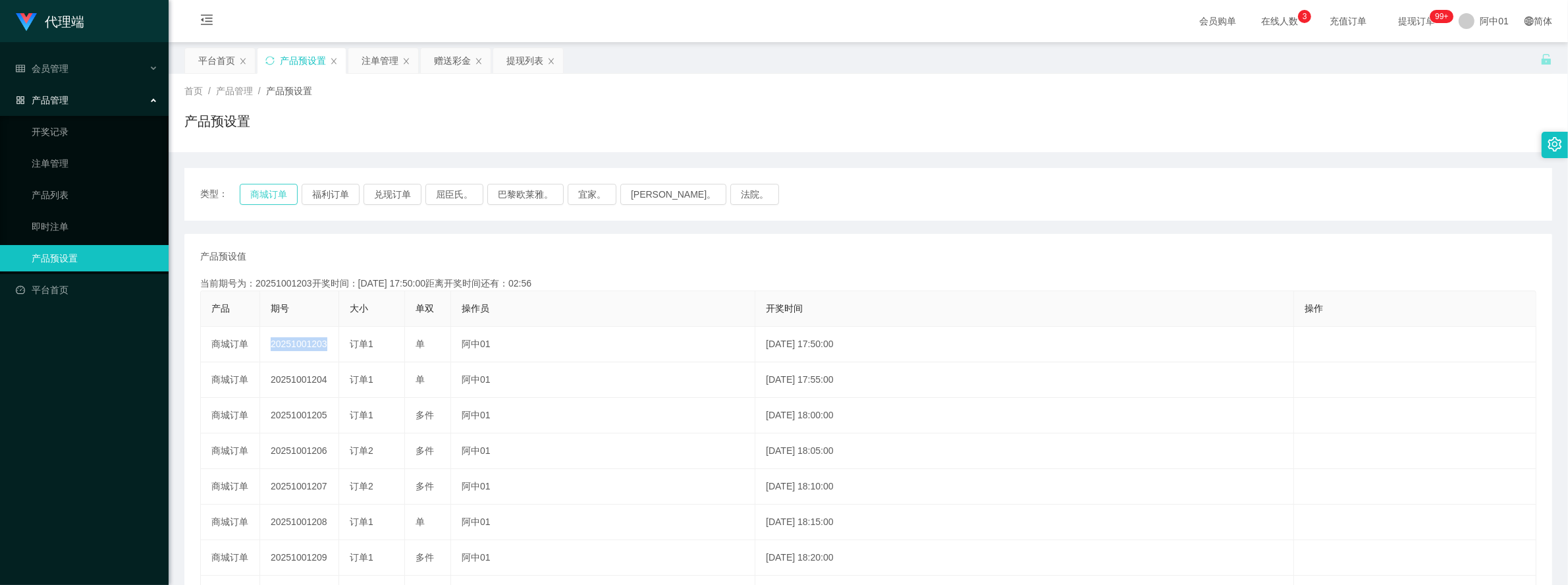
drag, startPoint x: 306, startPoint y: 345, endPoint x: 284, endPoint y: 191, distance: 155.6
click at [284, 191] on button "商城订单" at bounding box center [268, 194] width 58 height 21
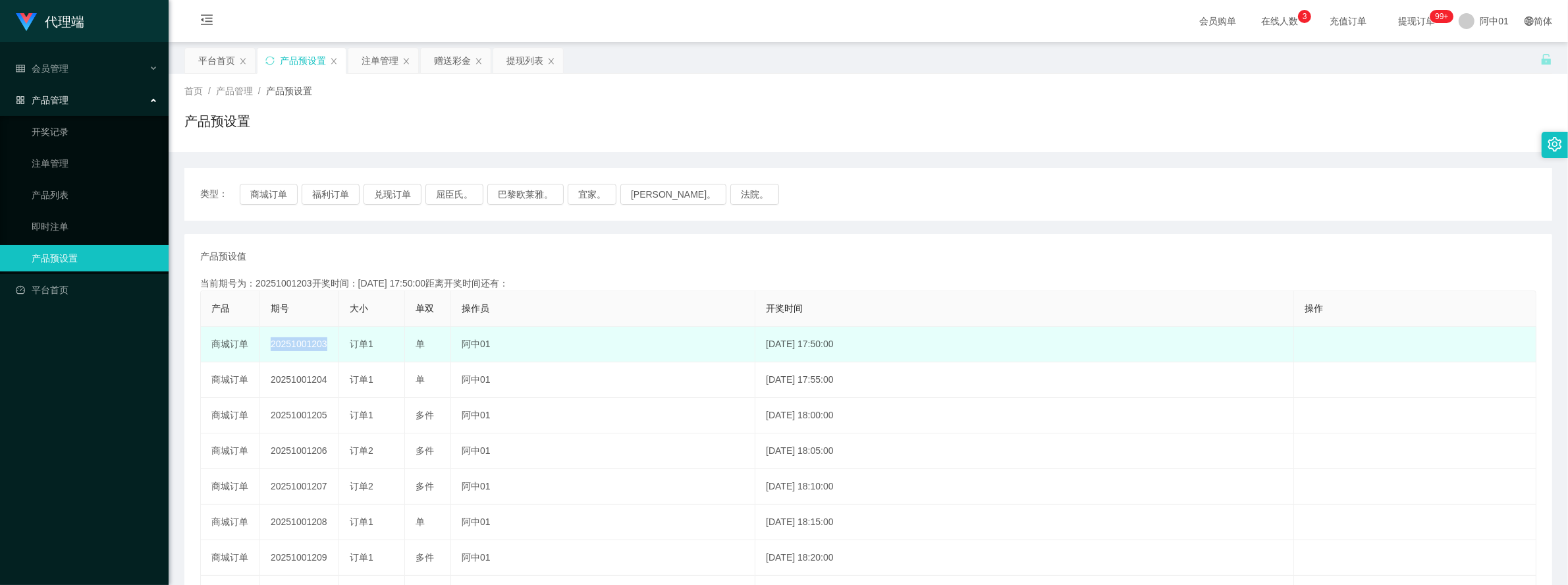
click at [313, 343] on td "20251001203" at bounding box center [300, 345] width 79 height 36
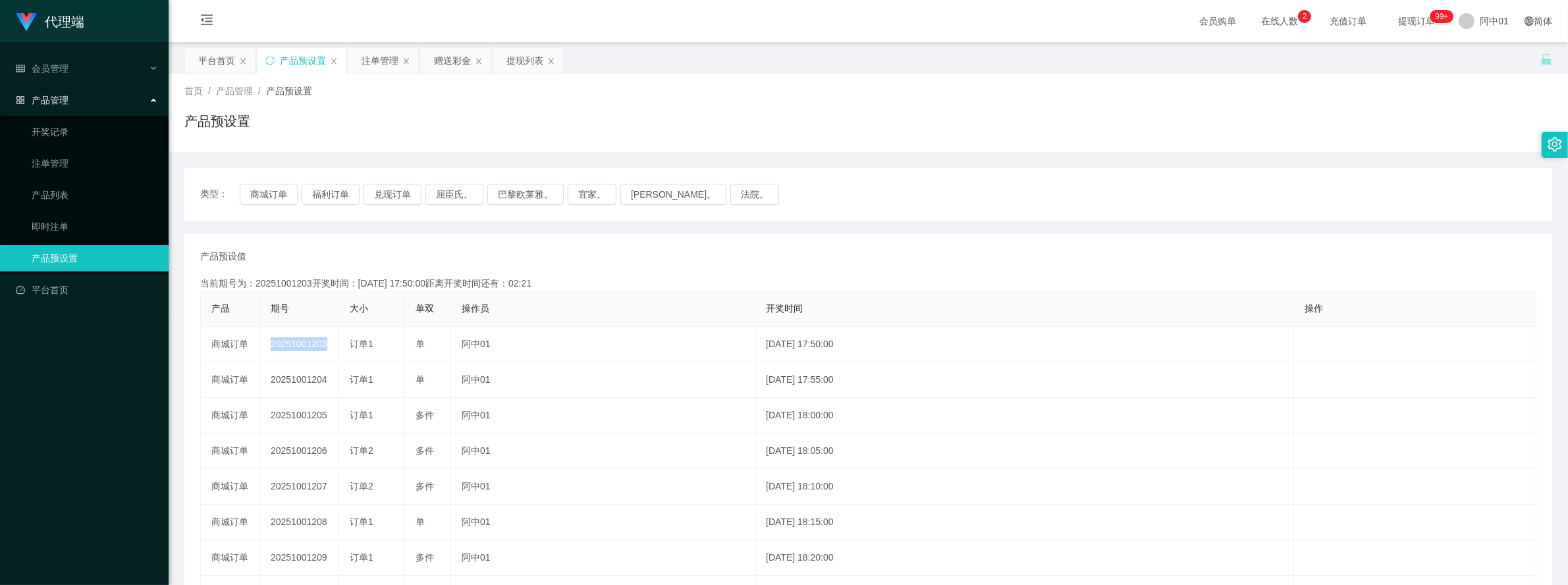
click at [860, 226] on div "类型： 商城订单 福利订单 兑现订单 屈臣氏。 巴黎欧莱雅。 宜家。 森亨。 法院。 产品预设值 添加期号 当前期号为：20251001203开奖时间：202…" at bounding box center [868, 454] width 1368 height 573
click at [251, 195] on button "商城订单" at bounding box center [268, 194] width 58 height 21
click at [955, 242] on div "产品预设值 添加期号 当前期号为：20251001203开奖时间：2025-10-01 17:50:00距离开奖时间还有：02:08 产品 期号 大小 单双 …" at bounding box center [868, 487] width 1368 height 506
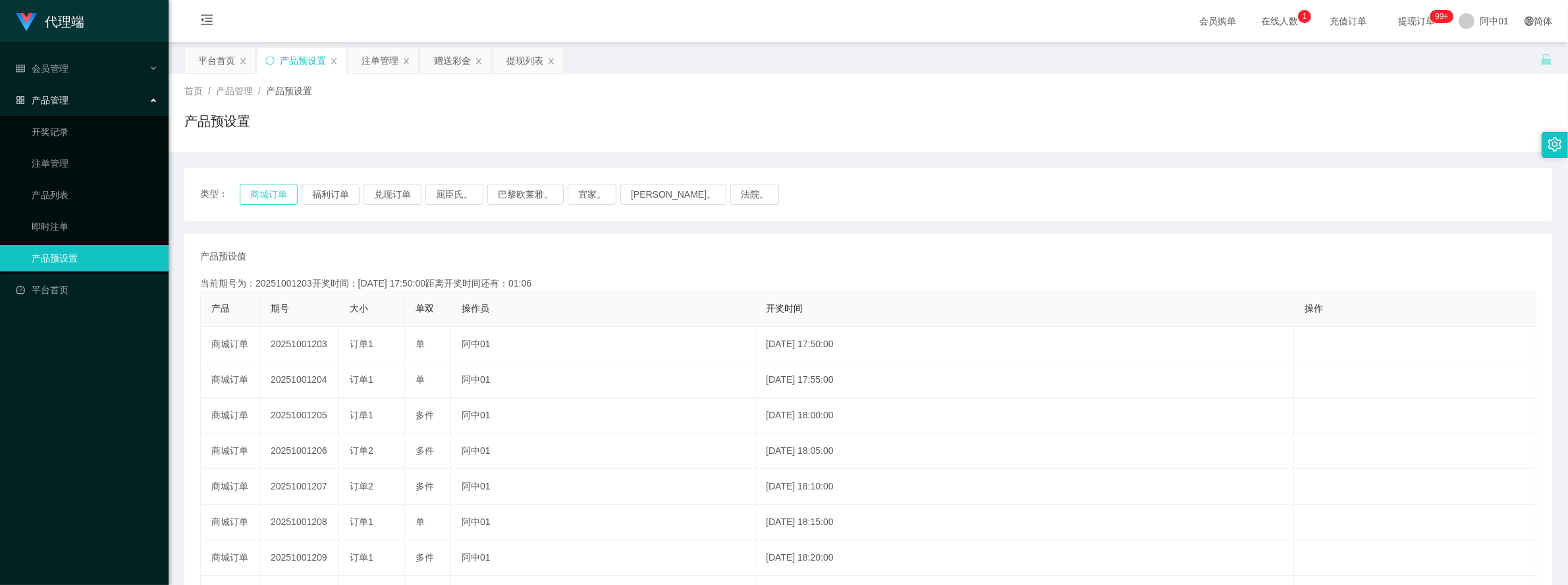
click at [284, 189] on button "商城订单" at bounding box center [268, 194] width 58 height 21
click at [267, 187] on button "商城订单" at bounding box center [268, 194] width 58 height 21
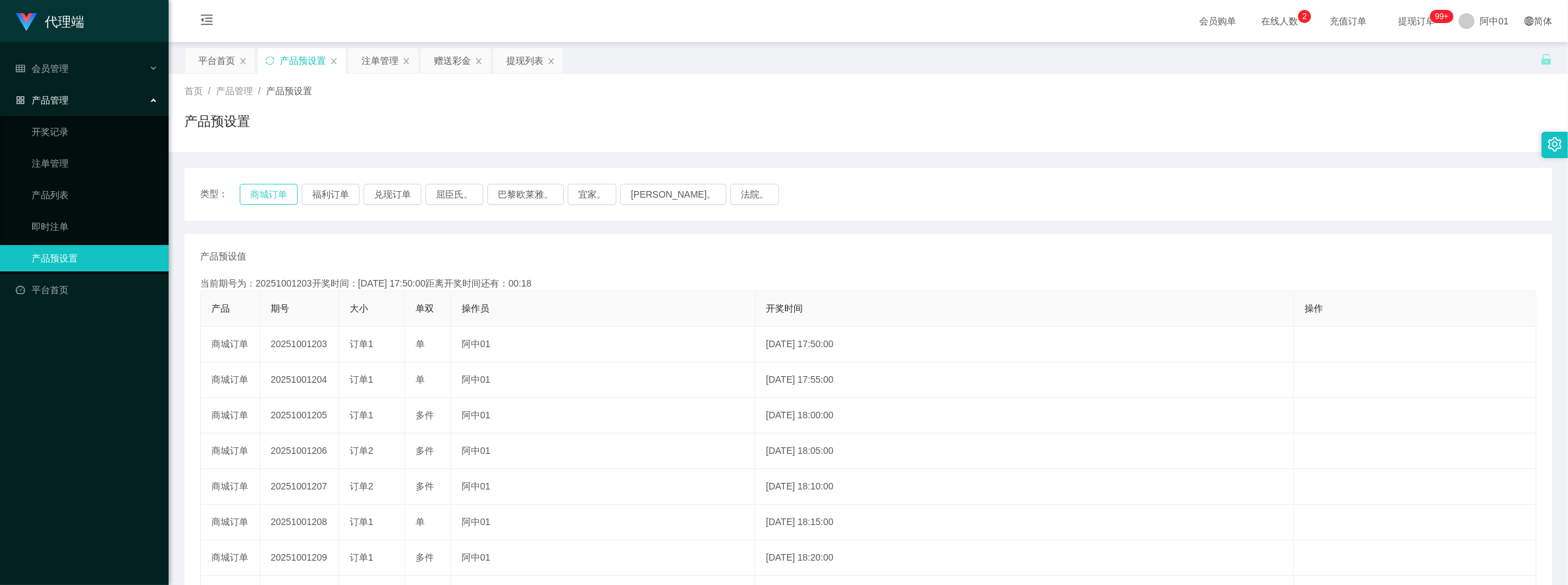
click at [267, 187] on button "商城订单" at bounding box center [268, 194] width 58 height 21
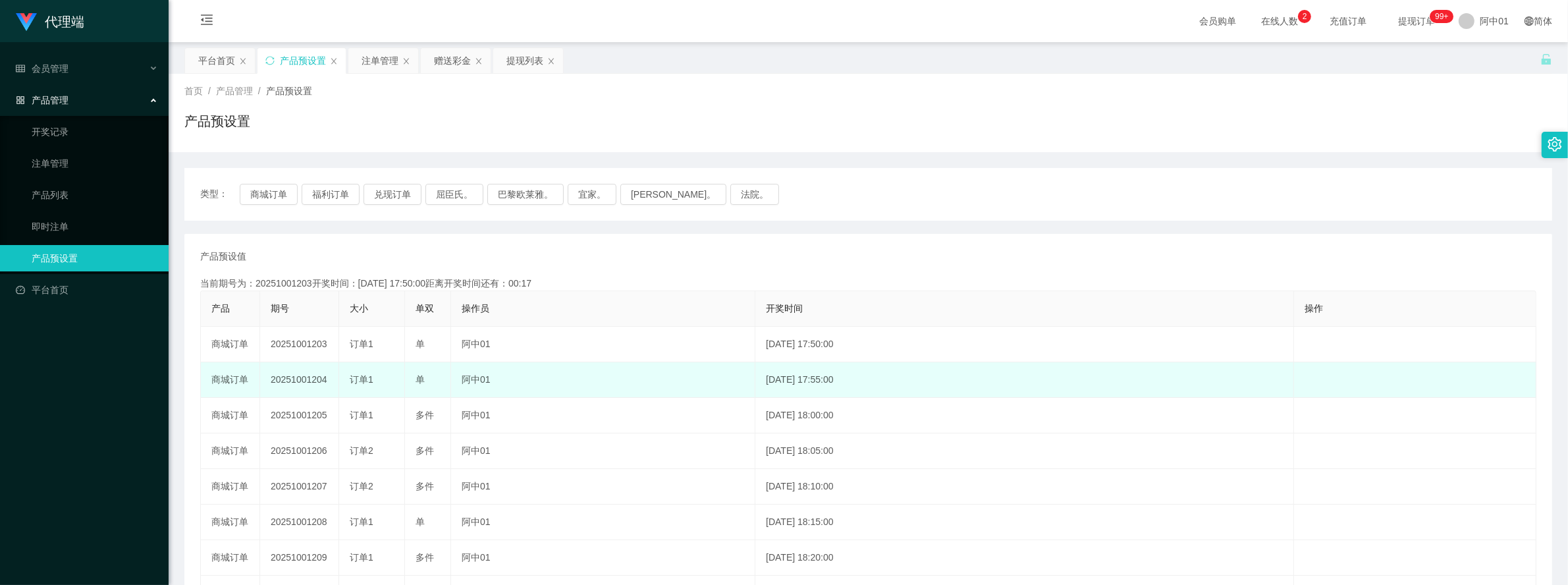
click at [313, 380] on td "20251001204" at bounding box center [300, 380] width 79 height 36
copy td "20251001204"
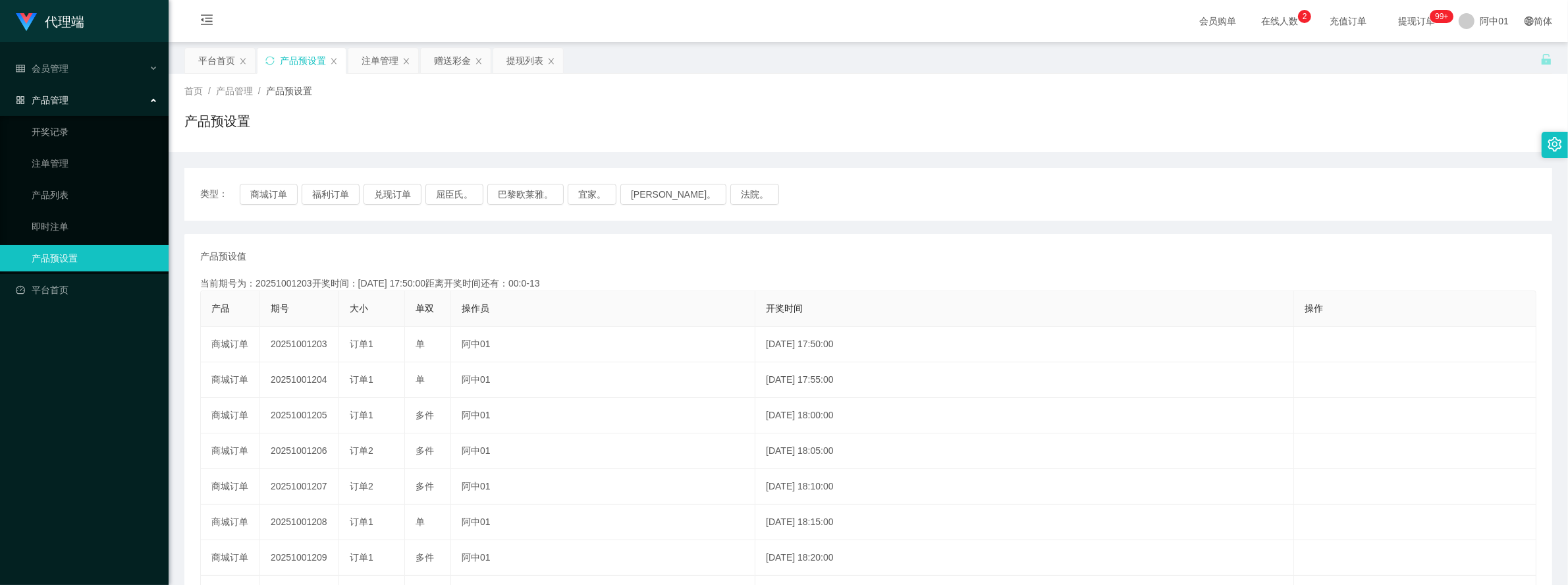
drag, startPoint x: 821, startPoint y: 205, endPoint x: 662, endPoint y: 208, distance: 159.0
click at [821, 205] on div "类型： 商城订单 福利订单 兑现订单 屈臣氏。 巴黎欧莱雅。 宜家。 森亨。 法院。" at bounding box center [868, 194] width 1368 height 53
click at [264, 196] on button "商城订单" at bounding box center [268, 194] width 58 height 21
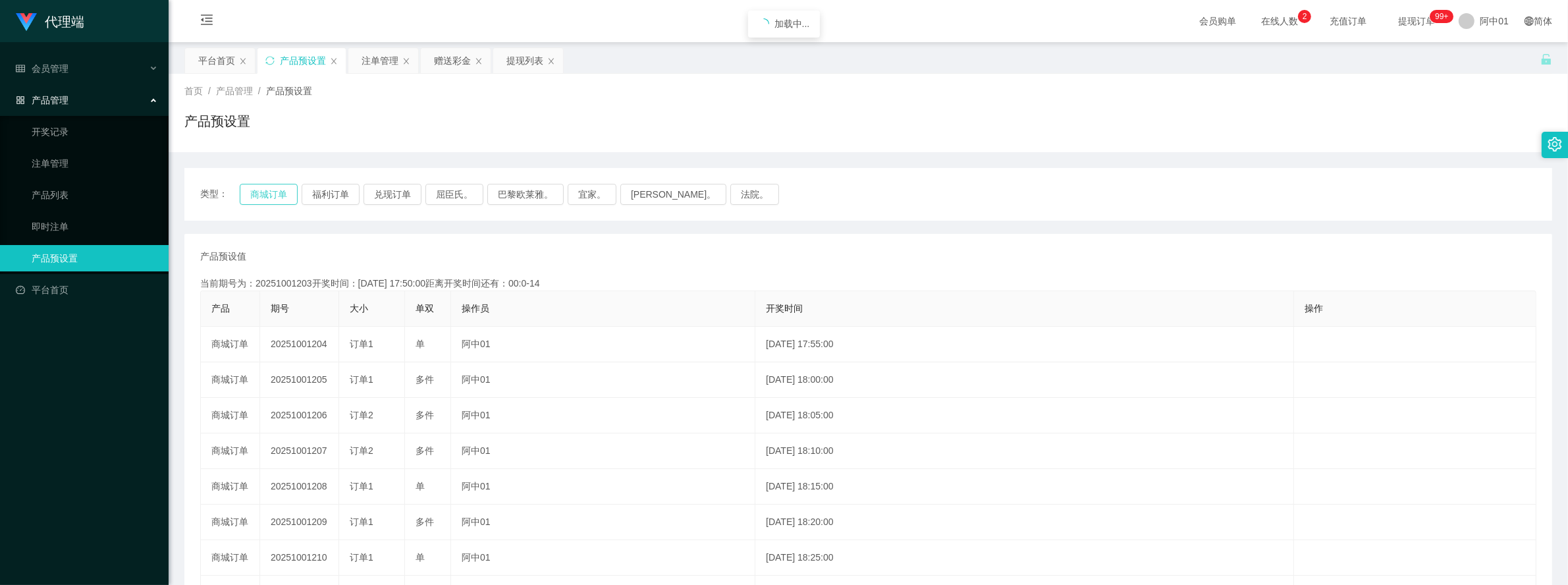
click at [264, 196] on button "商城订单" at bounding box center [268, 194] width 58 height 21
type button "k3wph"
click at [285, 188] on button "商城订单" at bounding box center [268, 194] width 58 height 21
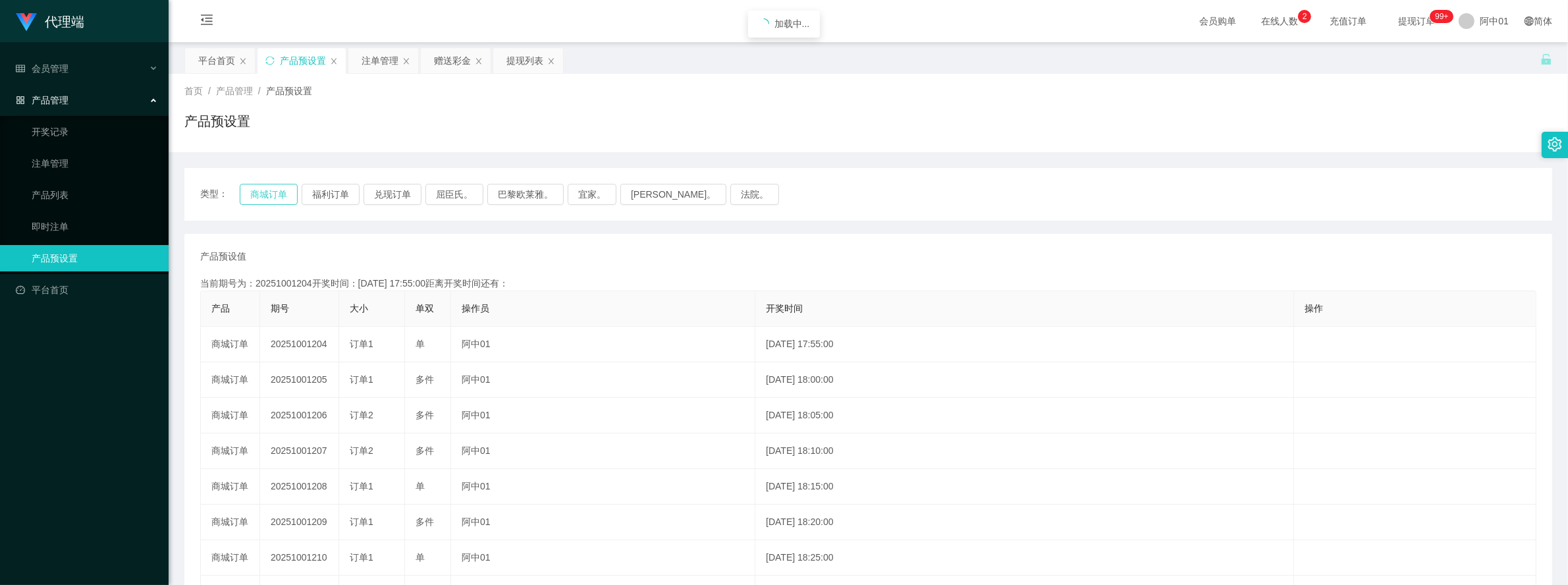
click at [285, 188] on button "商城订单" at bounding box center [268, 194] width 58 height 21
click at [899, 291] on table "产品 期号 大小 单双 操作员 开奖时间 操作 商城订单 20251001204 订单1 单 阿中01 2025-10-01 17:55:00 编 辑 限制投…" at bounding box center [868, 487] width 1336 height 392
click at [370, 63] on div "注单管理" at bounding box center [379, 61] width 37 height 25
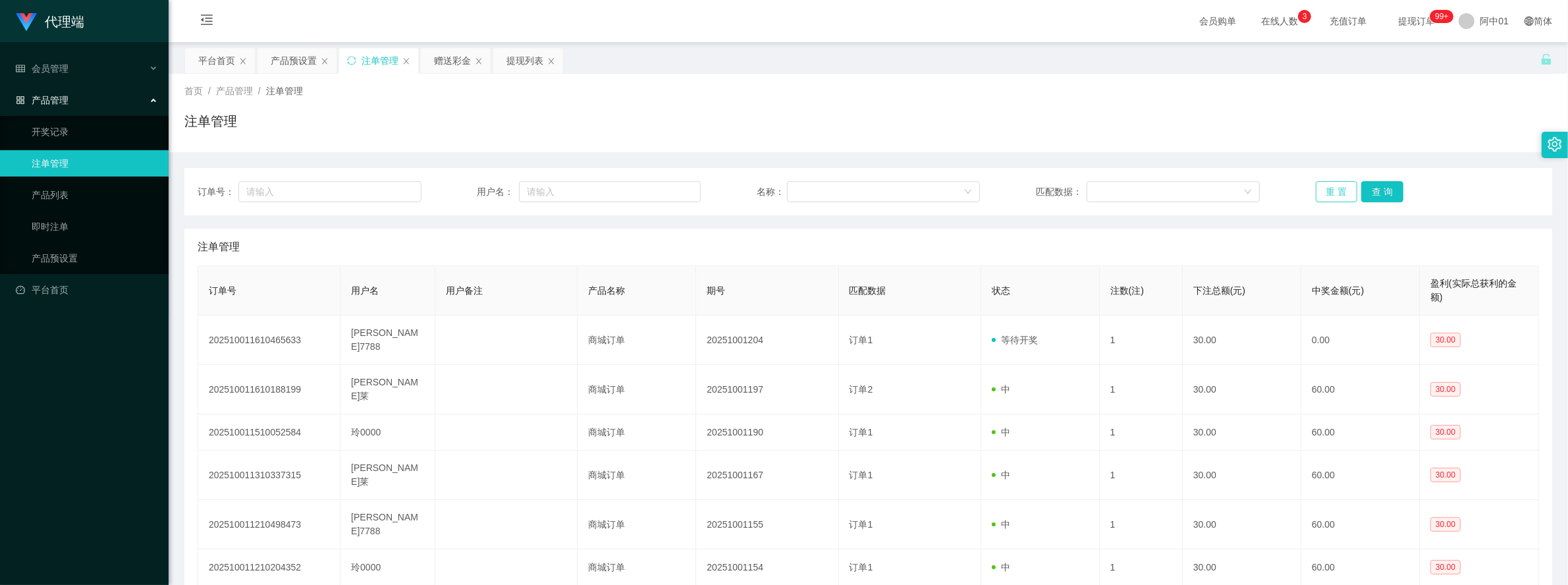
click at [1335, 193] on button "重 置" at bounding box center [1337, 191] width 42 height 21
click at [508, 59] on div "提现列表" at bounding box center [524, 61] width 37 height 25
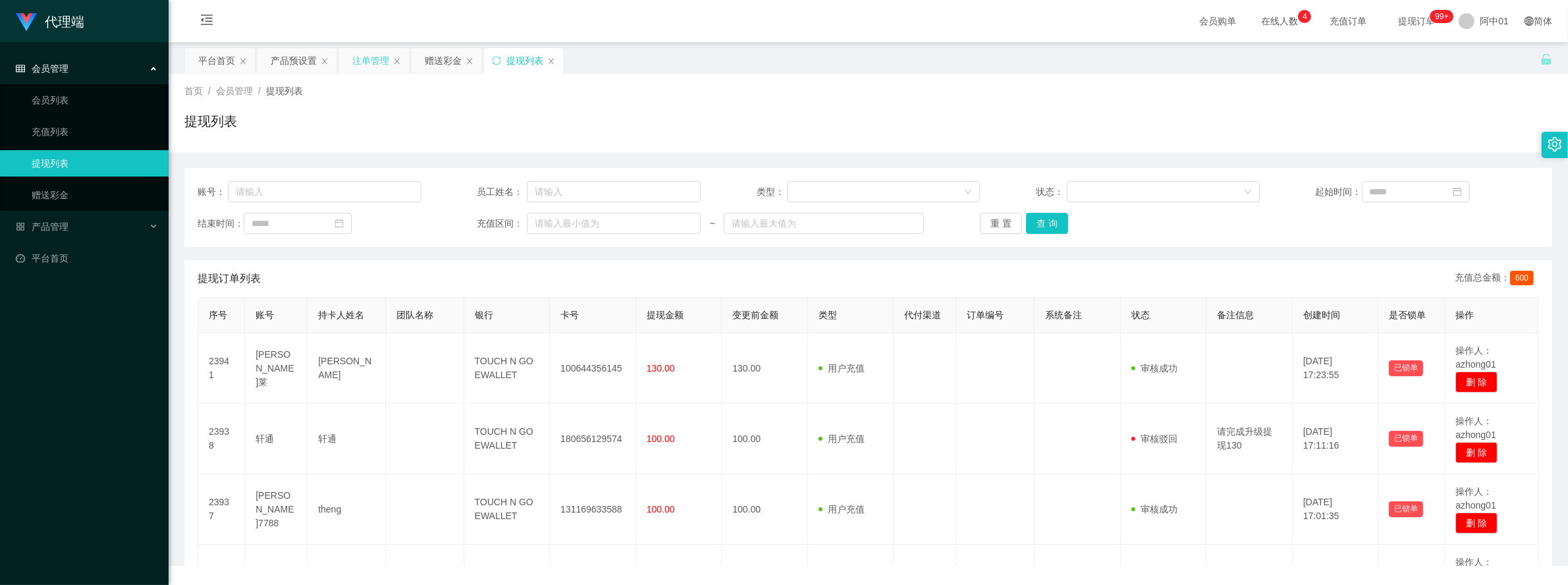
click at [375, 60] on div "注单管理" at bounding box center [370, 61] width 37 height 25
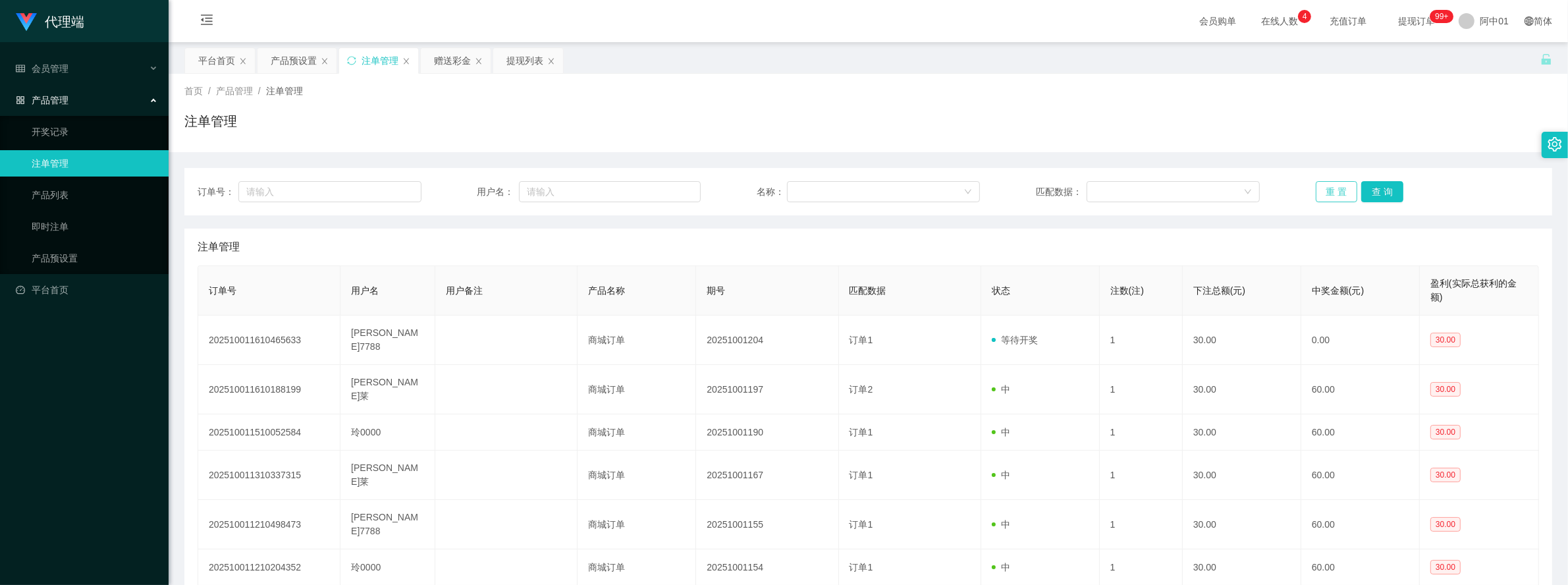
click at [1341, 193] on button "重 置" at bounding box center [1337, 191] width 42 height 21
